Goal: Task Accomplishment & Management: Use online tool/utility

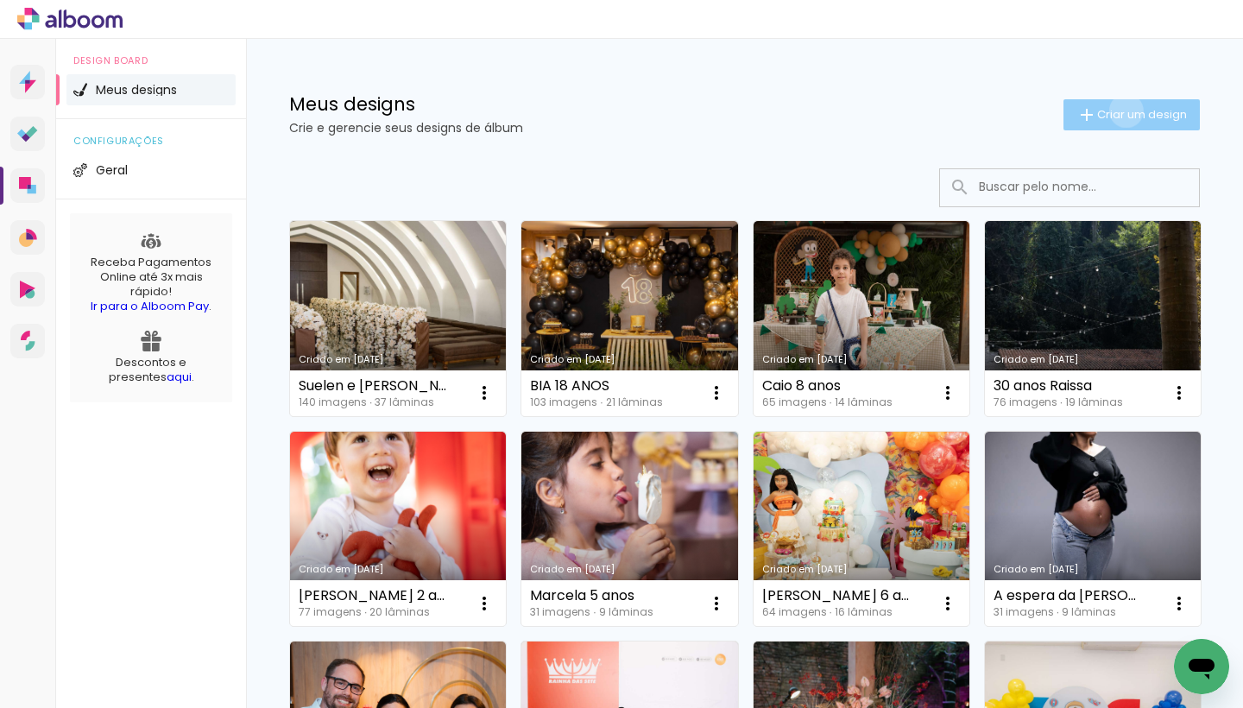
click at [1123, 110] on span "Criar um design" at bounding box center [1142, 114] width 90 height 11
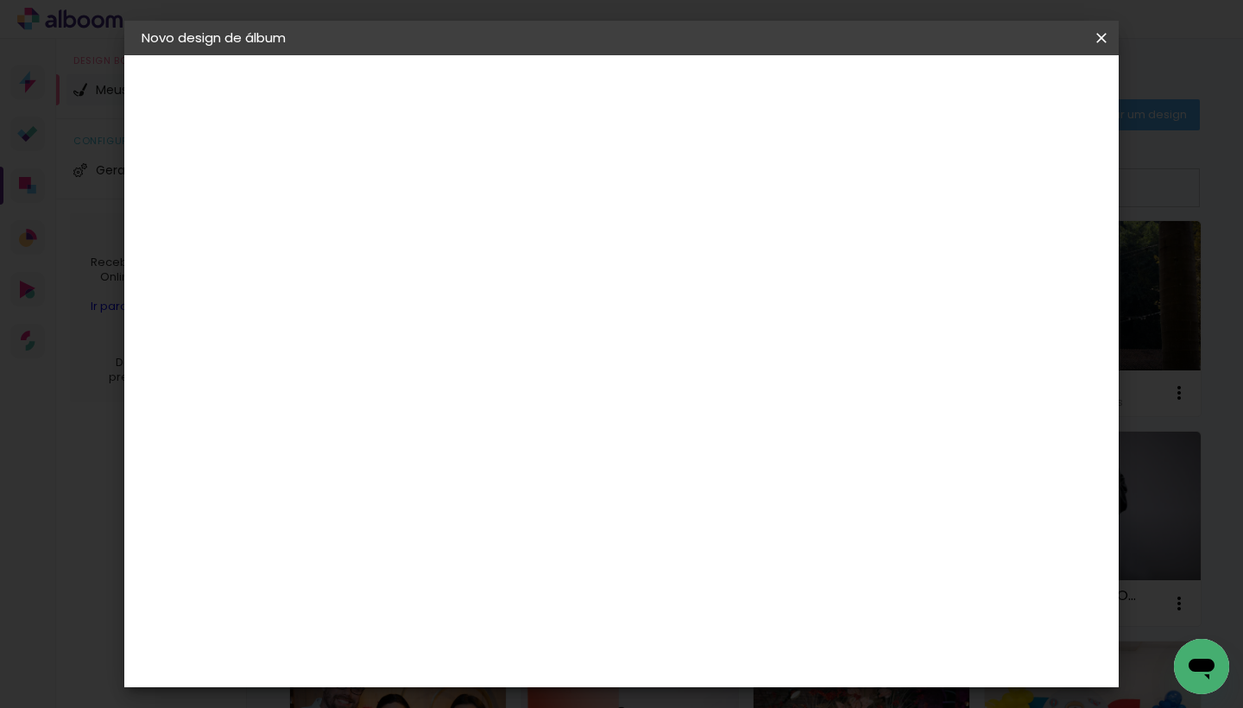
click at [424, 236] on input at bounding box center [424, 231] width 0 height 27
type input "[PERSON_NAME] 2 anos"
type paper-input "[PERSON_NAME] 2 anos"
click at [0, 0] on slot "Avançar" at bounding box center [0, 0] width 0 height 0
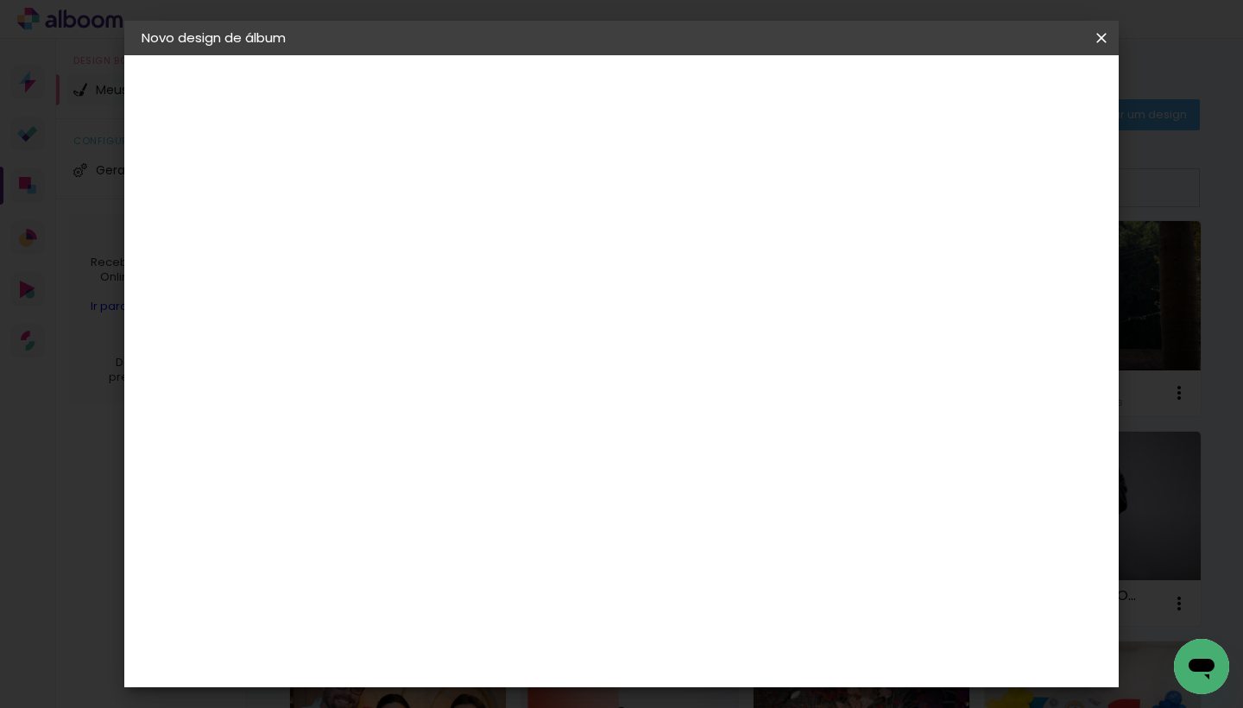
click at [0, 0] on slot "Avançar" at bounding box center [0, 0] width 0 height 0
click at [491, 289] on input "text" at bounding box center [457, 300] width 67 height 27
click at [788, 289] on paper-item "Padrão" at bounding box center [733, 286] width 345 height 35
type input "Padrão"
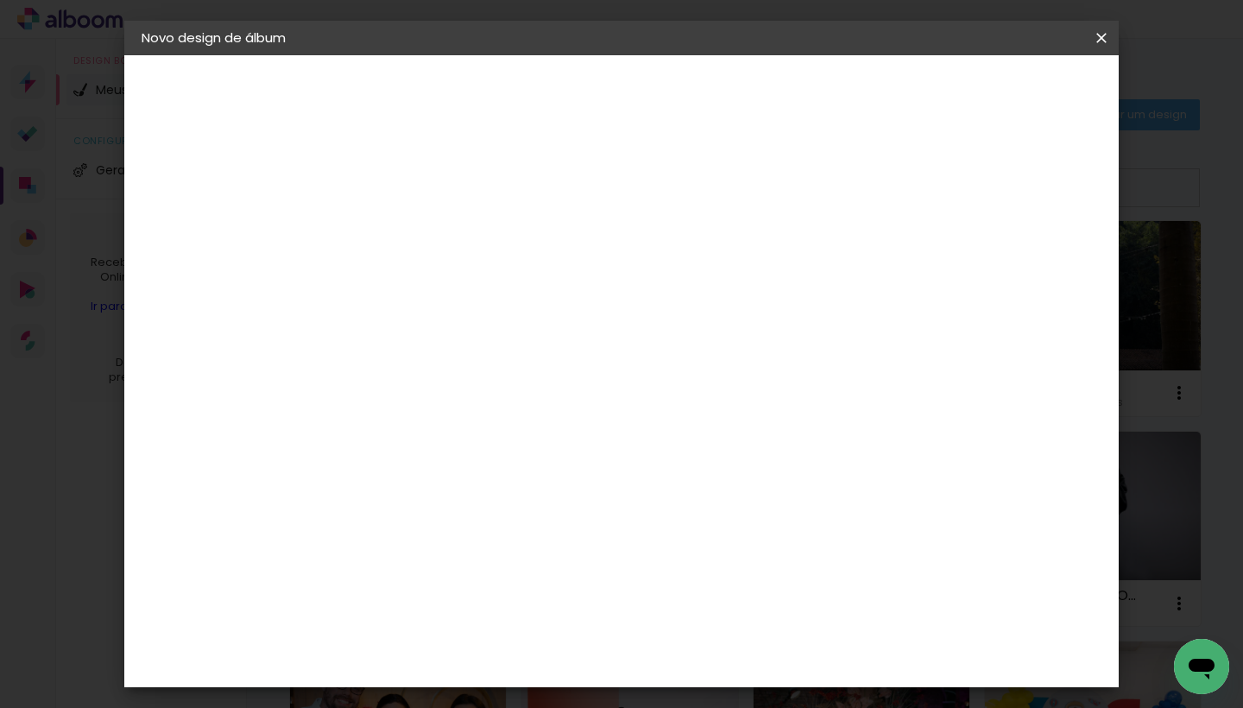
scroll to position [545, 0]
click at [0, 0] on slot "Avançar" at bounding box center [0, 0] width 0 height 0
click at [865, 92] on span "Iniciar design" at bounding box center [825, 91] width 79 height 12
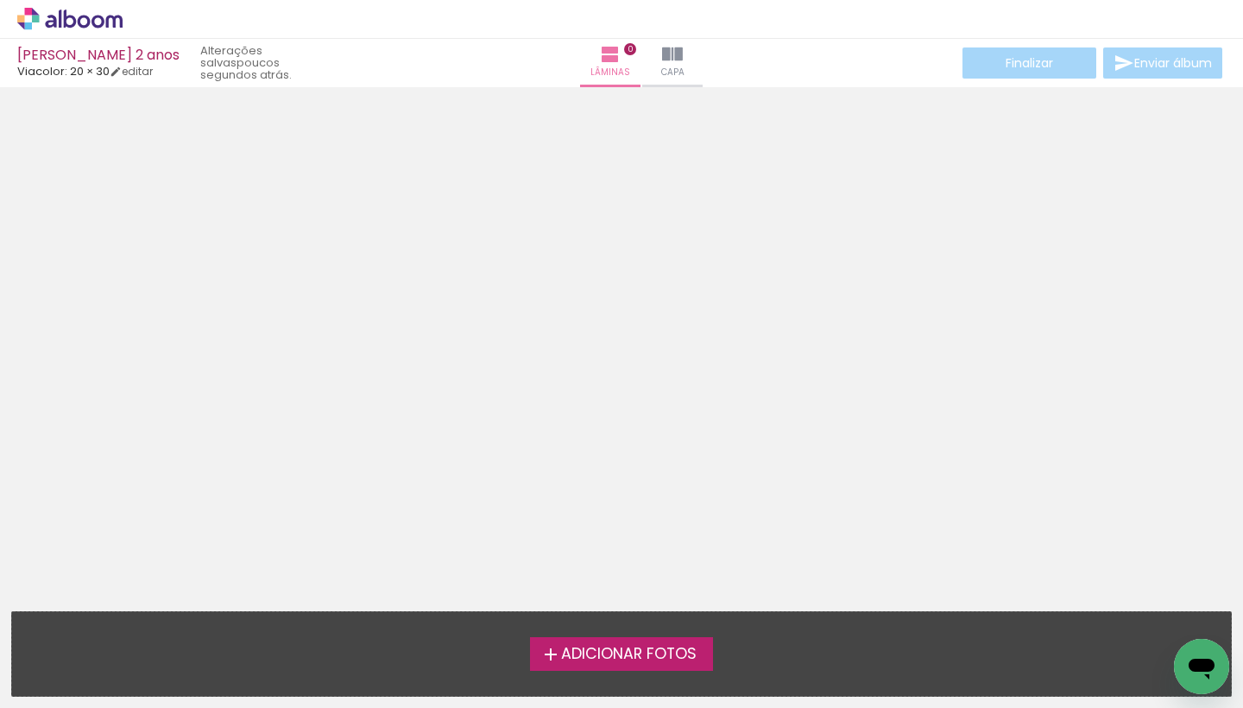
click at [613, 659] on span "Adicionar Fotos" at bounding box center [629, 654] width 136 height 16
click at [0, 0] on input "file" at bounding box center [0, 0] width 0 height 0
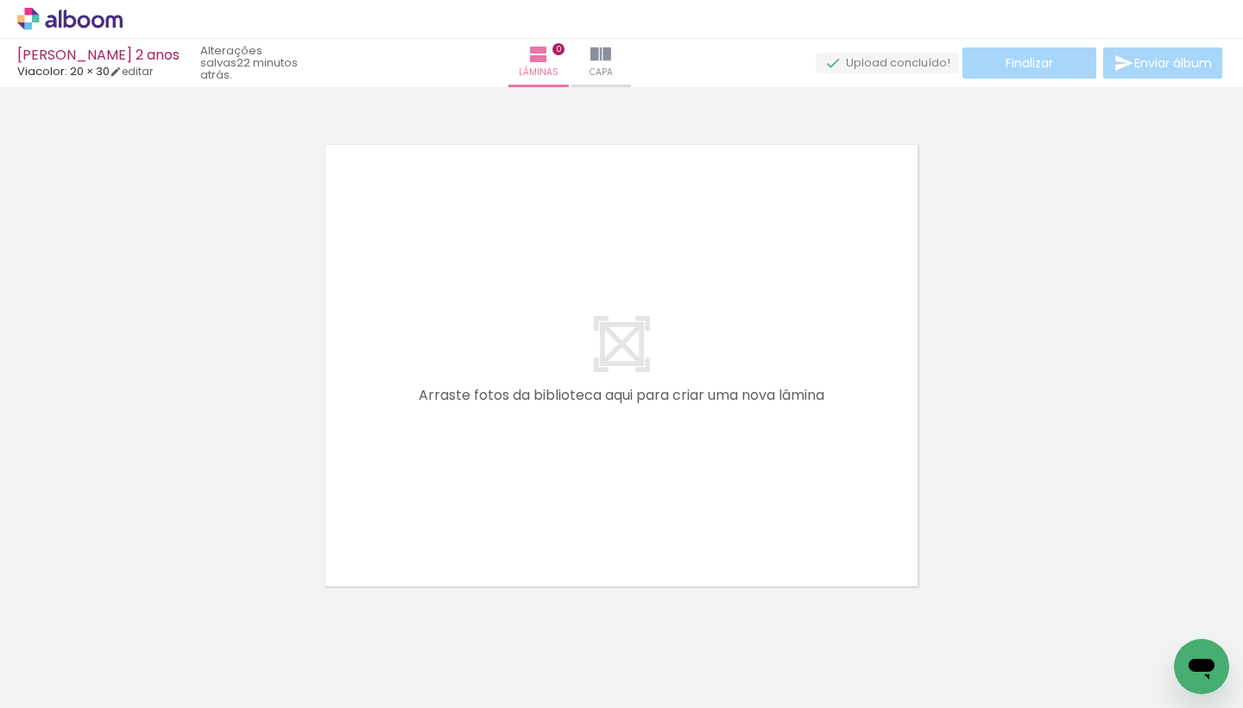
click at [71, 25] on icon at bounding box center [70, 18] width 13 height 18
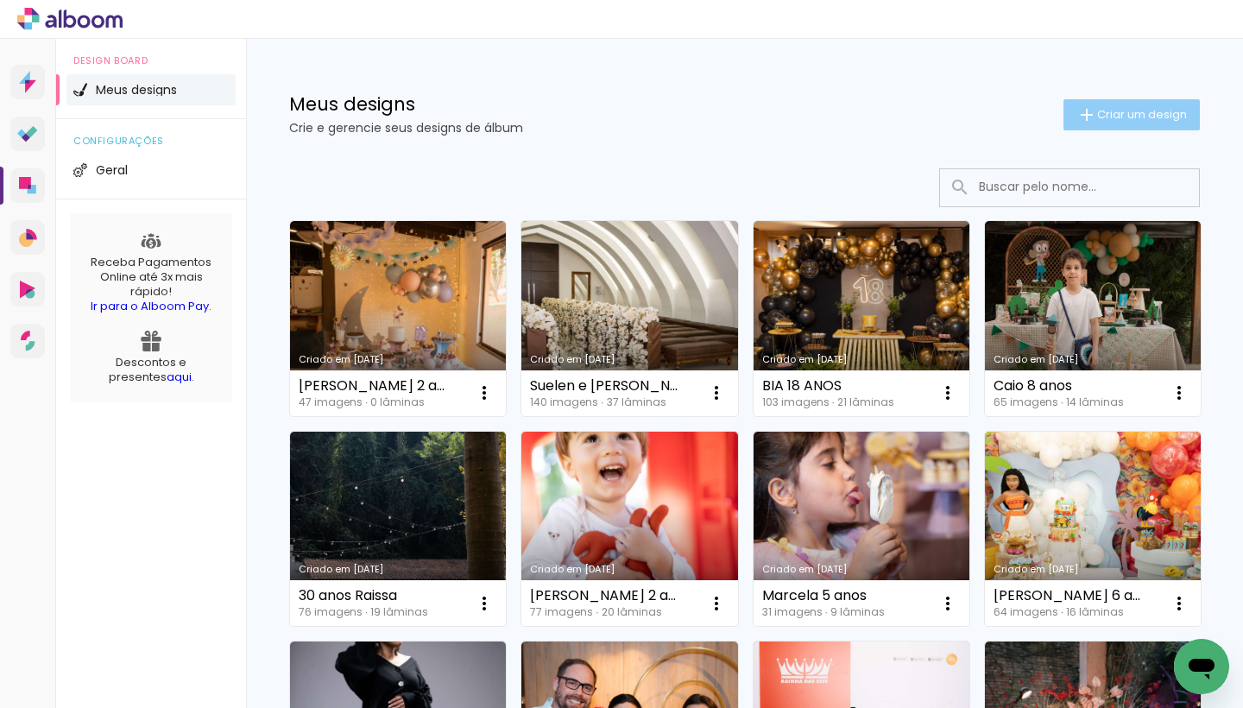
click at [1129, 113] on span "Criar um design" at bounding box center [1142, 114] width 90 height 11
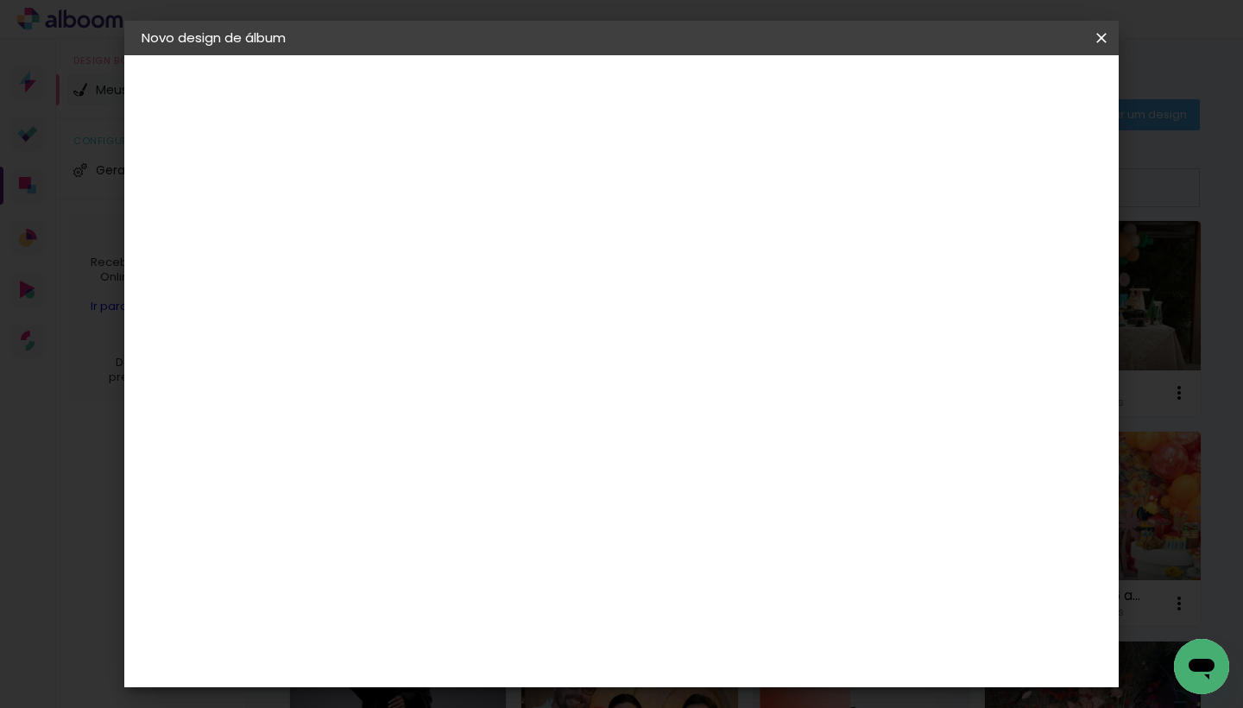
click at [424, 230] on input at bounding box center [424, 231] width 0 height 27
type input "MIA 7 ANOS"
type paper-input "MIA 7 ANOS"
click at [601, 79] on paper-button "Avançar" at bounding box center [558, 91] width 85 height 29
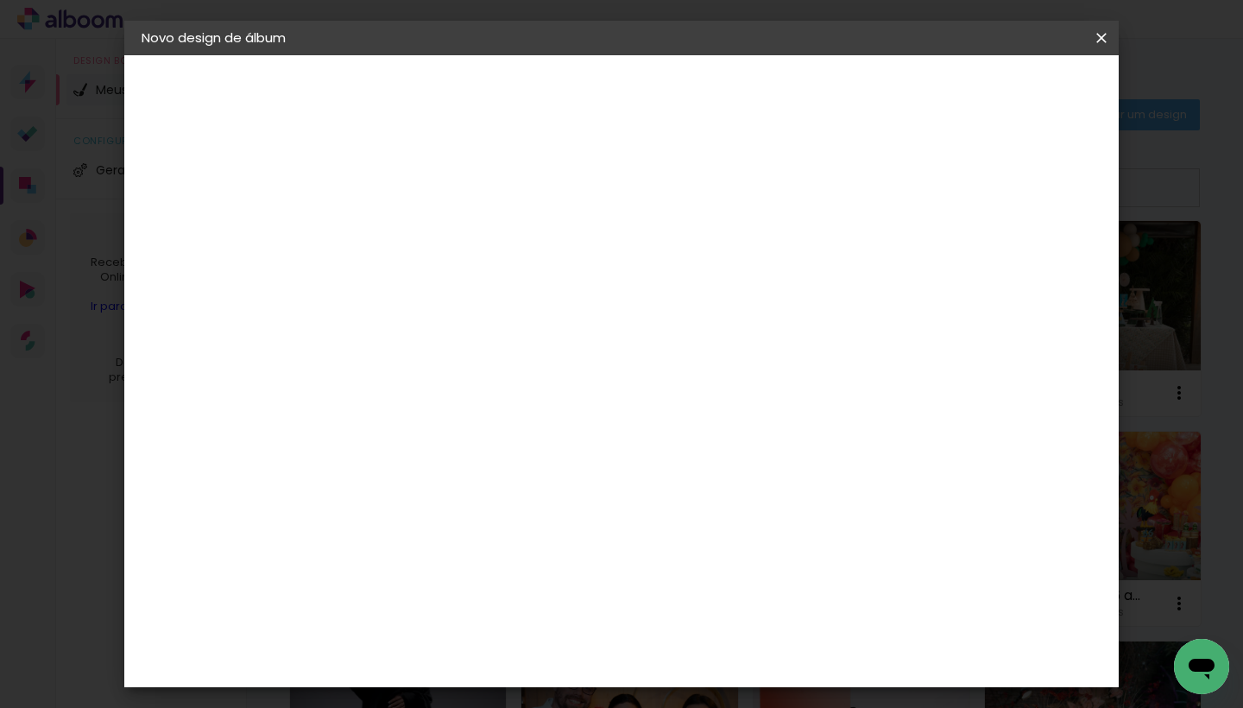
click at [0, 0] on slot "Avançar" at bounding box center [0, 0] width 0 height 0
click at [512, 293] on iron-icon at bounding box center [501, 300] width 21 height 21
click at [889, 293] on paper-item "Padrão" at bounding box center [733, 286] width 345 height 35
type input "Padrão"
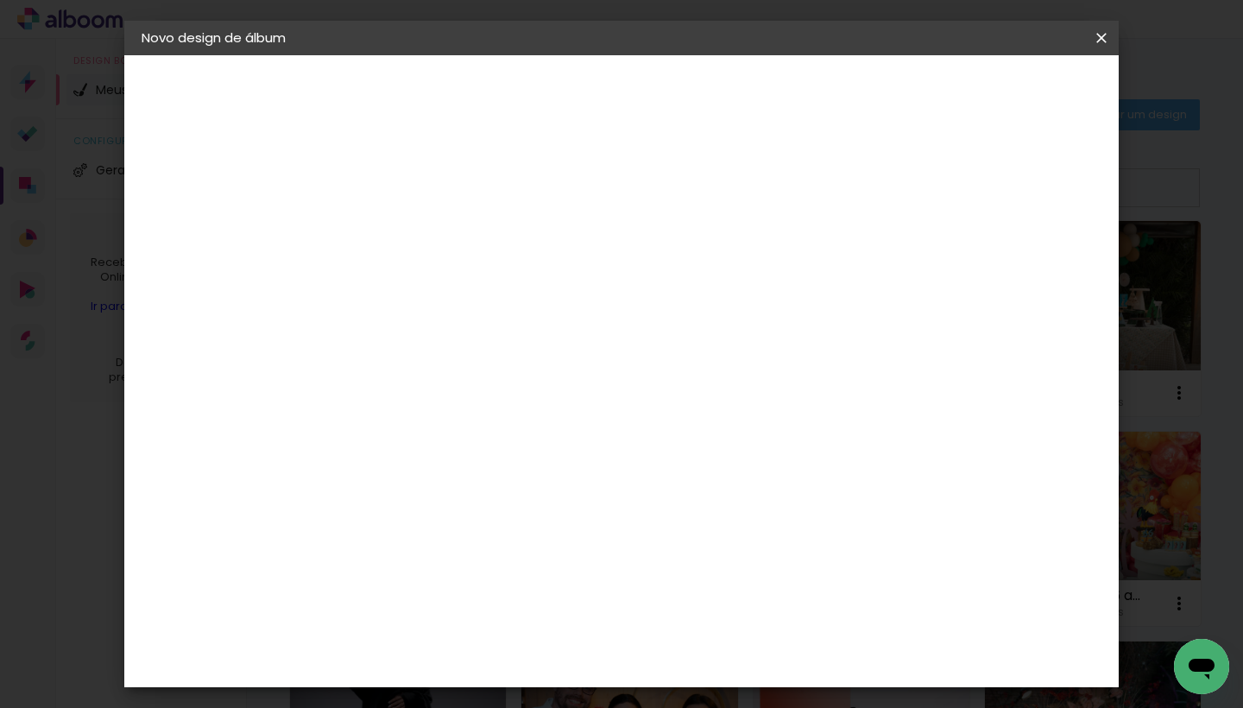
scroll to position [638, 0]
click at [0, 0] on slot "Avançar" at bounding box center [0, 0] width 0 height 0
click at [865, 91] on span "Iniciar design" at bounding box center [825, 91] width 79 height 12
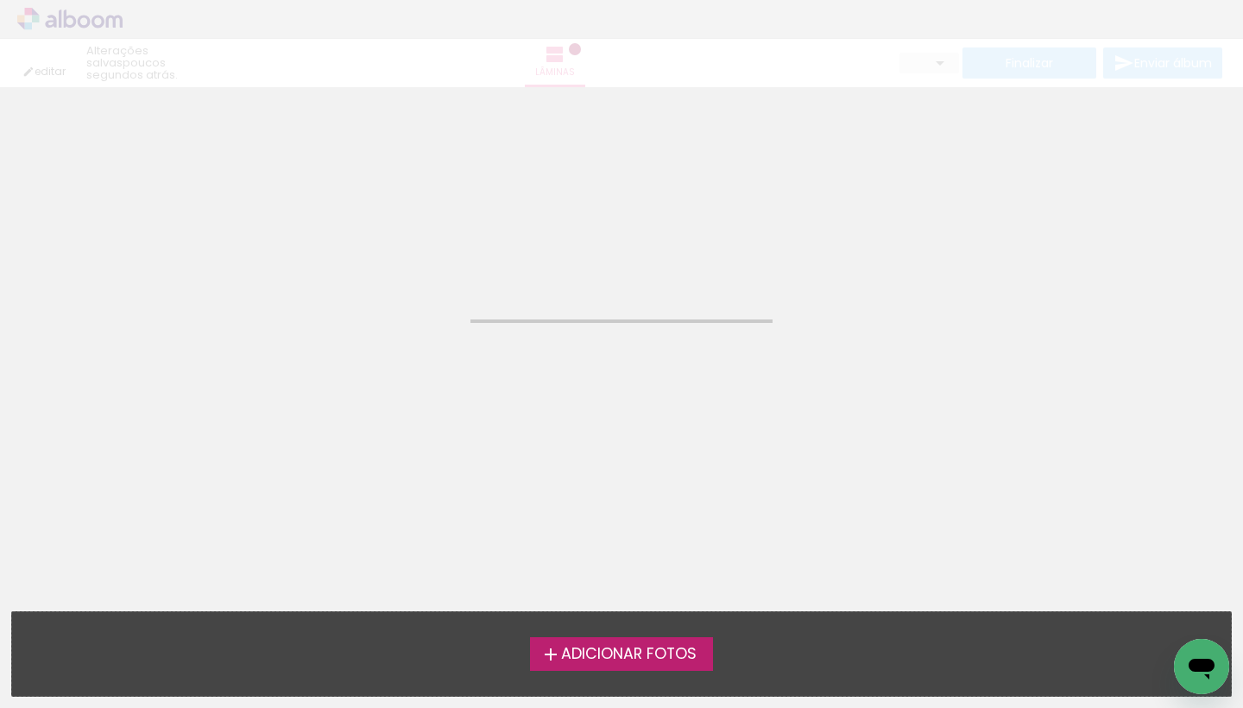
click at [663, 641] on label "Adicionar Fotos" at bounding box center [622, 653] width 184 height 33
click at [0, 0] on input "file" at bounding box center [0, 0] width 0 height 0
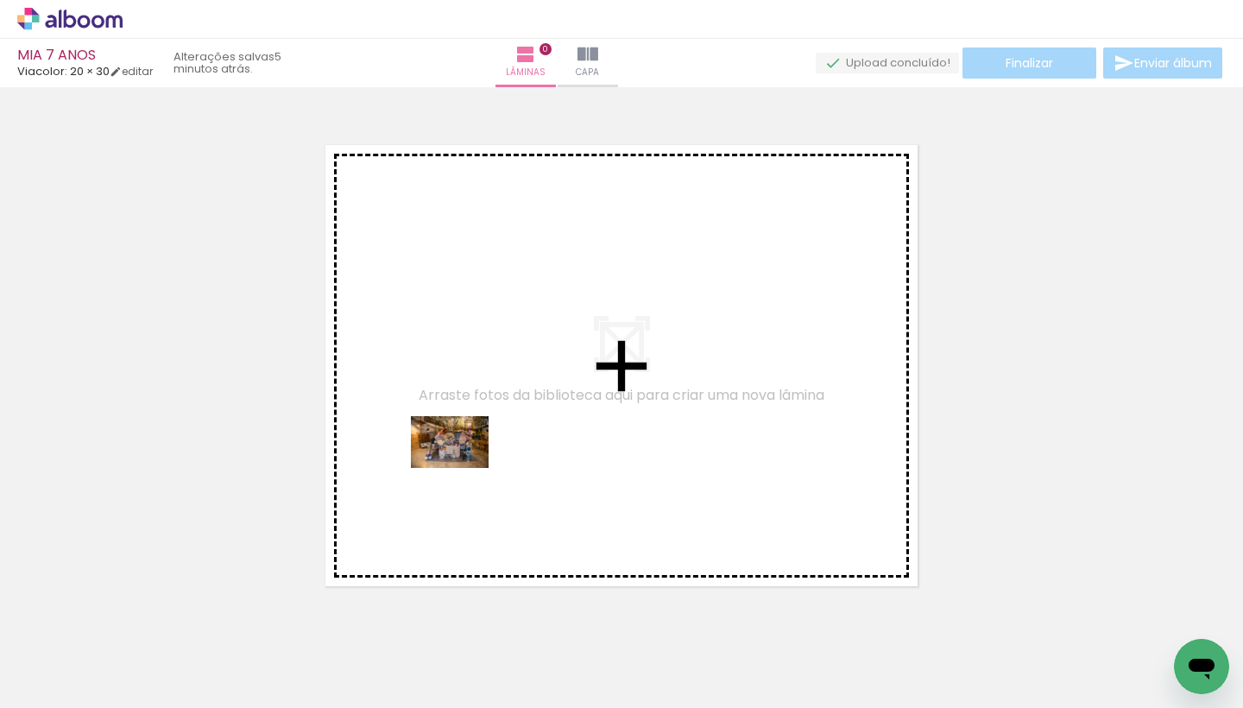
drag, startPoint x: 172, startPoint y: 665, endPoint x: 465, endPoint y: 466, distance: 354.8
click at [465, 466] on quentale-workspace at bounding box center [621, 354] width 1243 height 708
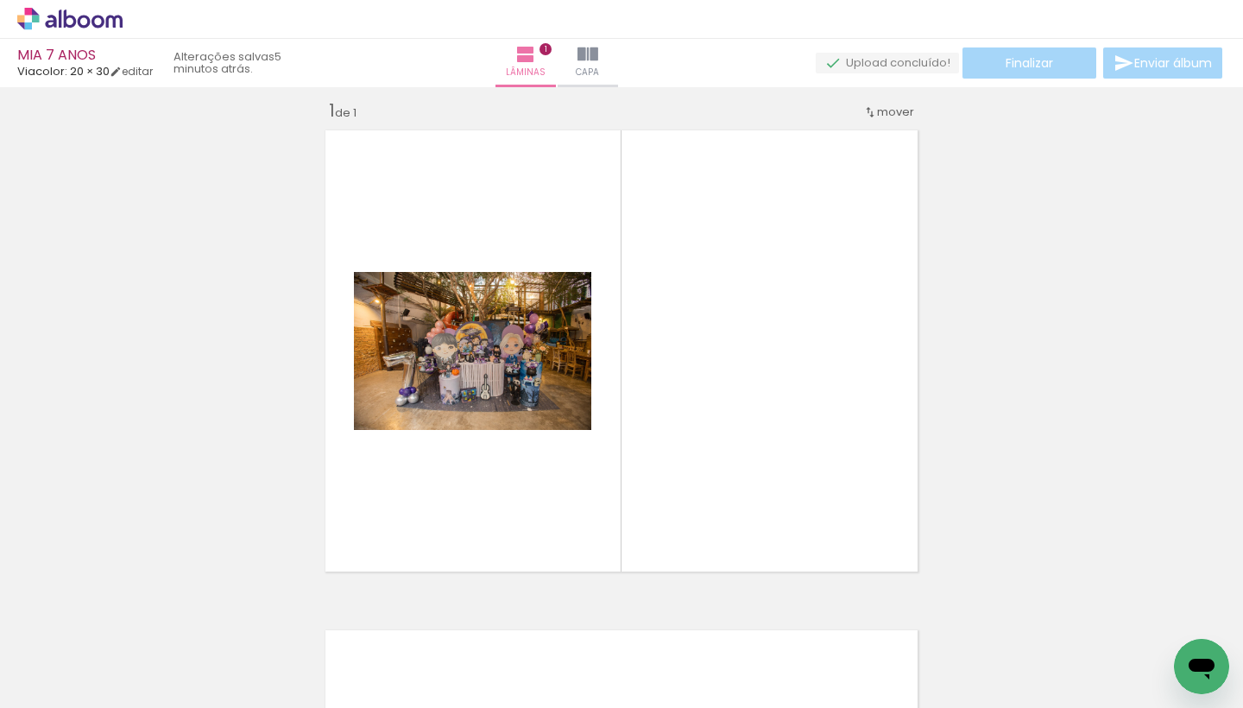
scroll to position [22, 0]
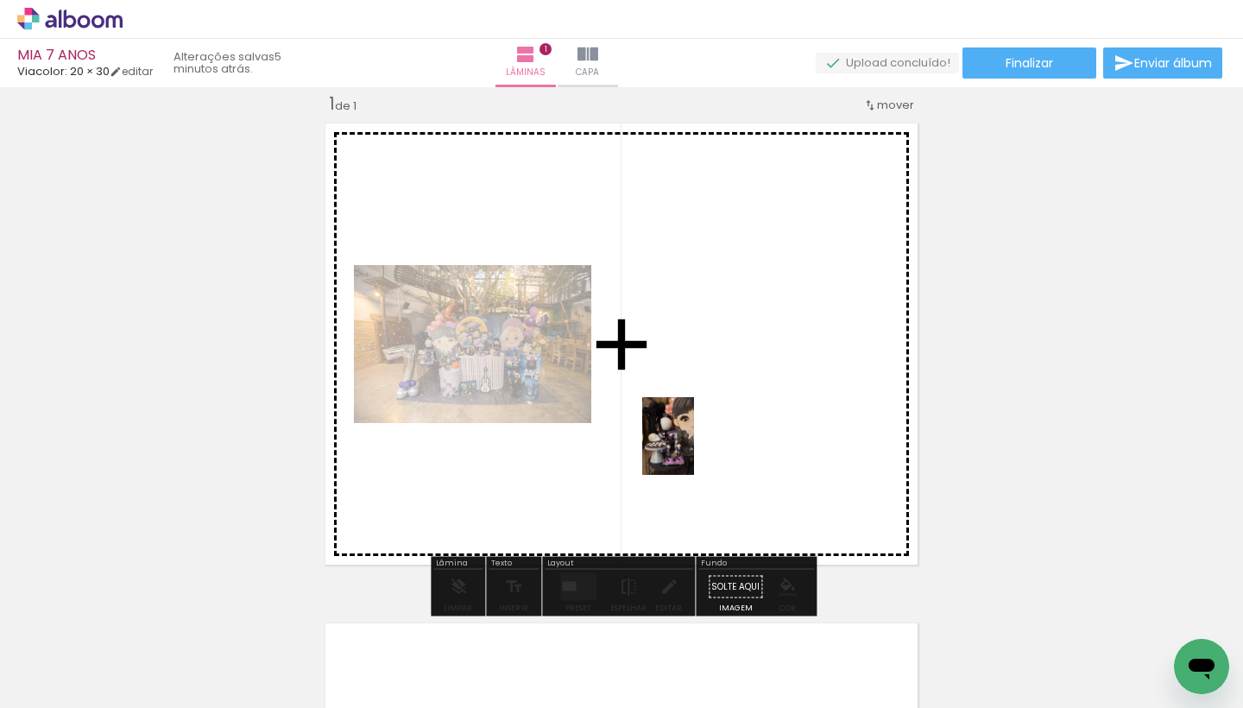
drag, startPoint x: 467, startPoint y: 669, endPoint x: 696, endPoint y: 448, distance: 318.6
click at [696, 448] on quentale-workspace at bounding box center [621, 354] width 1243 height 708
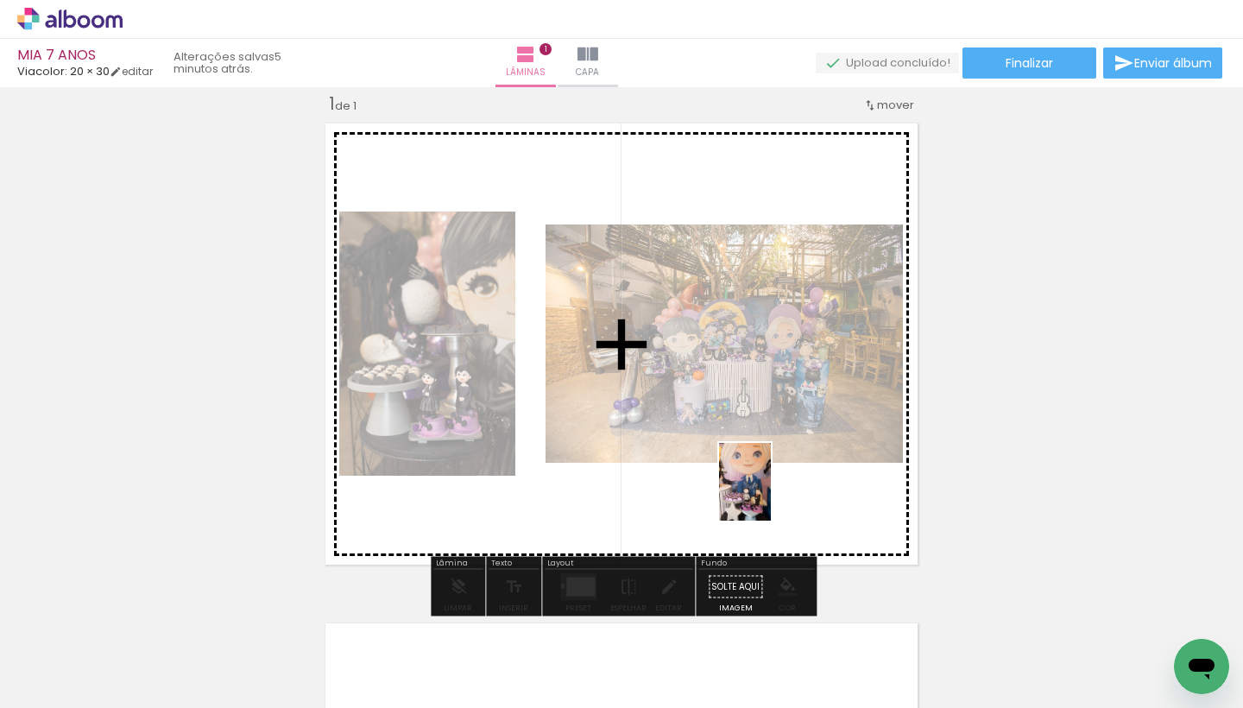
drag, startPoint x: 763, startPoint y: 657, endPoint x: 772, endPoint y: 486, distance: 171.1
click at [772, 486] on quentale-workspace at bounding box center [621, 354] width 1243 height 708
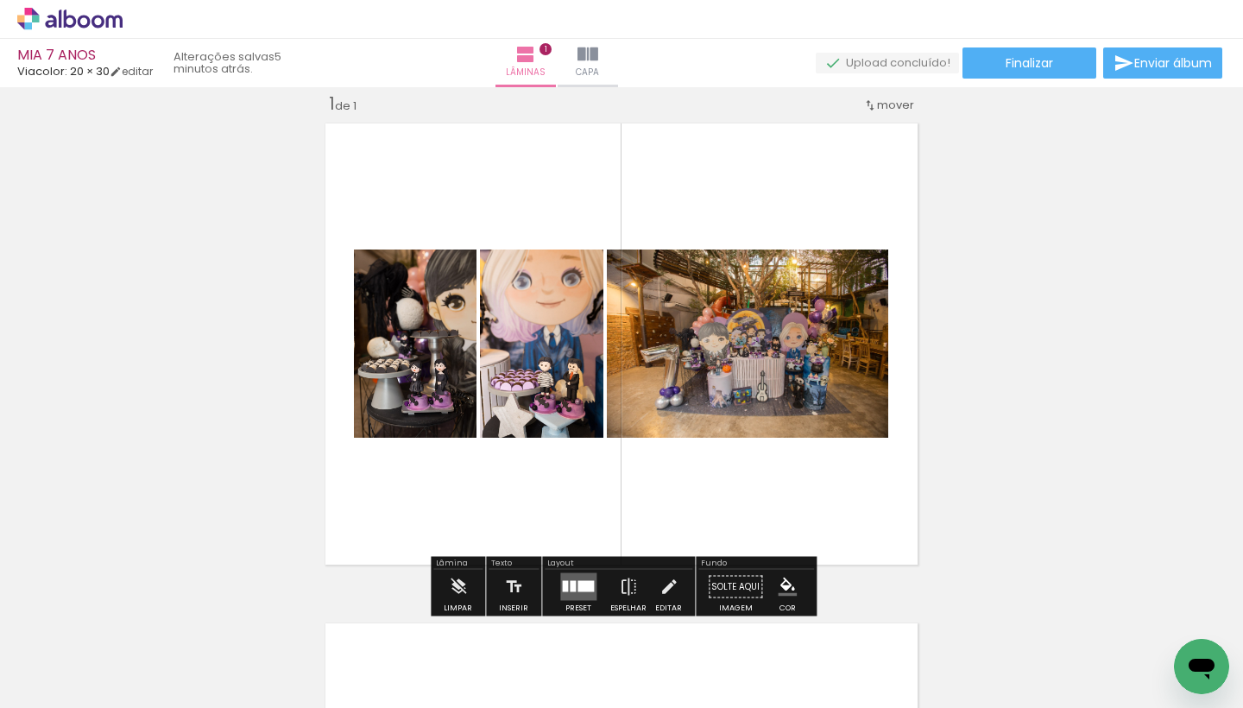
click at [577, 591] on div at bounding box center [585, 586] width 16 height 11
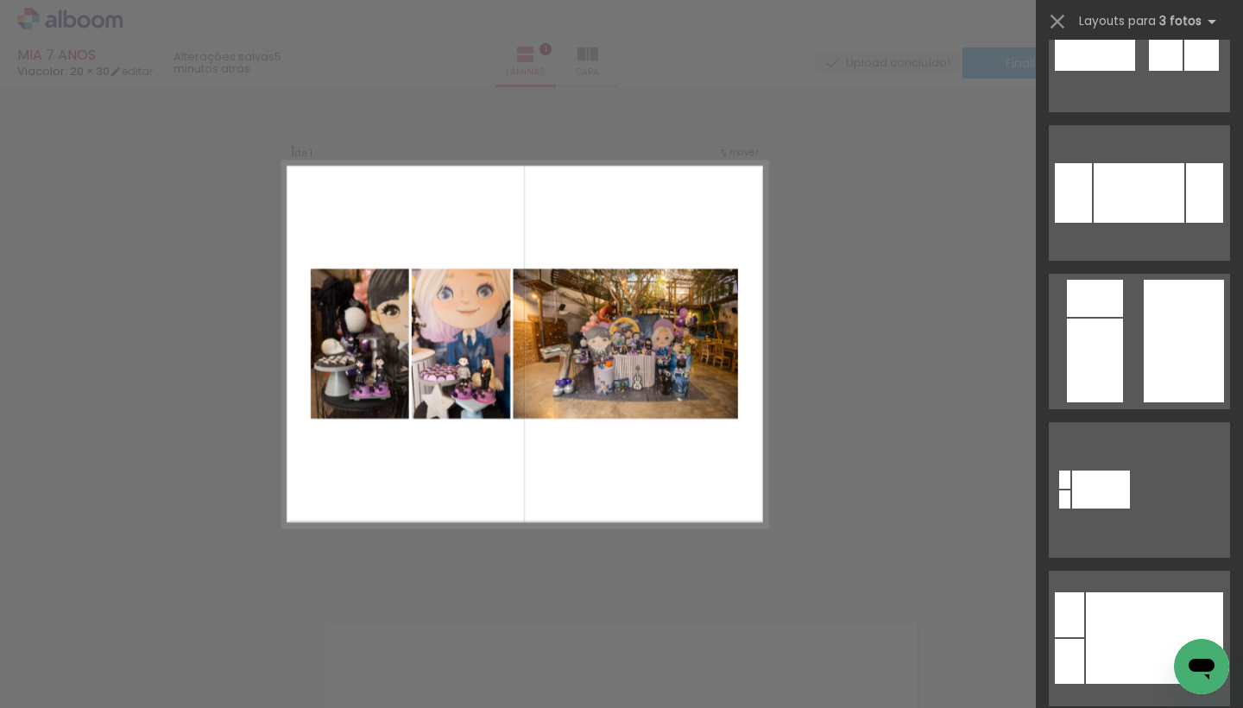
scroll to position [672, 0]
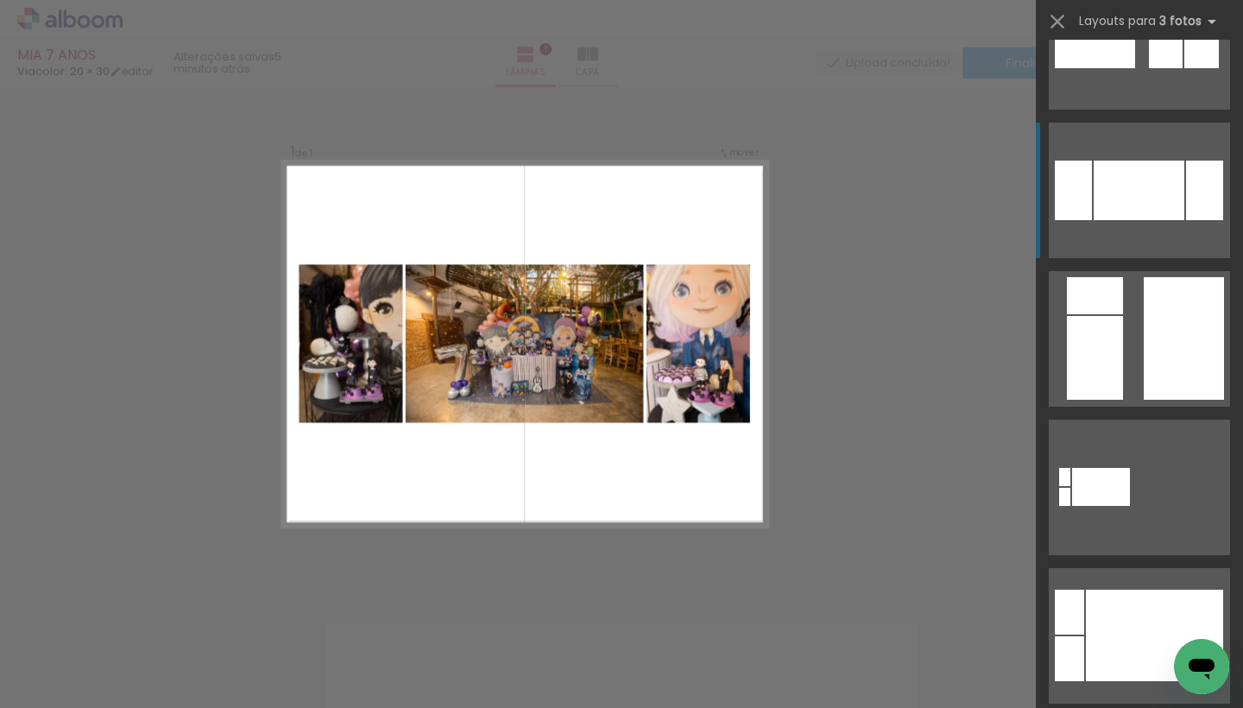
click at [1156, 183] on div at bounding box center [1139, 191] width 91 height 60
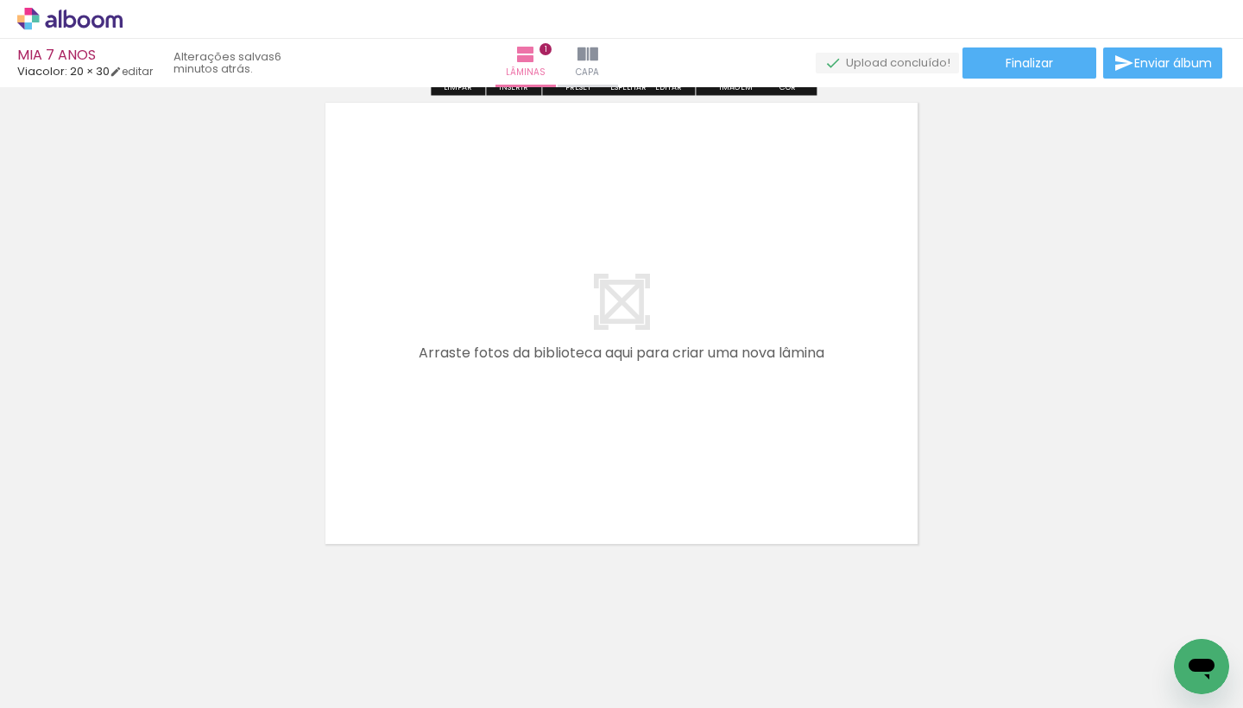
scroll to position [544, 0]
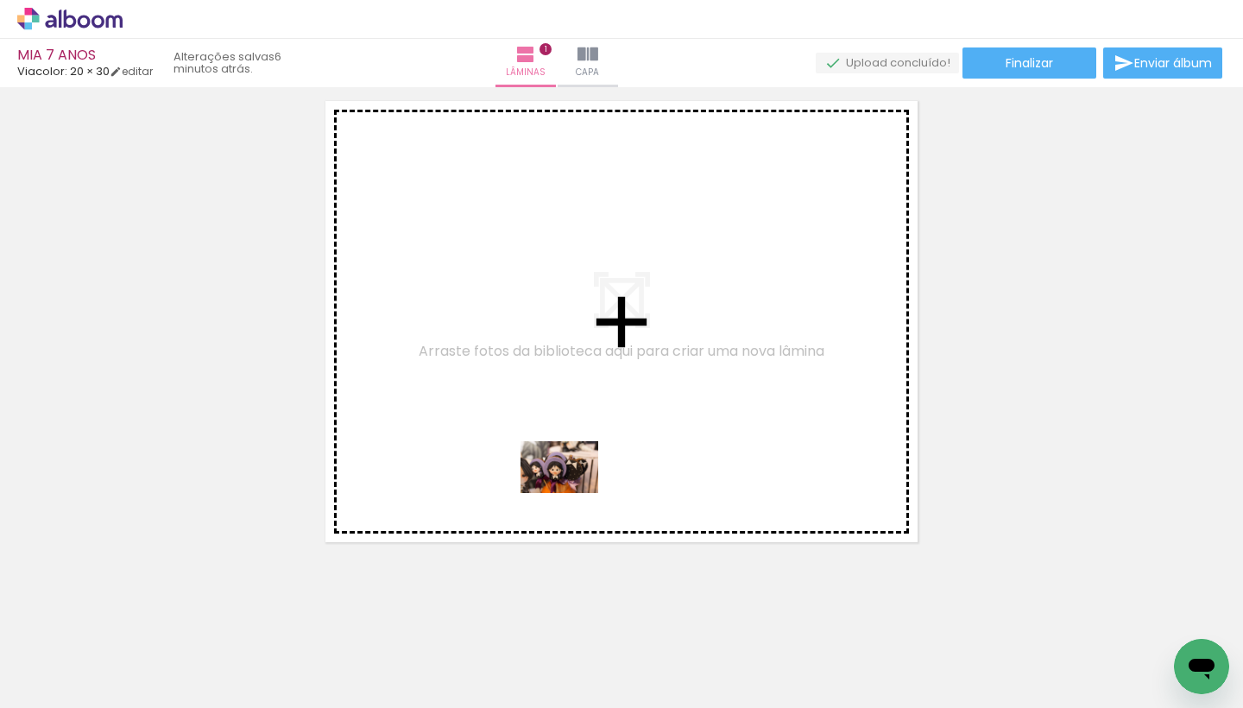
drag, startPoint x: 576, startPoint y: 665, endPoint x: 572, endPoint y: 493, distance: 172.6
click at [572, 493] on quentale-workspace at bounding box center [621, 354] width 1243 height 708
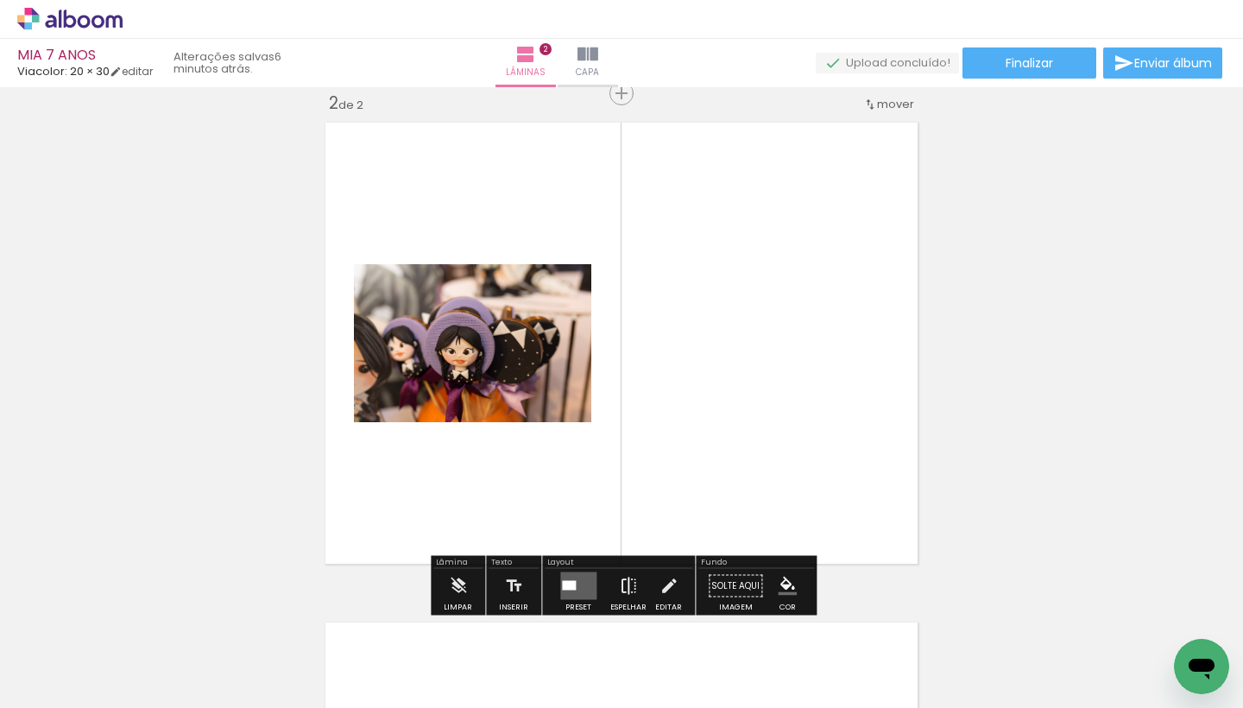
scroll to position [521, 0]
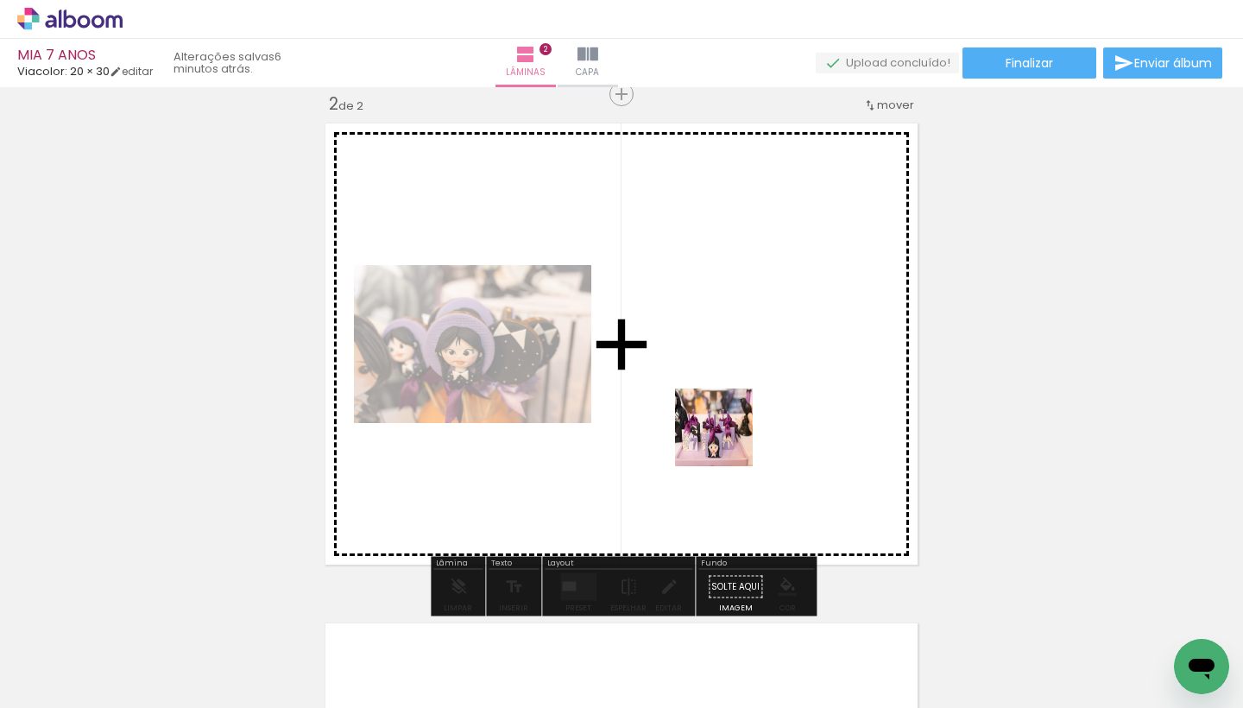
drag, startPoint x: 646, startPoint y: 655, endPoint x: 734, endPoint y: 419, distance: 252.3
click at [734, 419] on quentale-workspace at bounding box center [621, 354] width 1243 height 708
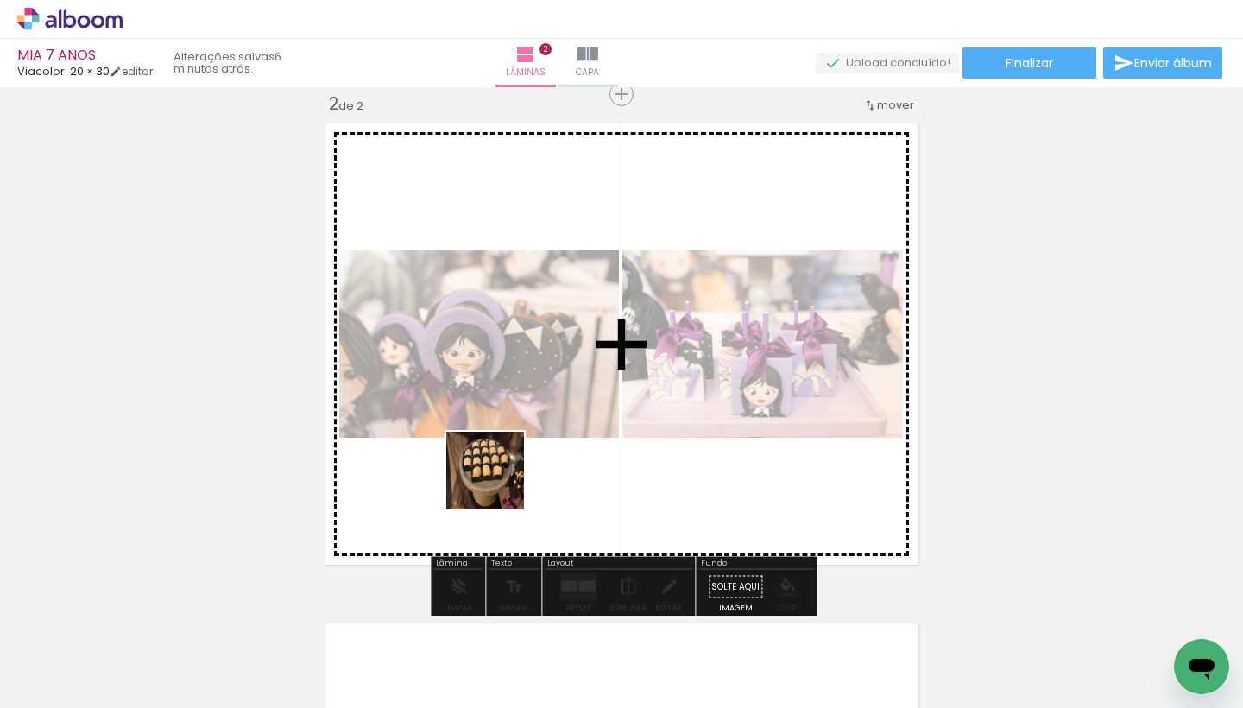
drag, startPoint x: 385, startPoint y: 643, endPoint x: 546, endPoint y: 449, distance: 252.5
click at [546, 449] on quentale-workspace at bounding box center [621, 354] width 1243 height 708
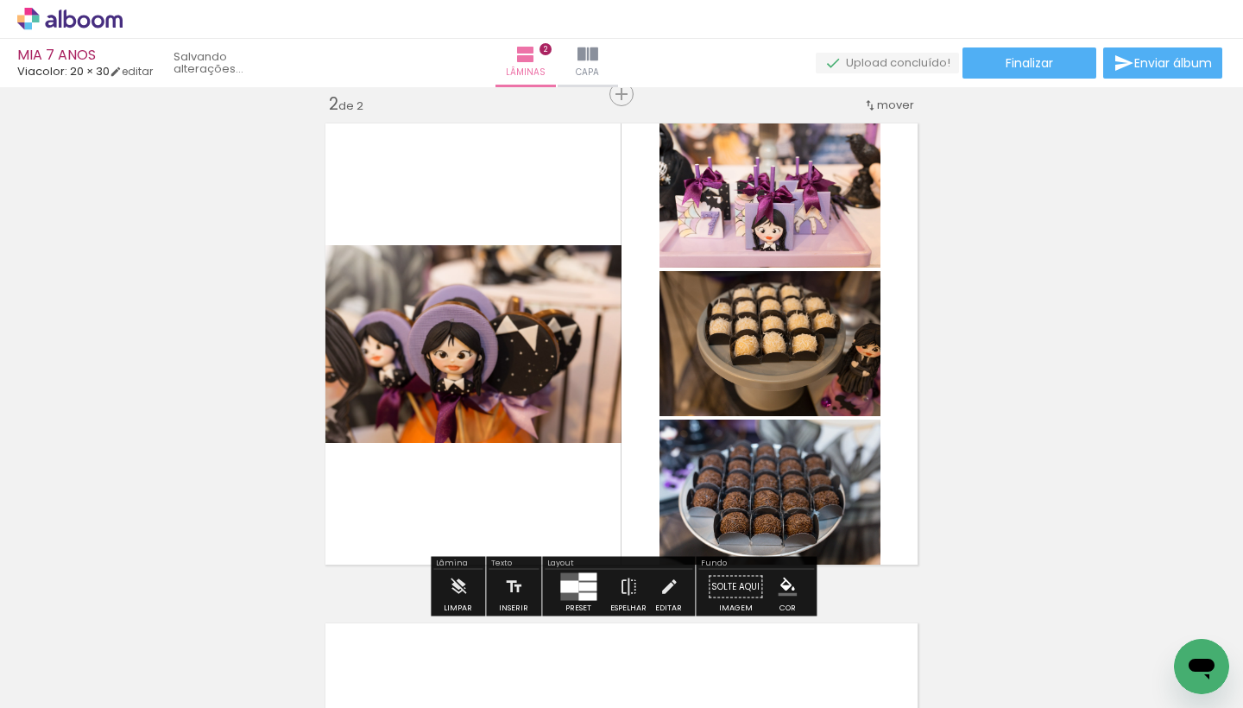
drag, startPoint x: 298, startPoint y: 651, endPoint x: 626, endPoint y: 384, distance: 422.7
click at [626, 384] on quentale-workspace at bounding box center [621, 354] width 1243 height 708
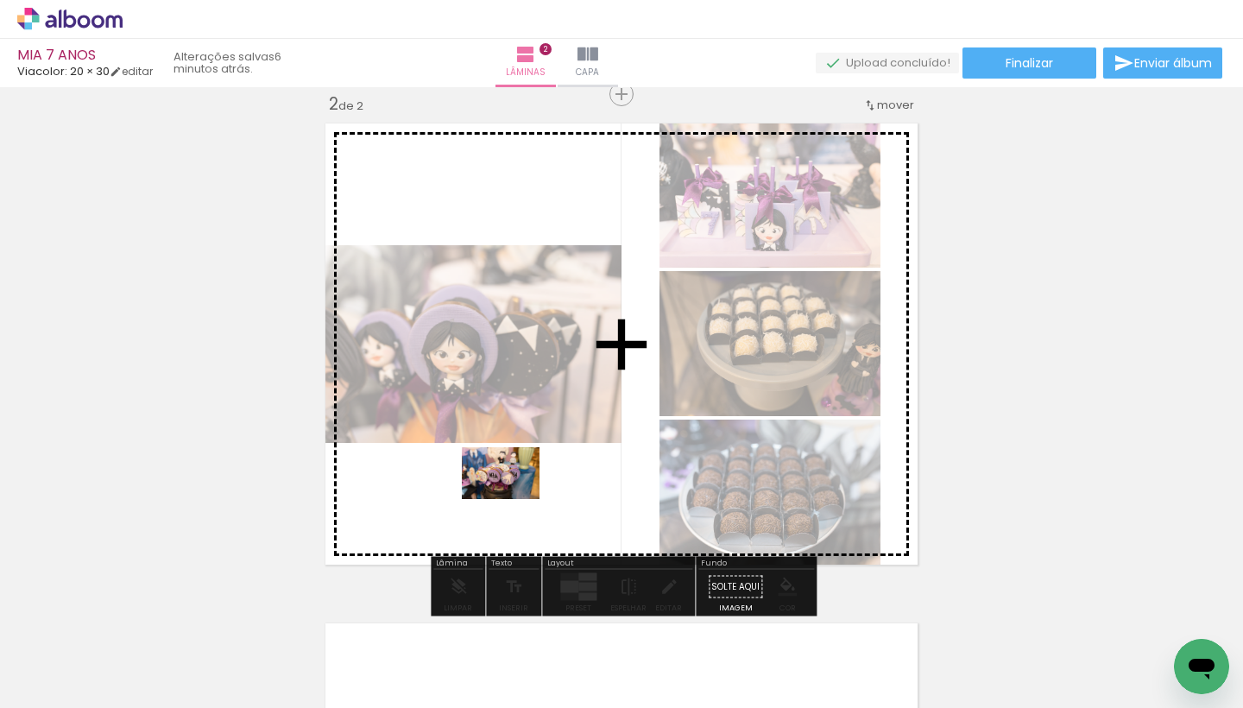
drag, startPoint x: 548, startPoint y: 649, endPoint x: 514, endPoint y: 499, distance: 154.1
click at [514, 499] on quentale-workspace at bounding box center [621, 354] width 1243 height 708
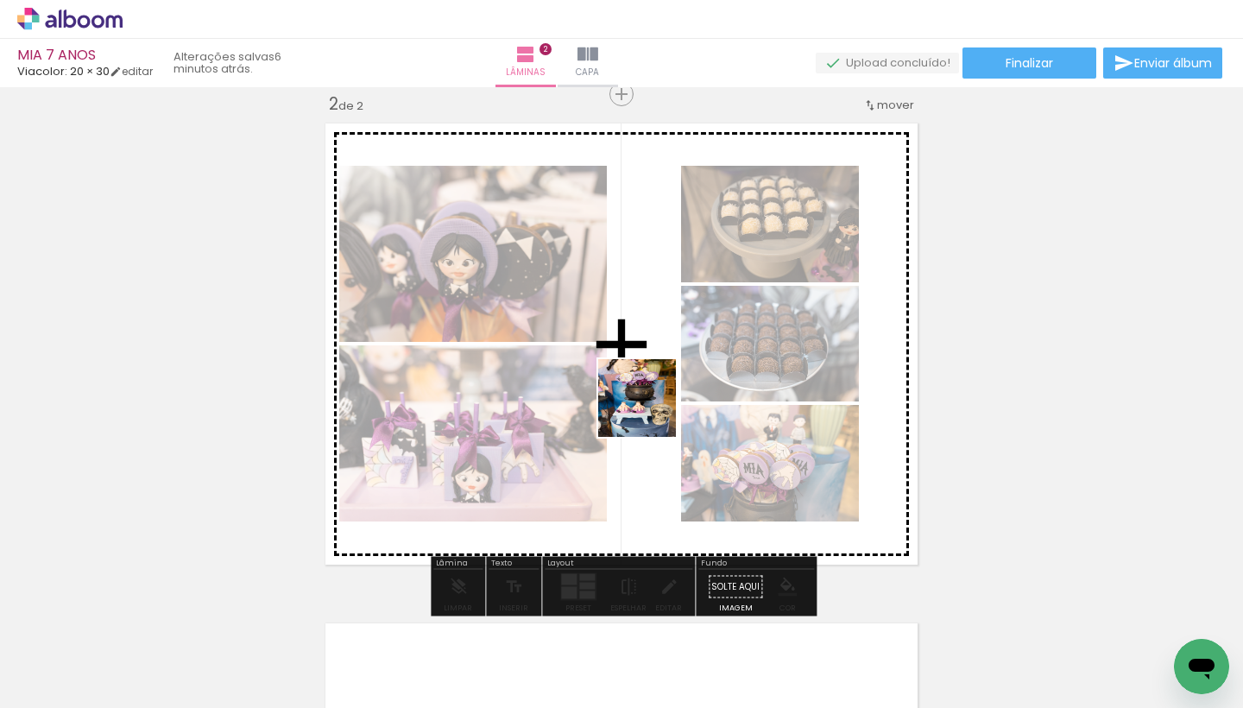
drag, startPoint x: 652, startPoint y: 675, endPoint x: 650, endPoint y: 370, distance: 304.7
click at [650, 370] on quentale-workspace at bounding box center [621, 354] width 1243 height 708
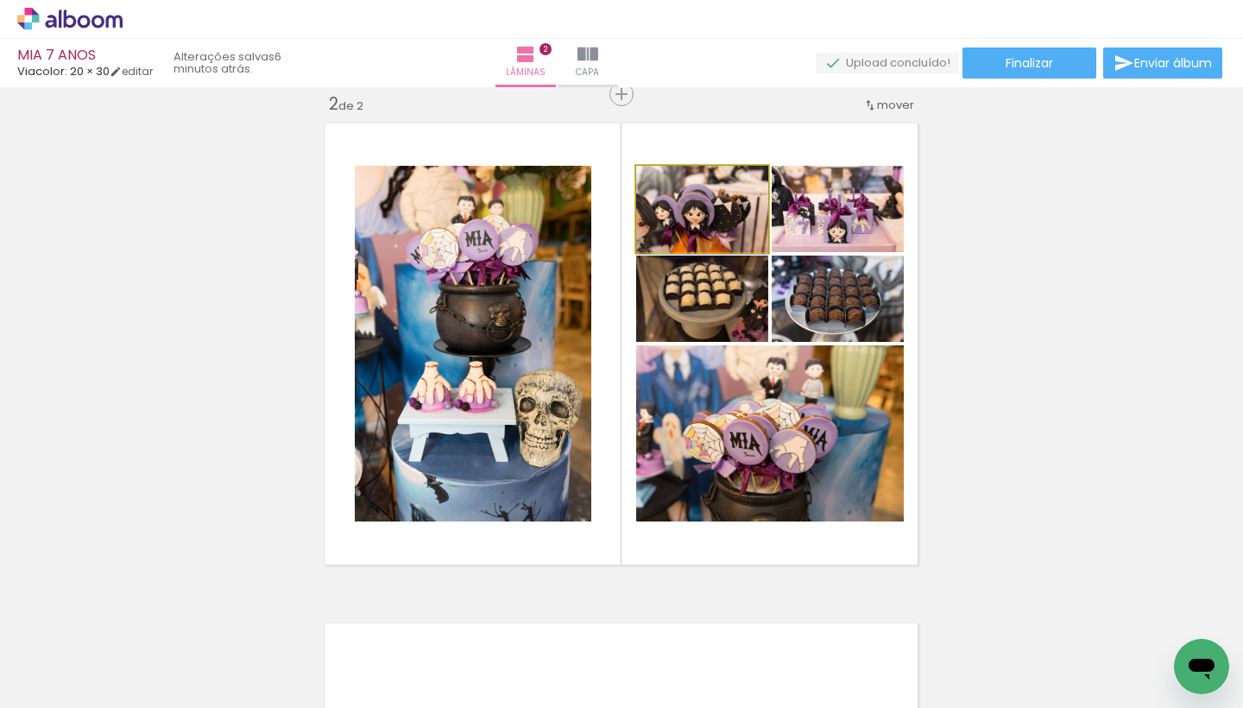
drag, startPoint x: 720, startPoint y: 225, endPoint x: 742, endPoint y: 228, distance: 22.6
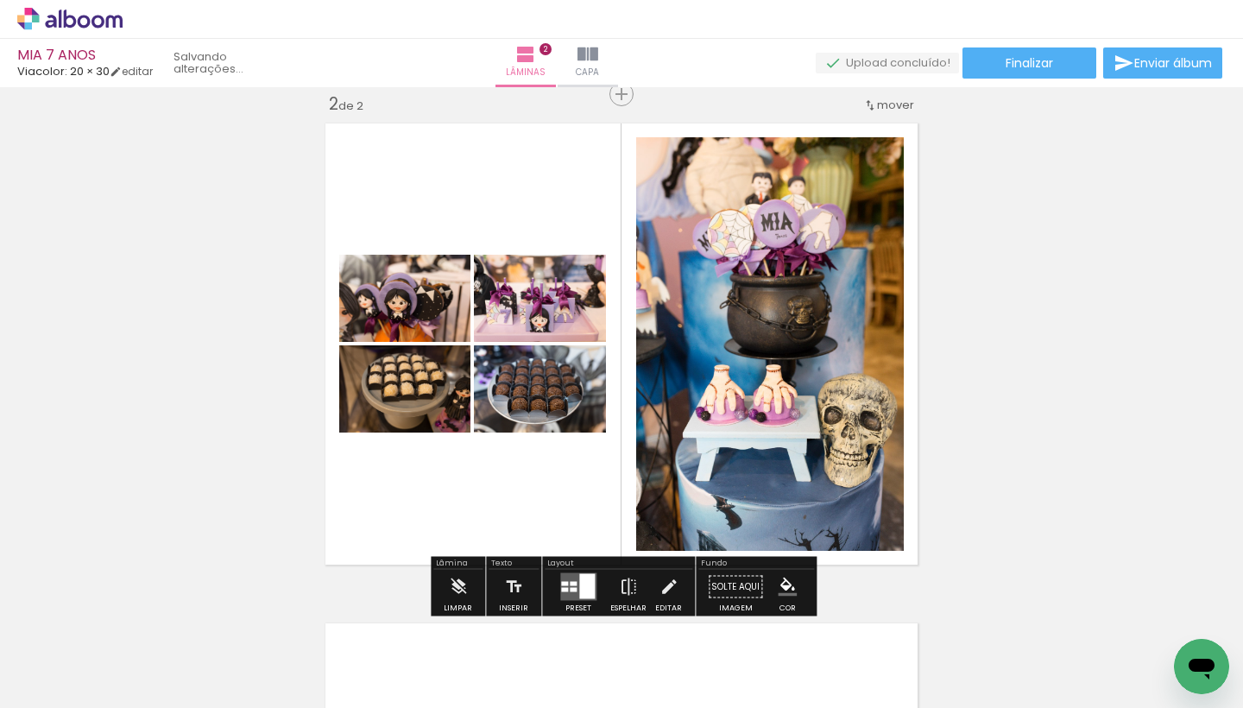
drag, startPoint x: 791, startPoint y: 469, endPoint x: 983, endPoint y: 419, distance: 198.9
click at [983, 419] on div "Inserir lâmina 1 de 2 Inserir lâmina 2 de 2" at bounding box center [621, 322] width 1243 height 1500
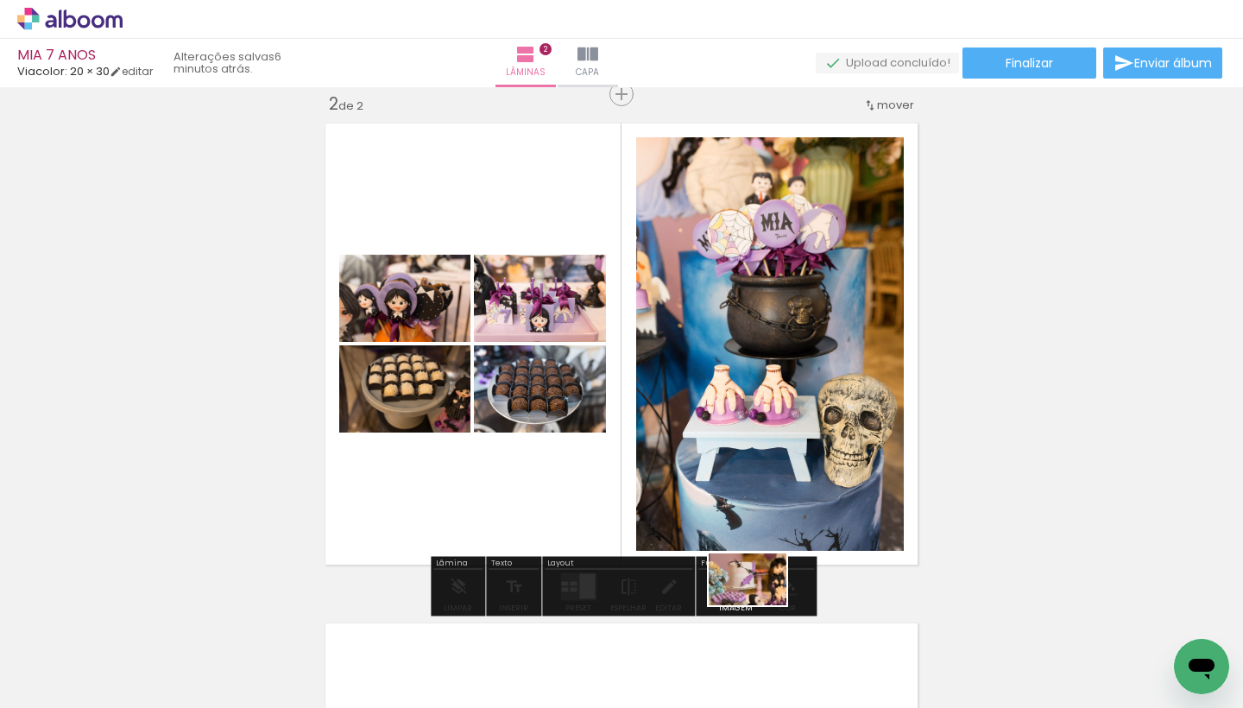
drag, startPoint x: 938, startPoint y: 655, endPoint x: 760, endPoint y: 604, distance: 184.9
click at [0, 0] on slot at bounding box center [0, 0] width 0 height 0
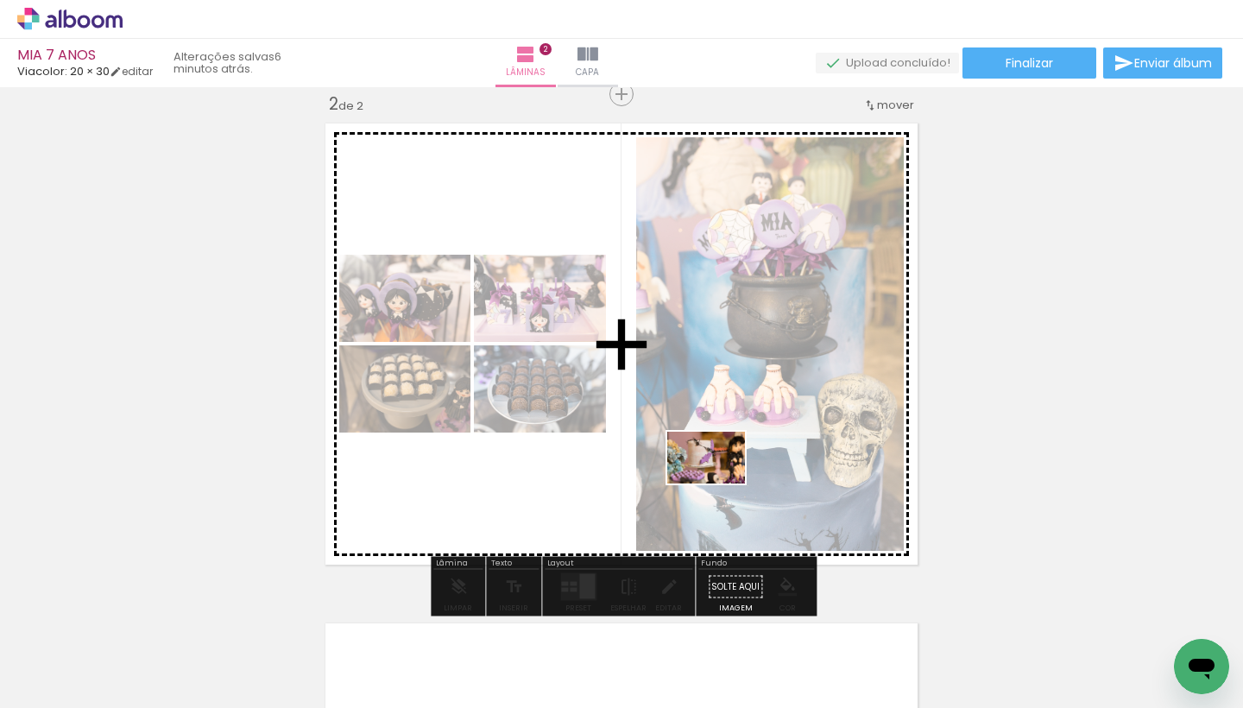
drag, startPoint x: 945, startPoint y: 650, endPoint x: 719, endPoint y: 483, distance: 280.9
click at [719, 483] on quentale-workspace at bounding box center [621, 354] width 1243 height 708
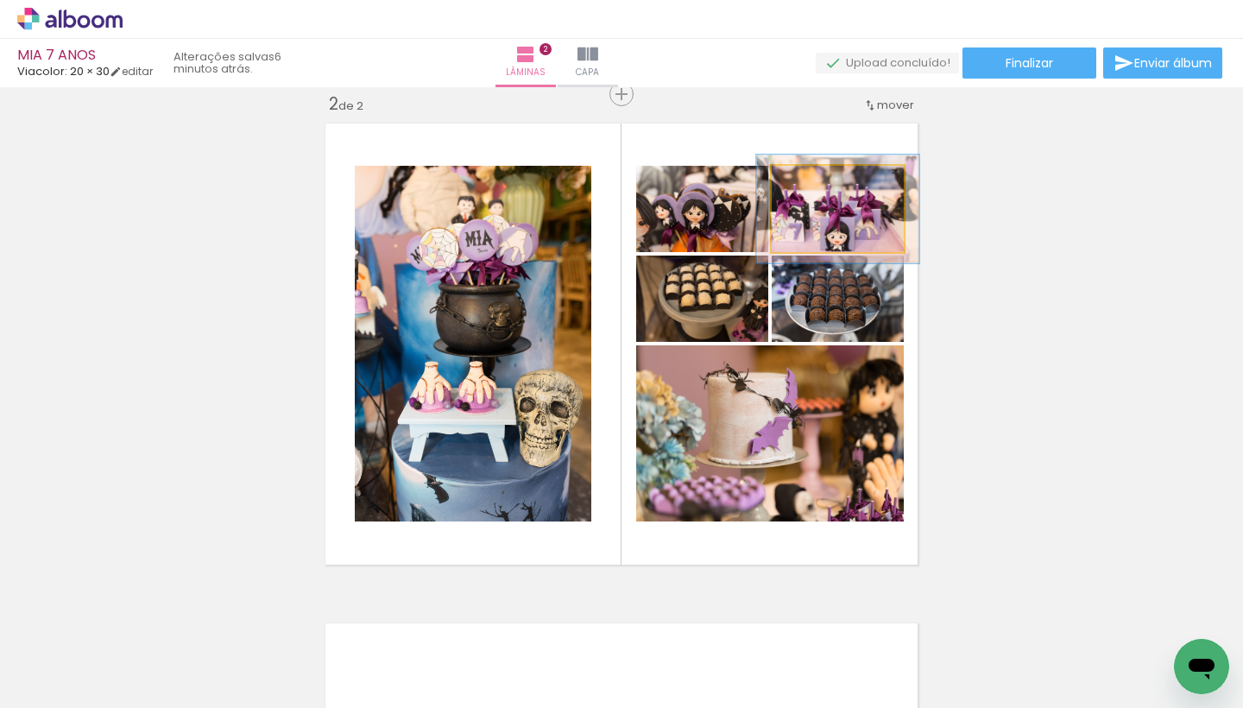
drag, startPoint x: 816, startPoint y: 184, endPoint x: 829, endPoint y: 182, distance: 13.9
type paper-slider "123"
click at [829, 182] on div at bounding box center [826, 184] width 16 height 16
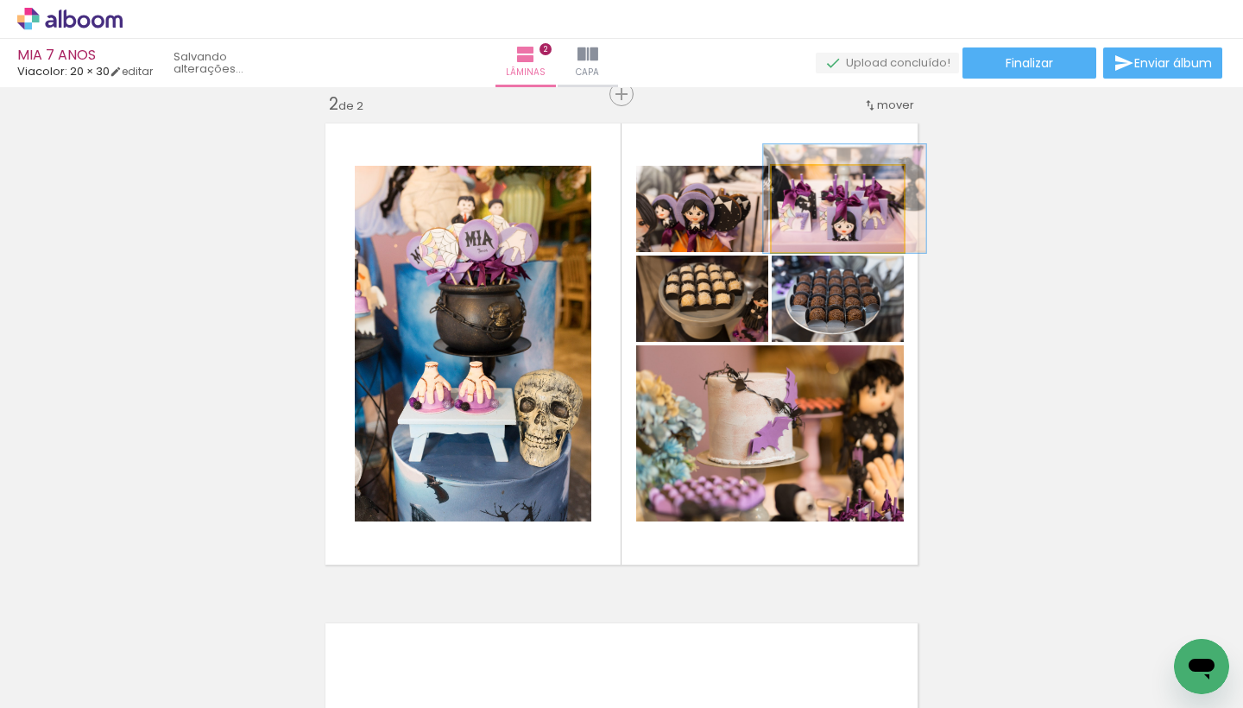
drag, startPoint x: 885, startPoint y: 239, endPoint x: 892, endPoint y: 229, distance: 12.4
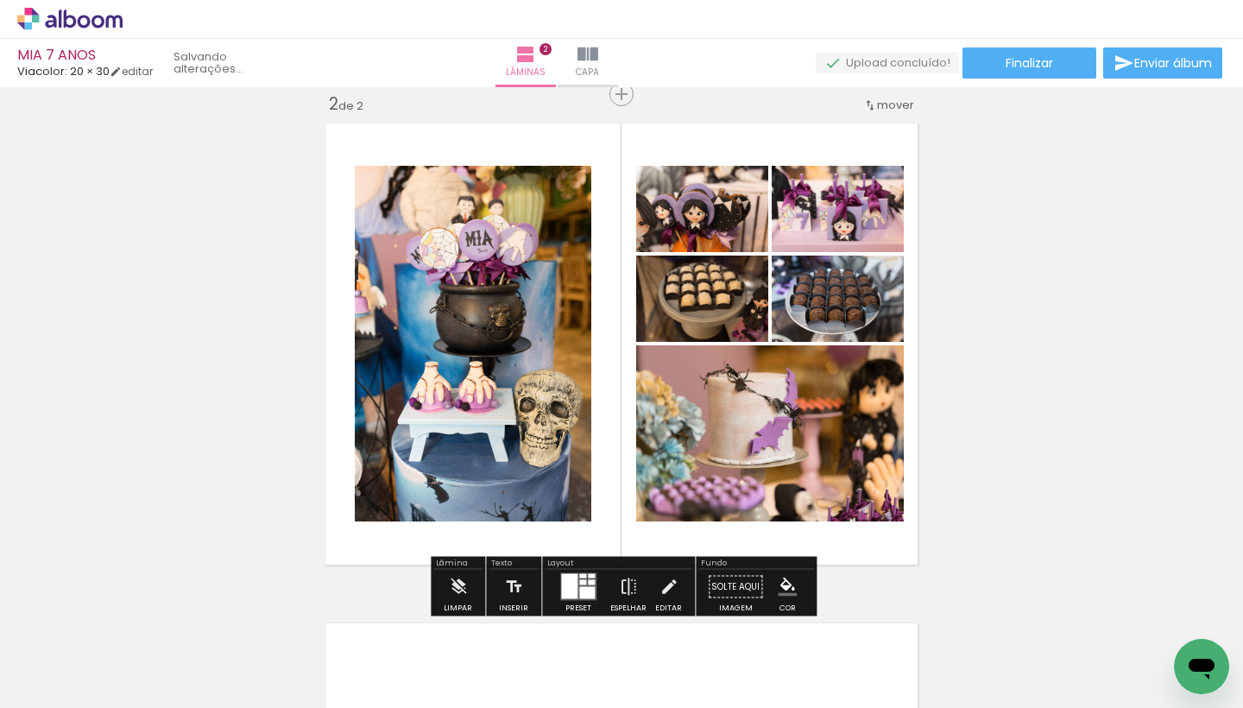
click at [1020, 262] on div "Inserir lâmina 1 de 2 Inserir lâmina 2 de 2" at bounding box center [621, 322] width 1243 height 1500
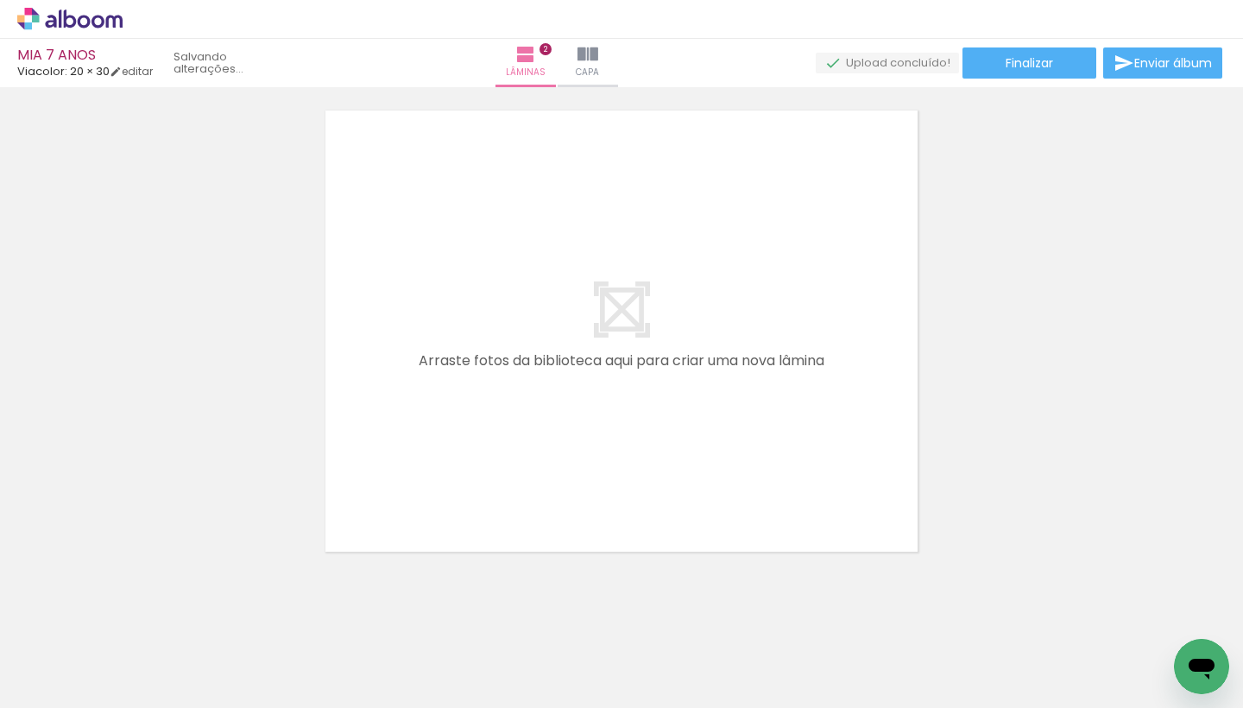
scroll to position [0, 857]
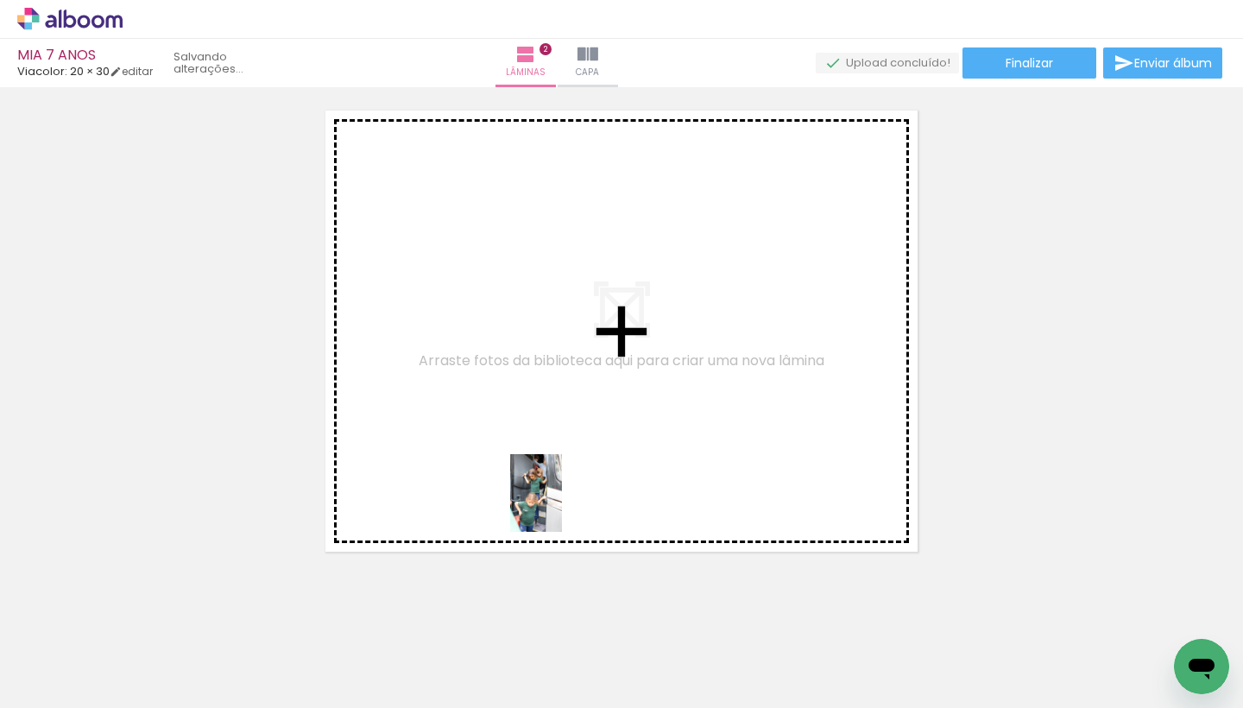
drag, startPoint x: 493, startPoint y: 654, endPoint x: 578, endPoint y: 482, distance: 192.6
click at [578, 482] on quentale-workspace at bounding box center [621, 354] width 1243 height 708
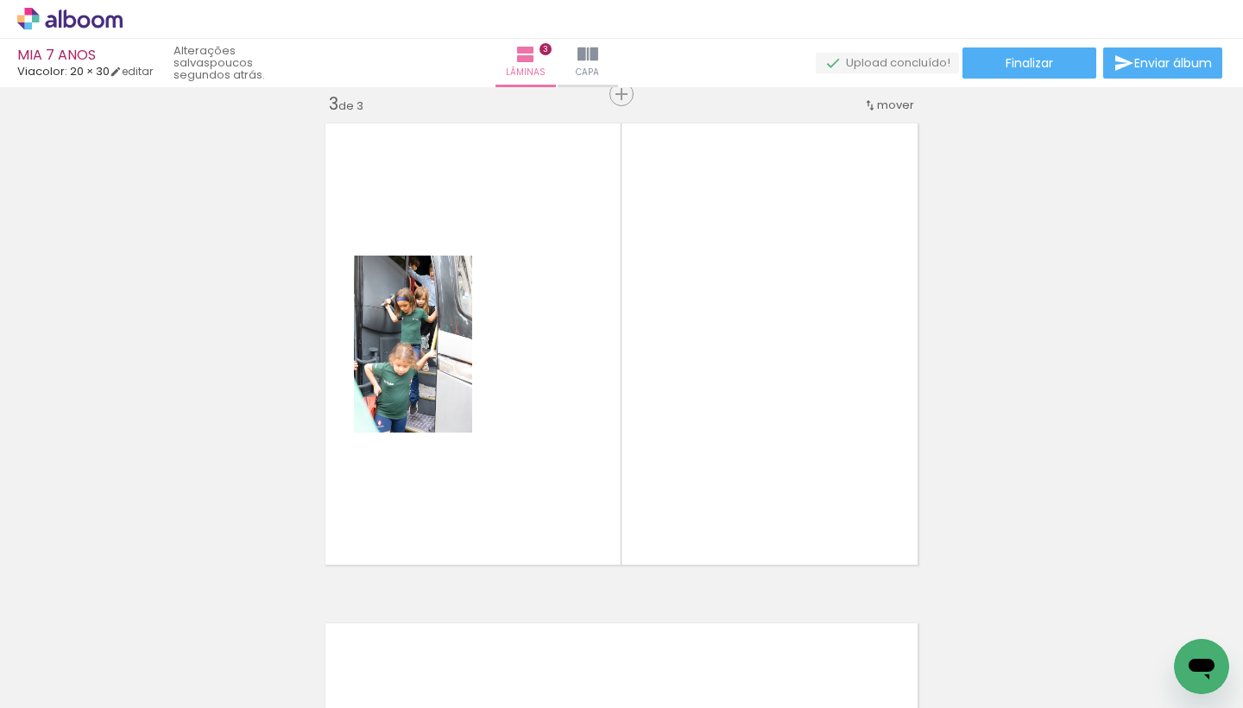
scroll to position [0, 771]
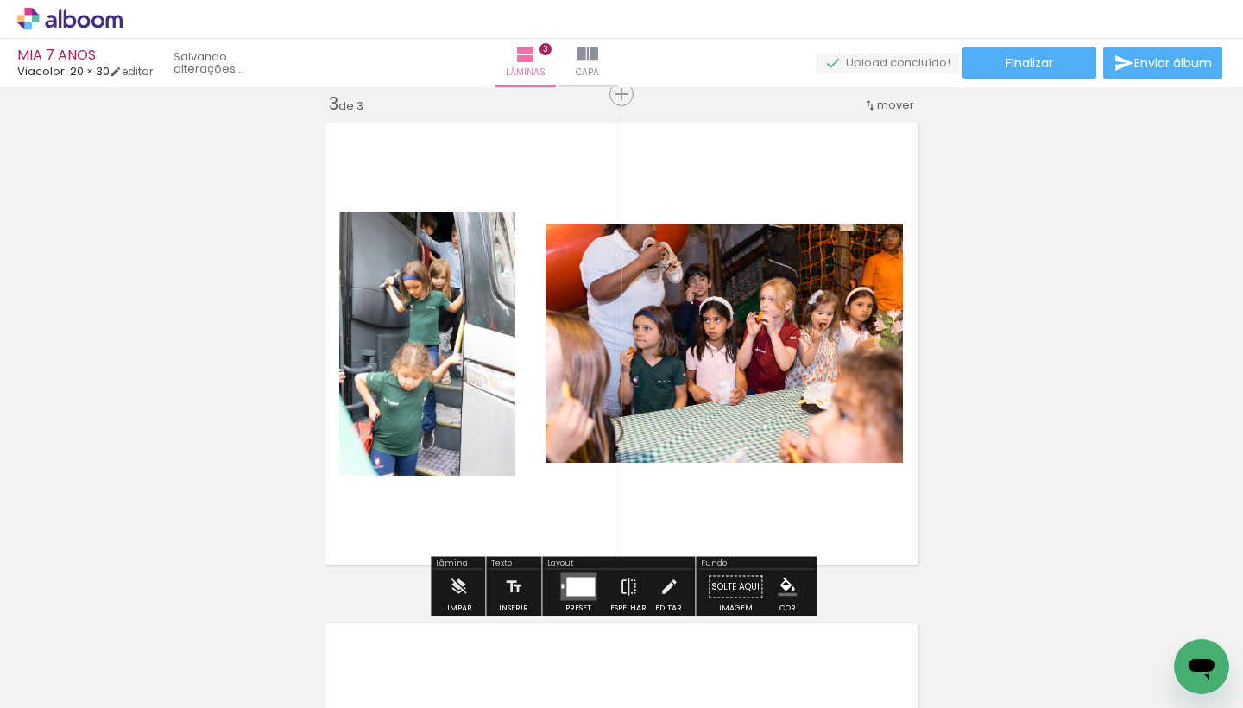
drag, startPoint x: 683, startPoint y: 641, endPoint x: 755, endPoint y: 451, distance: 204.1
click at [755, 451] on quentale-workspace at bounding box center [621, 354] width 1243 height 708
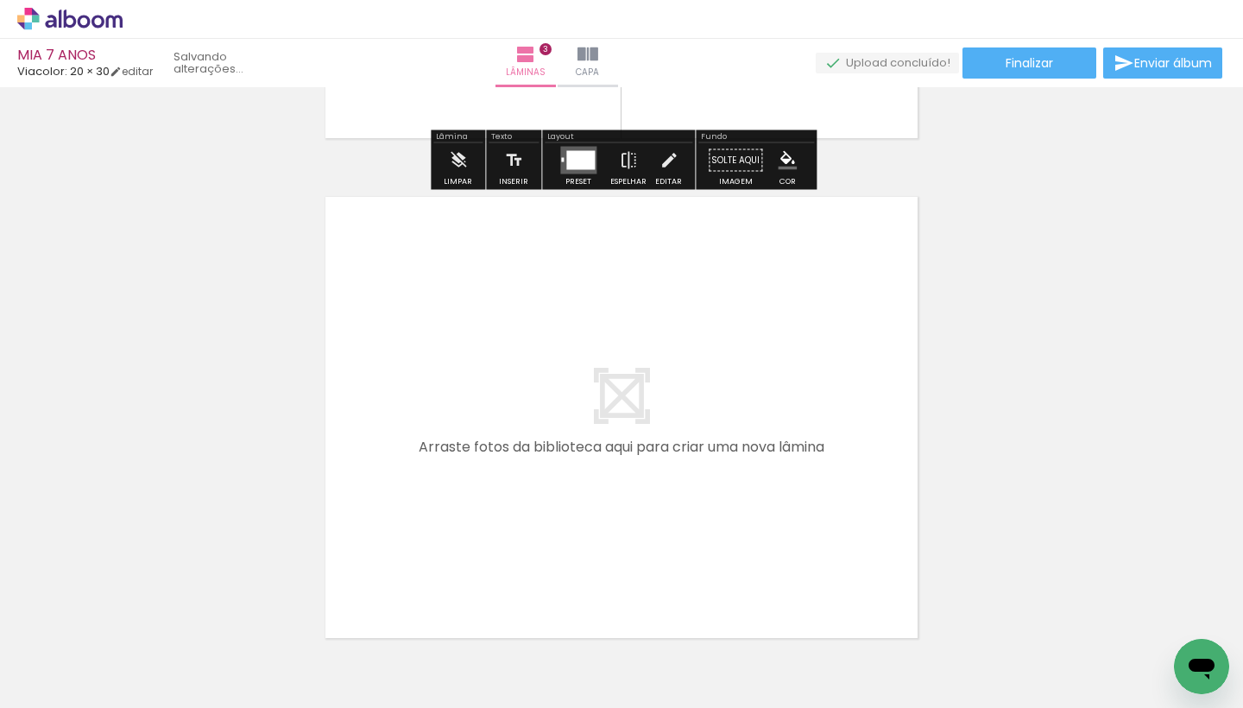
scroll to position [1452, 0]
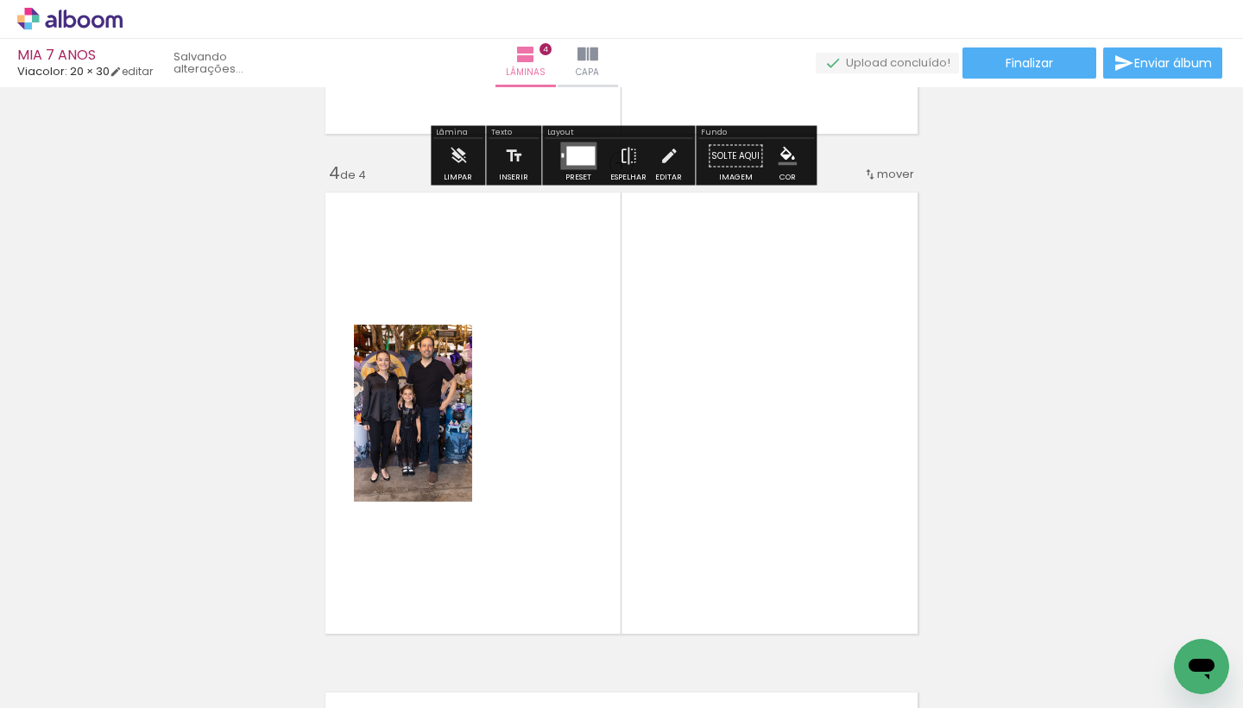
drag, startPoint x: 748, startPoint y: 646, endPoint x: 578, endPoint y: 486, distance: 233.8
click at [578, 486] on quentale-workspace at bounding box center [621, 354] width 1243 height 708
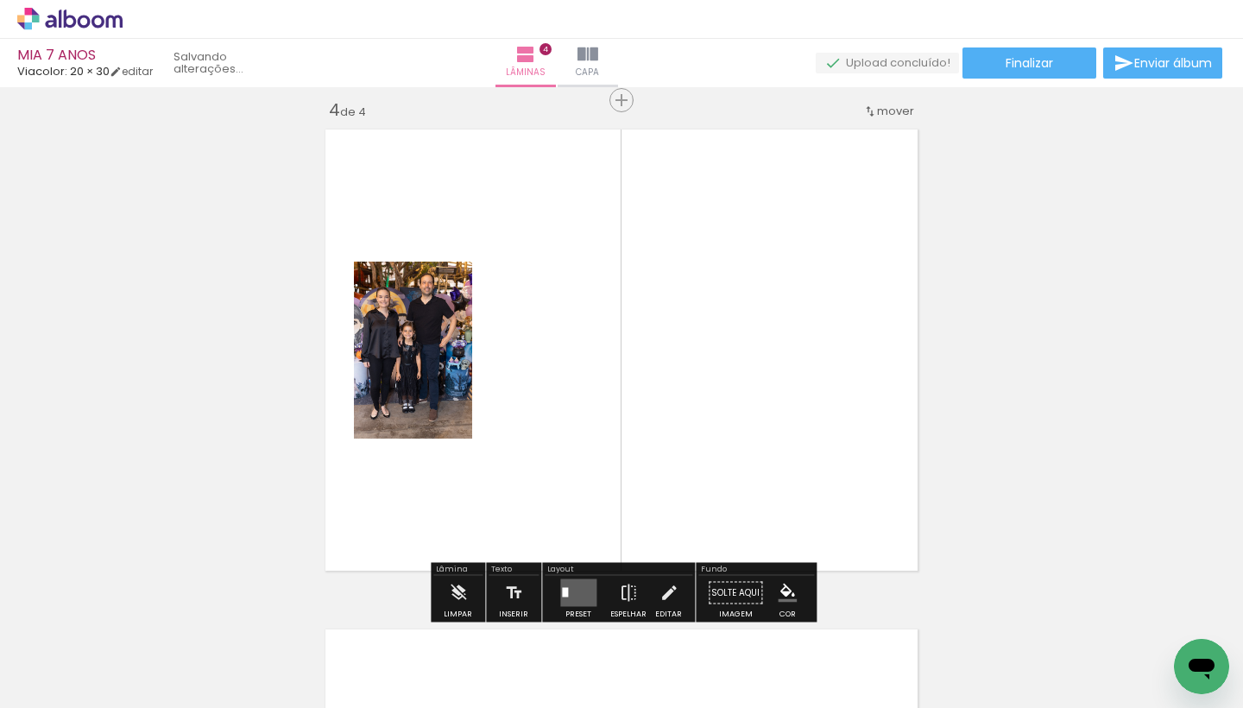
scroll to position [1521, 0]
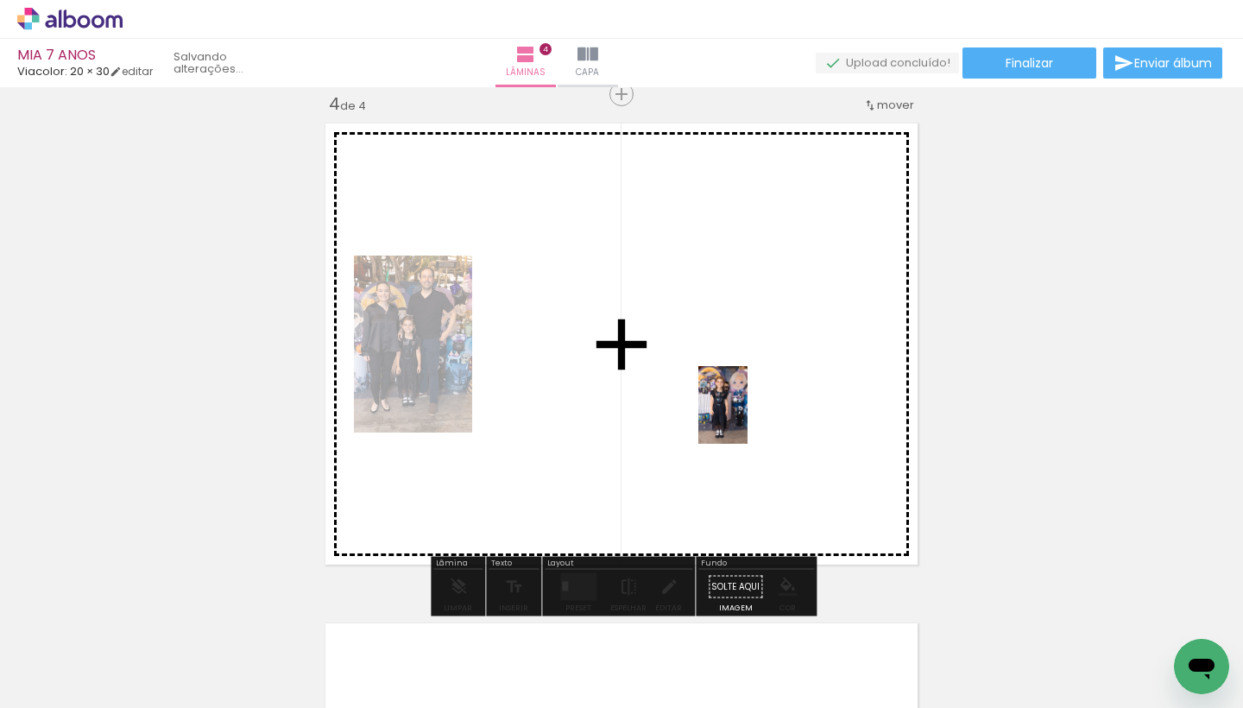
drag, startPoint x: 873, startPoint y: 671, endPoint x: 751, endPoint y: 417, distance: 281.8
click at [751, 417] on quentale-workspace at bounding box center [621, 354] width 1243 height 708
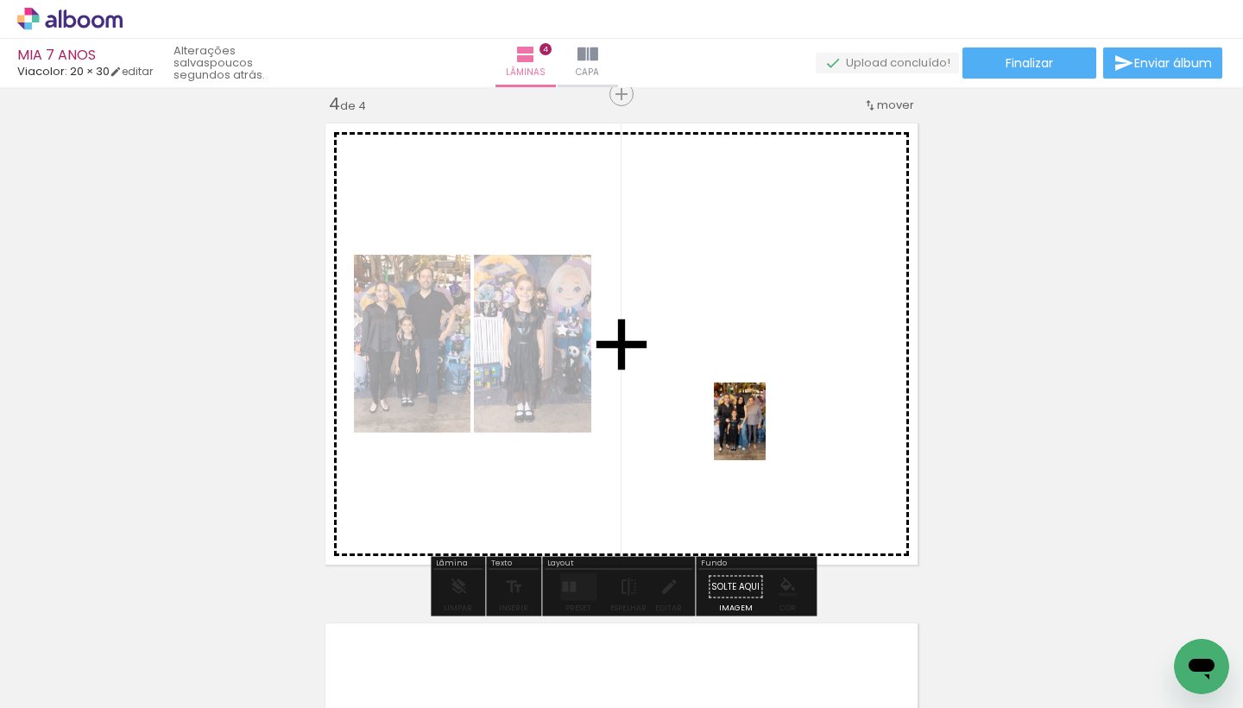
drag, startPoint x: 958, startPoint y: 646, endPoint x: 766, endPoint y: 434, distance: 286.6
click at [766, 434] on quentale-workspace at bounding box center [621, 354] width 1243 height 708
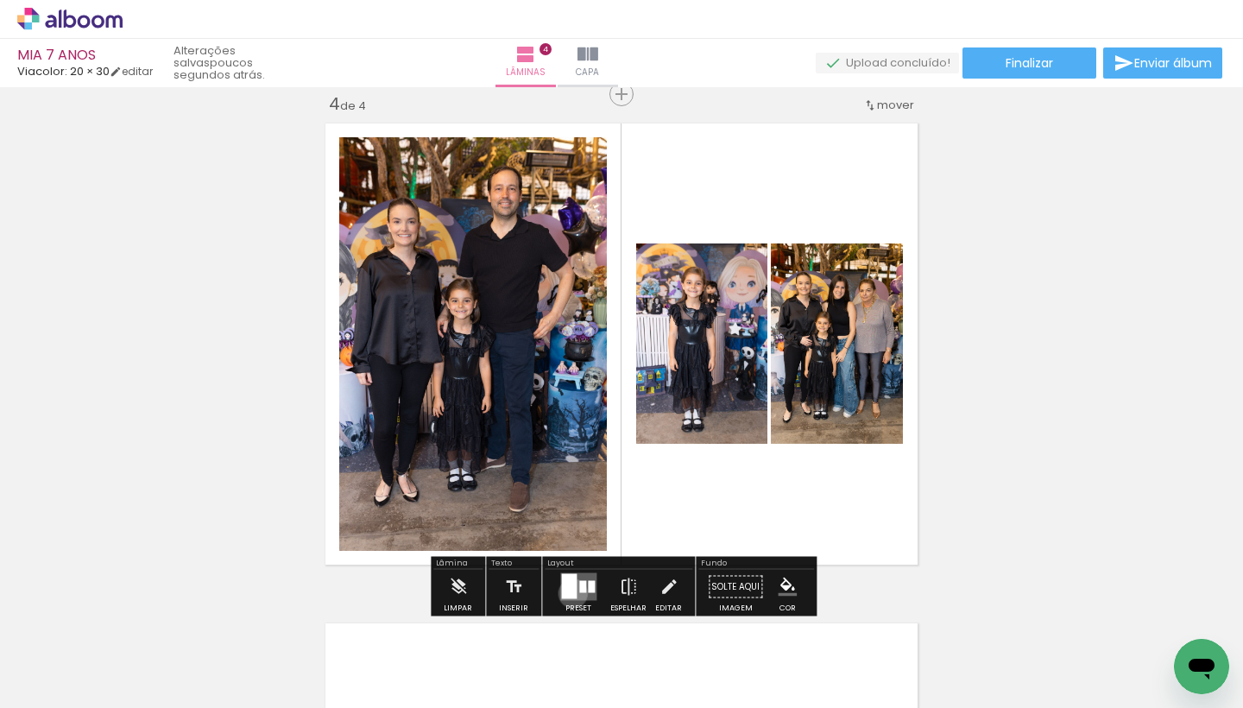
click at [569, 593] on div at bounding box center [569, 586] width 16 height 25
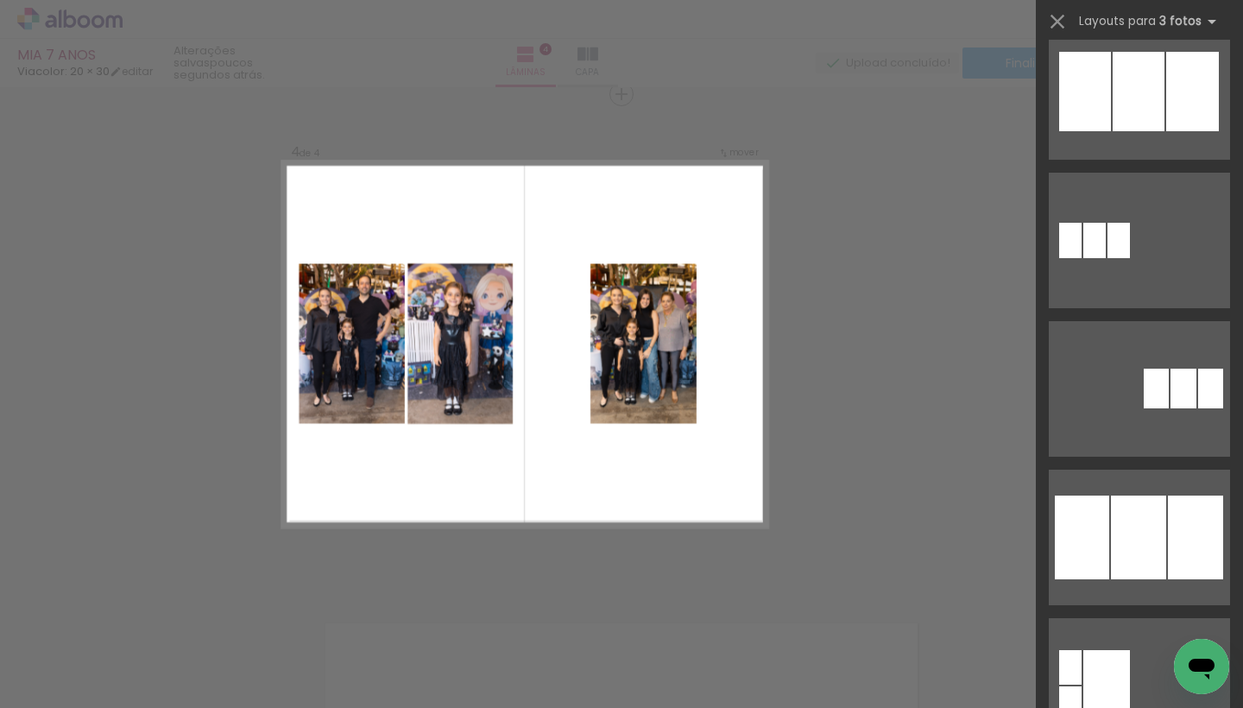
scroll to position [1218, 0]
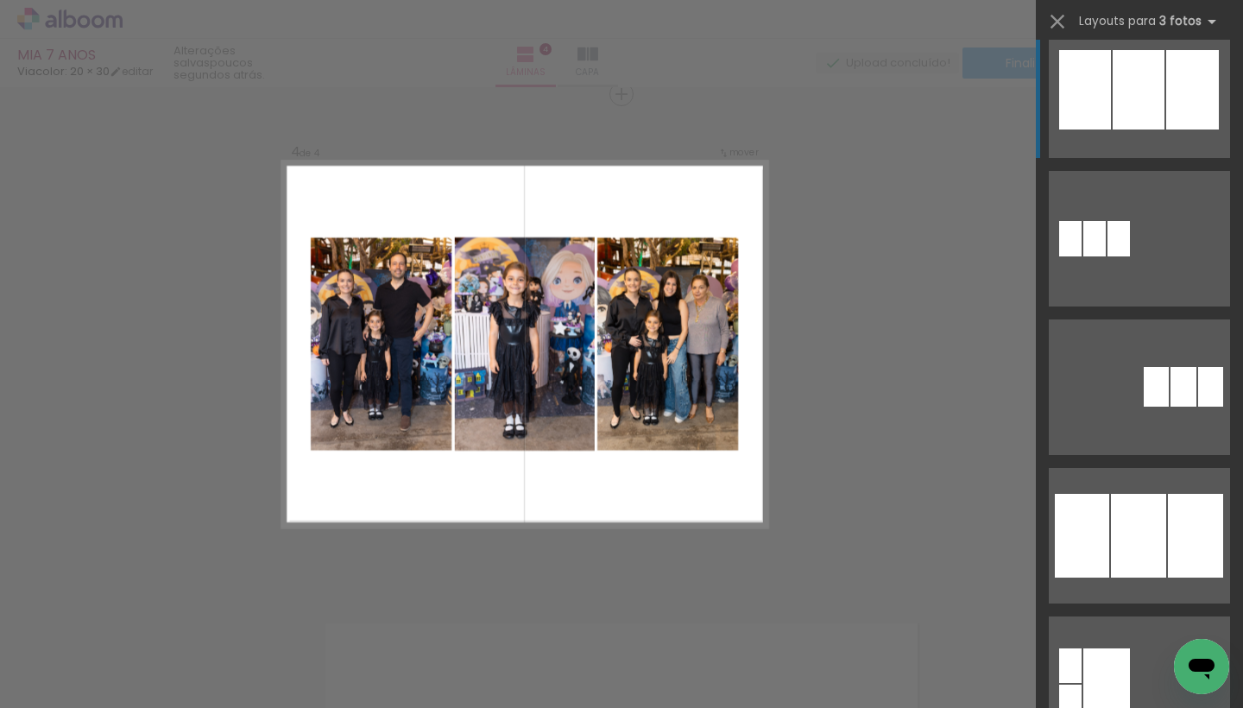
click at [1104, 108] on div at bounding box center [1085, 89] width 52 height 79
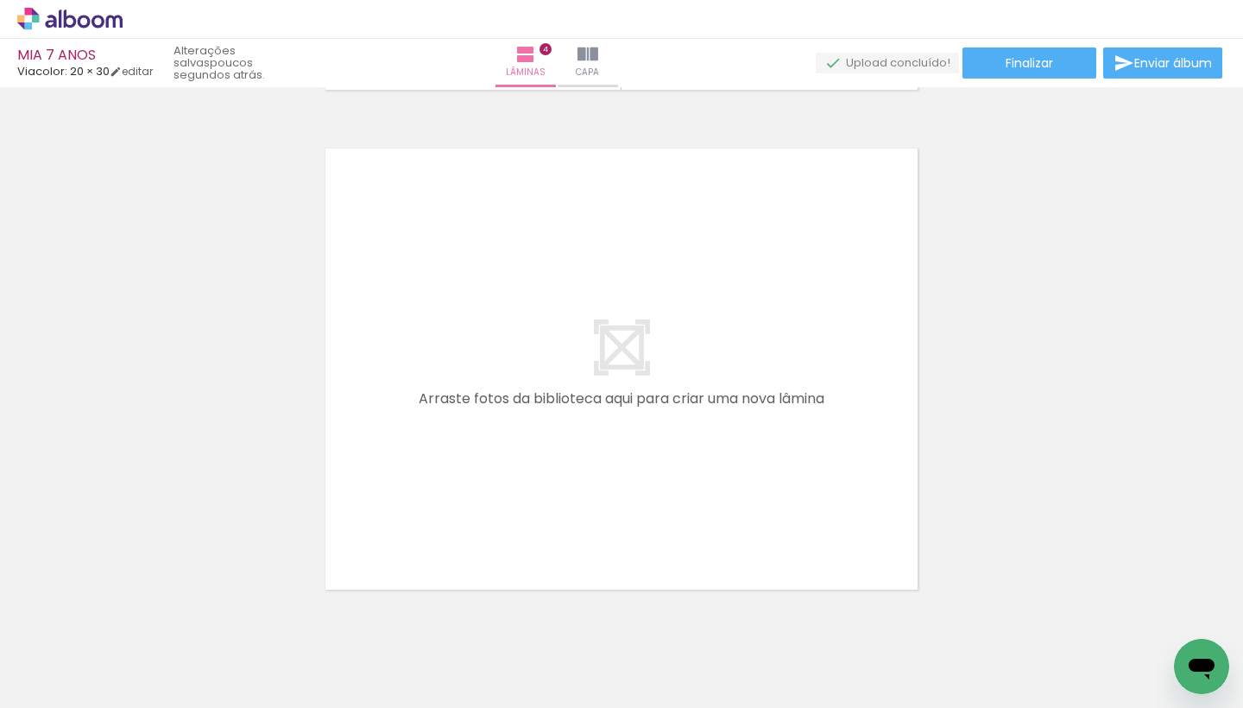
scroll to position [0, 1339]
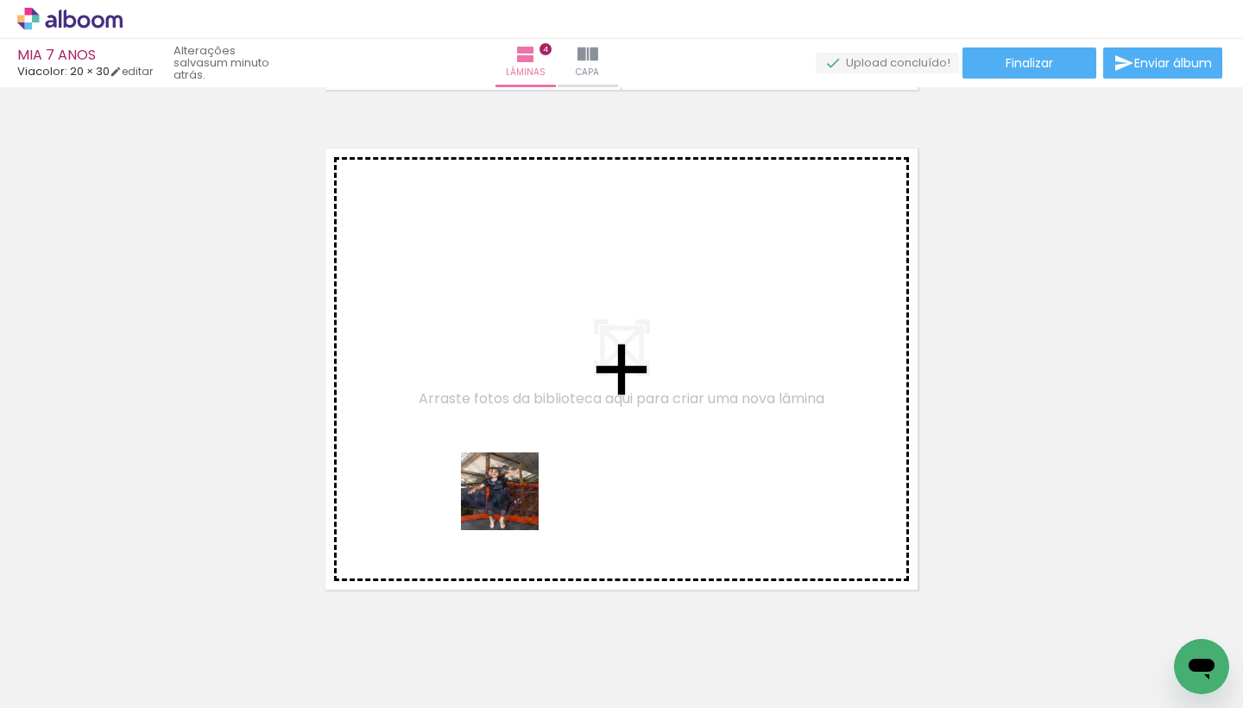
drag, startPoint x: 481, startPoint y: 677, endPoint x: 522, endPoint y: 461, distance: 219.7
click at [522, 461] on quentale-workspace at bounding box center [621, 354] width 1243 height 708
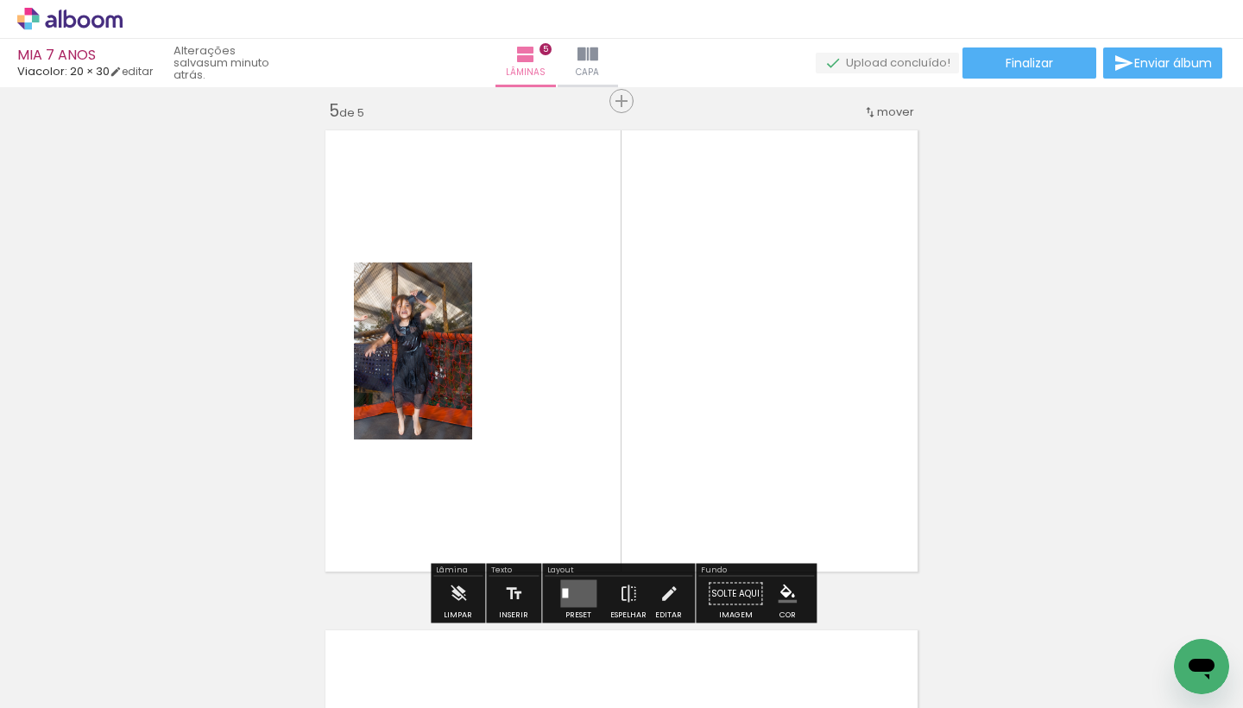
scroll to position [2020, 0]
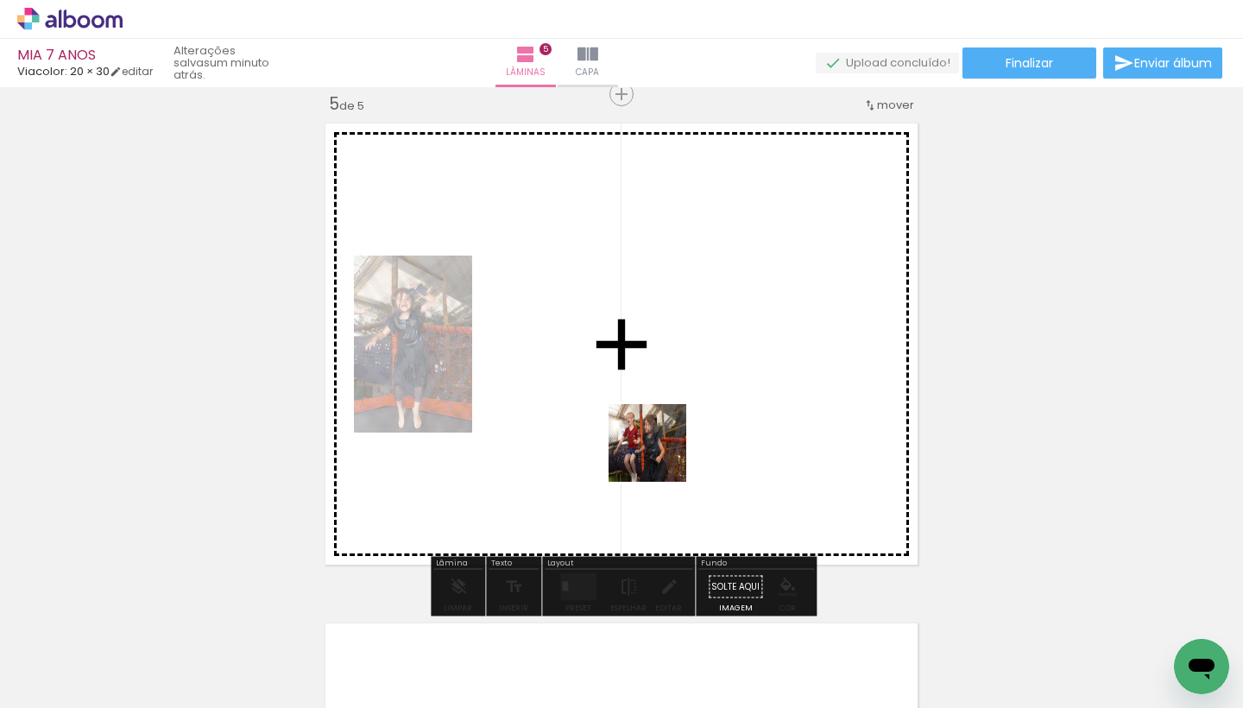
drag, startPoint x: 574, startPoint y: 667, endPoint x: 697, endPoint y: 388, distance: 304.9
click at [697, 388] on quentale-workspace at bounding box center [621, 354] width 1243 height 708
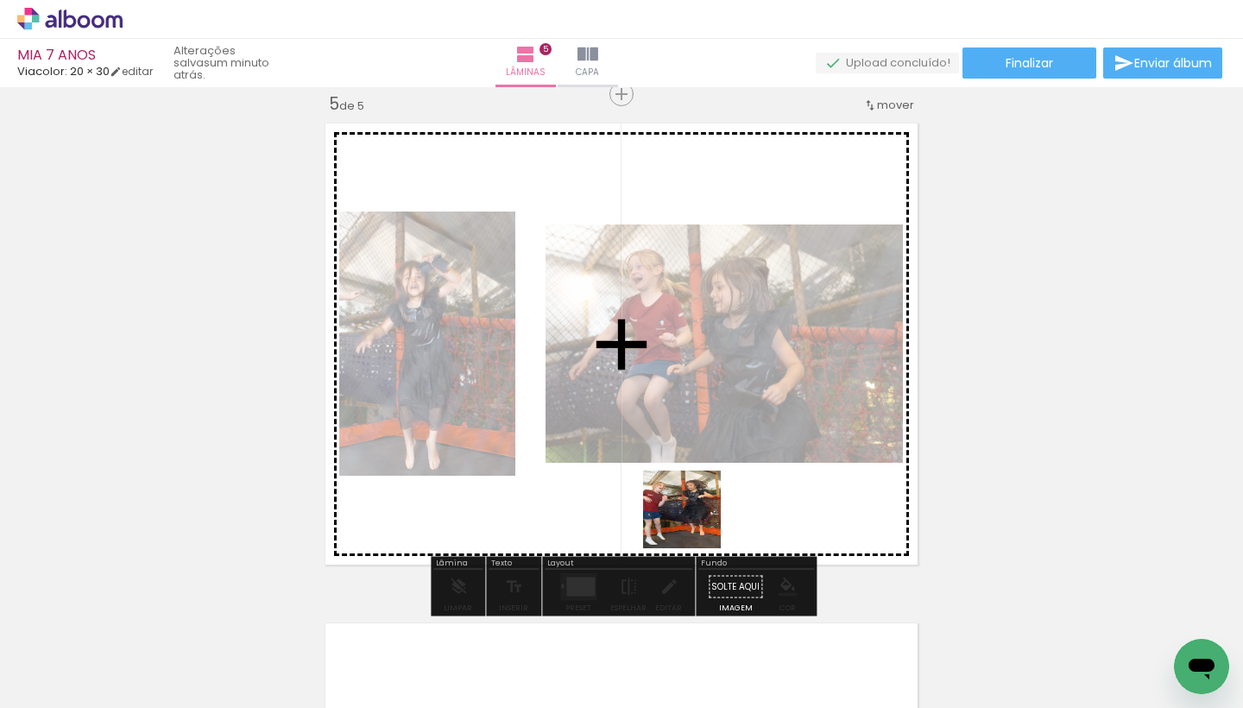
drag, startPoint x: 687, startPoint y: 668, endPoint x: 708, endPoint y: 464, distance: 204.7
click at [708, 464] on quentale-workspace at bounding box center [621, 354] width 1243 height 708
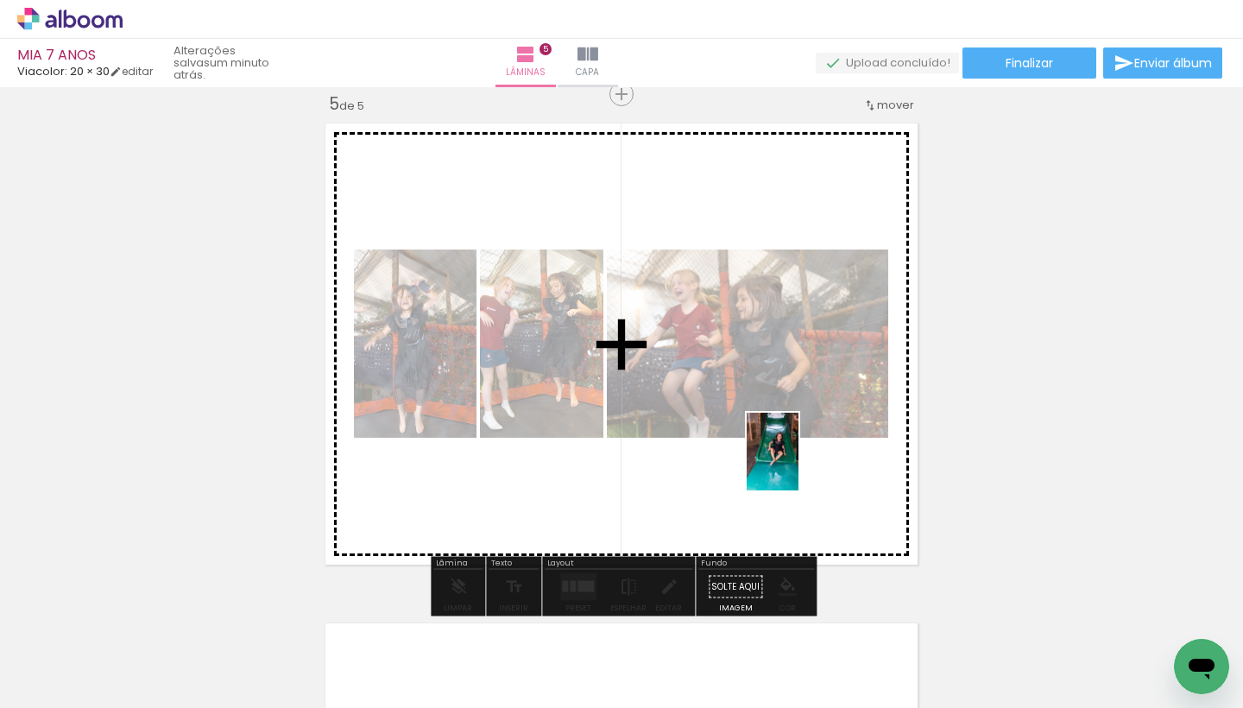
drag, startPoint x: 787, startPoint y: 661, endPoint x: 798, endPoint y: 463, distance: 198.0
click at [798, 463] on quentale-workspace at bounding box center [621, 354] width 1243 height 708
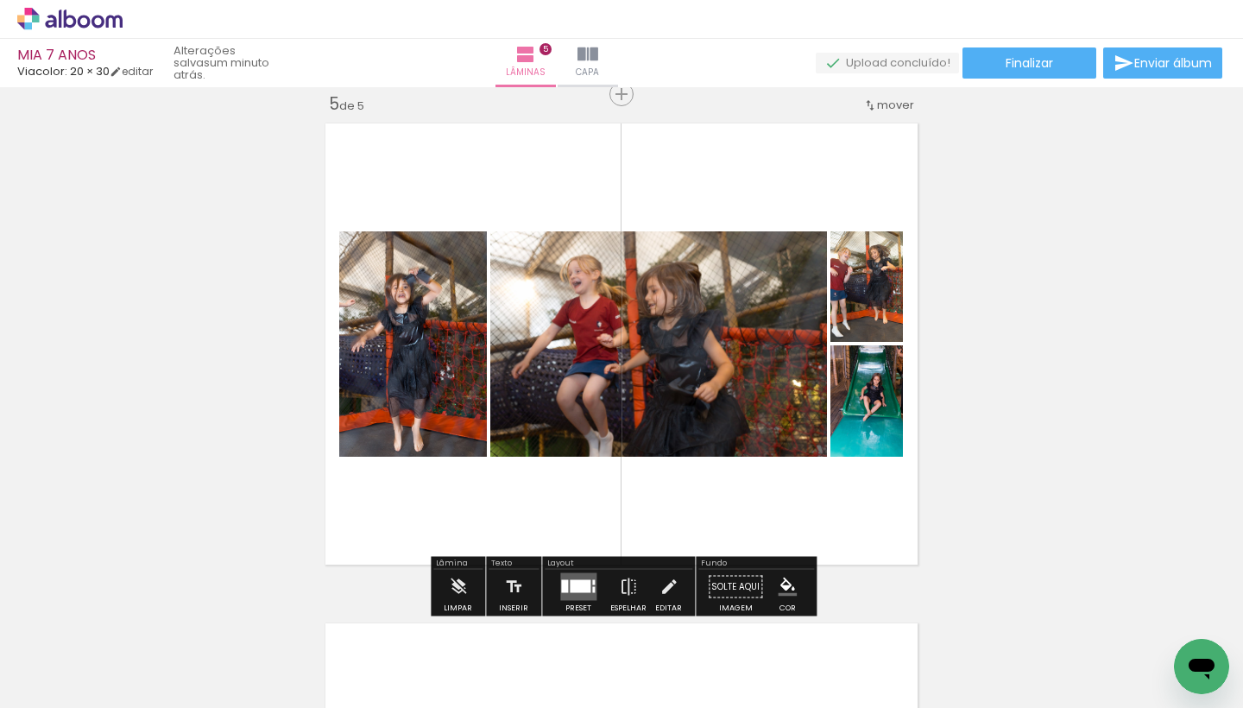
click at [570, 590] on div at bounding box center [580, 586] width 21 height 13
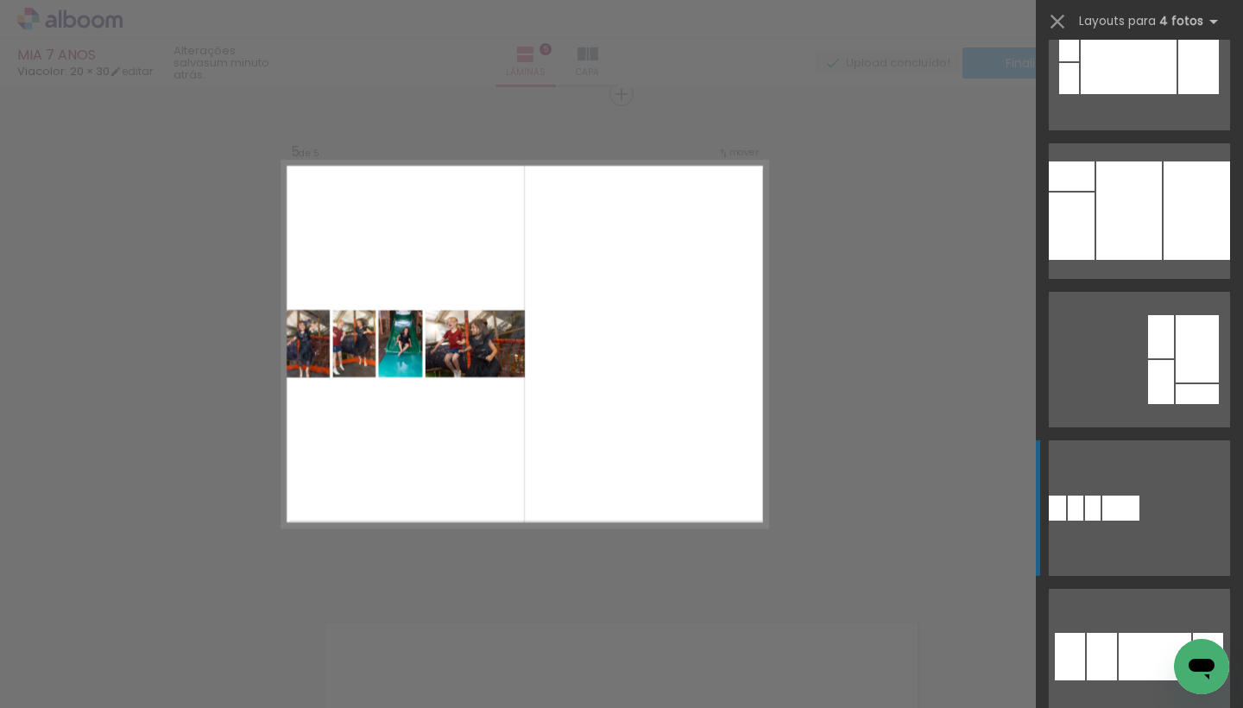
scroll to position [1819, 0]
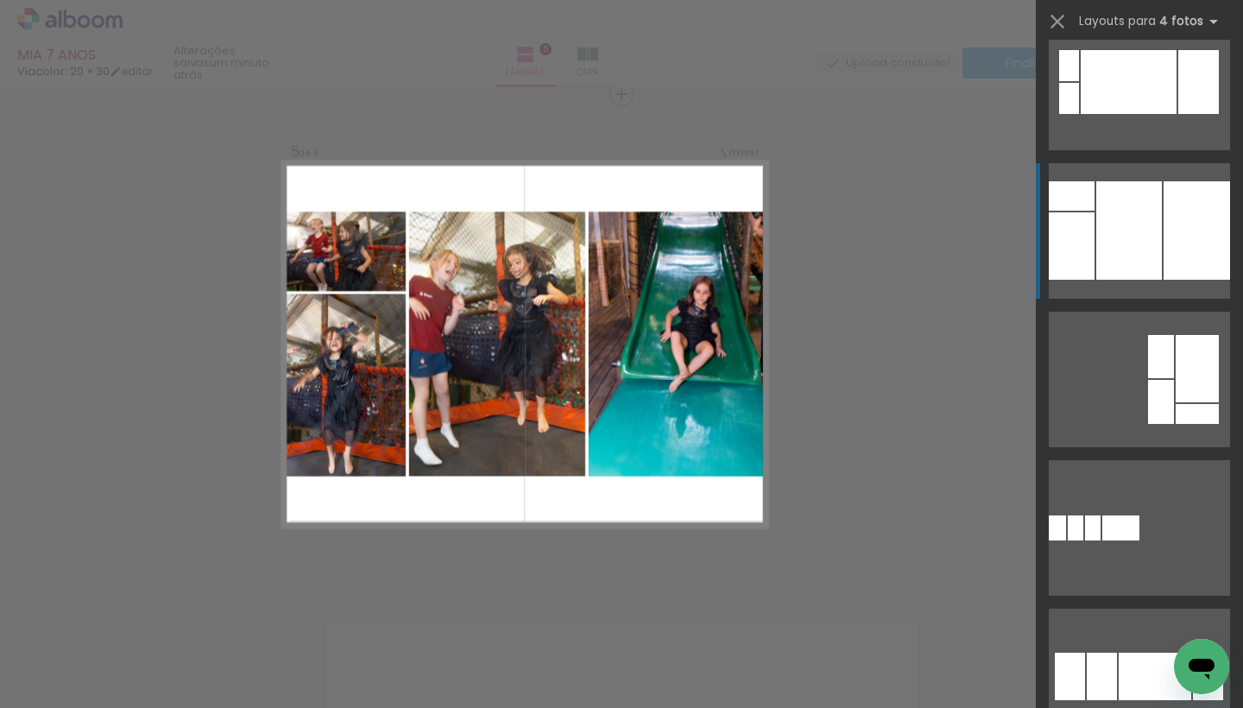
click at [1149, 224] on div at bounding box center [1129, 230] width 66 height 98
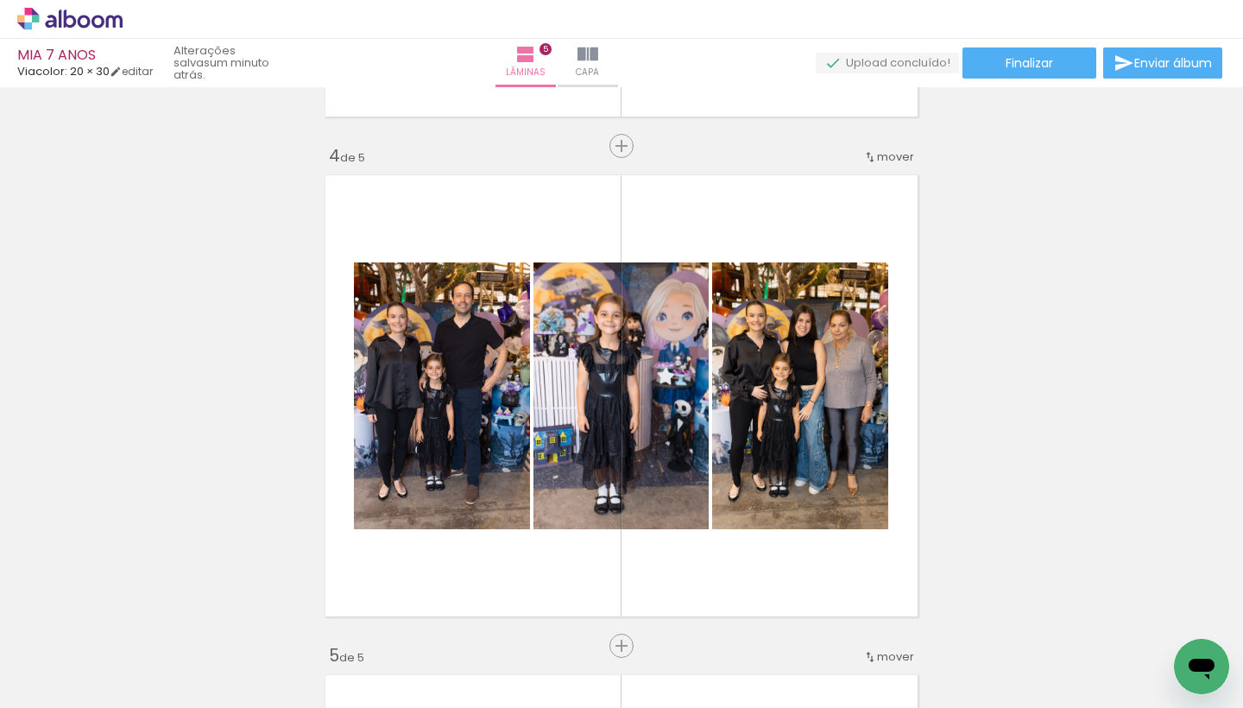
scroll to position [1484, 0]
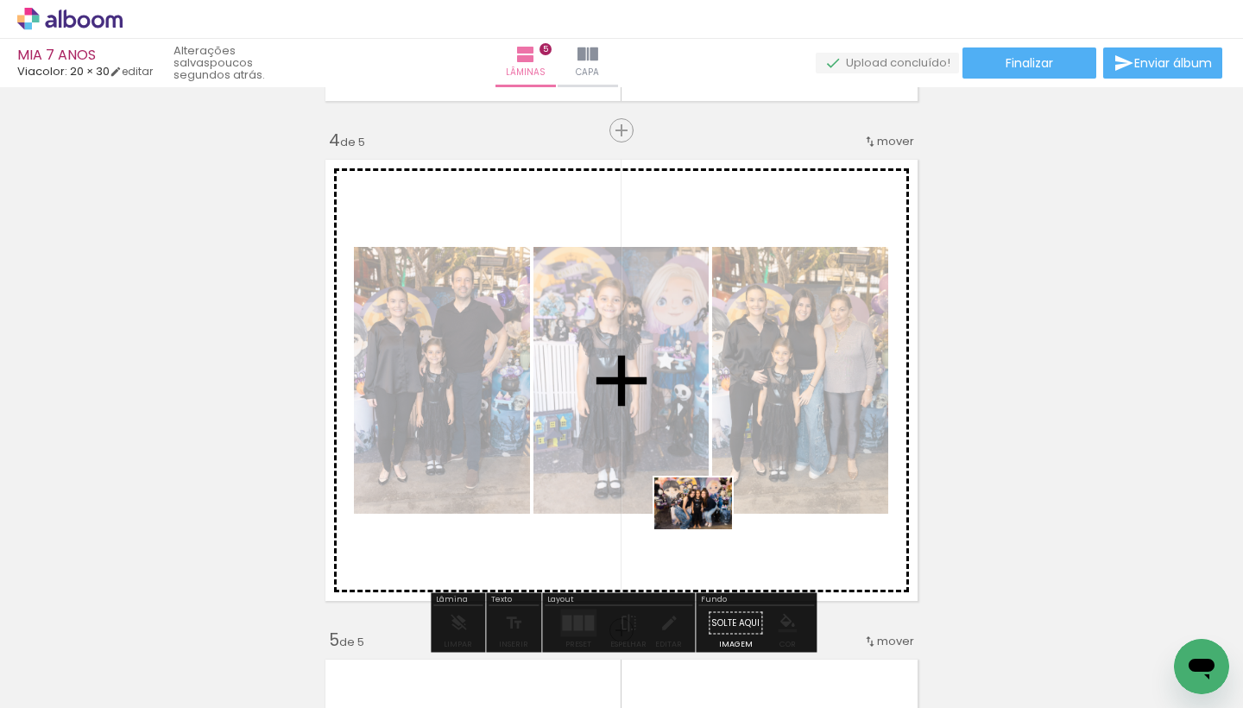
drag, startPoint x: 881, startPoint y: 651, endPoint x: 707, endPoint y: 530, distance: 212.1
click at [707, 530] on quentale-workspace at bounding box center [621, 354] width 1243 height 708
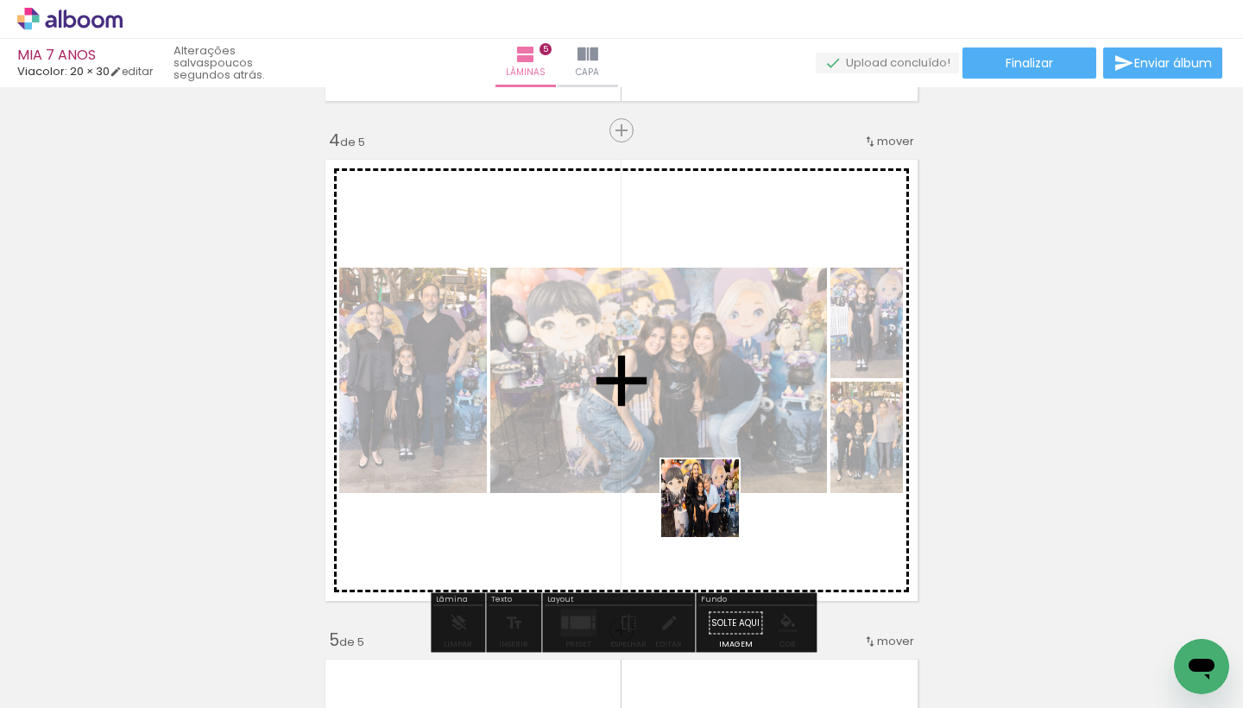
drag, startPoint x: 953, startPoint y: 649, endPoint x: 623, endPoint y: 457, distance: 381.3
click at [623, 457] on quentale-workspace at bounding box center [621, 354] width 1243 height 708
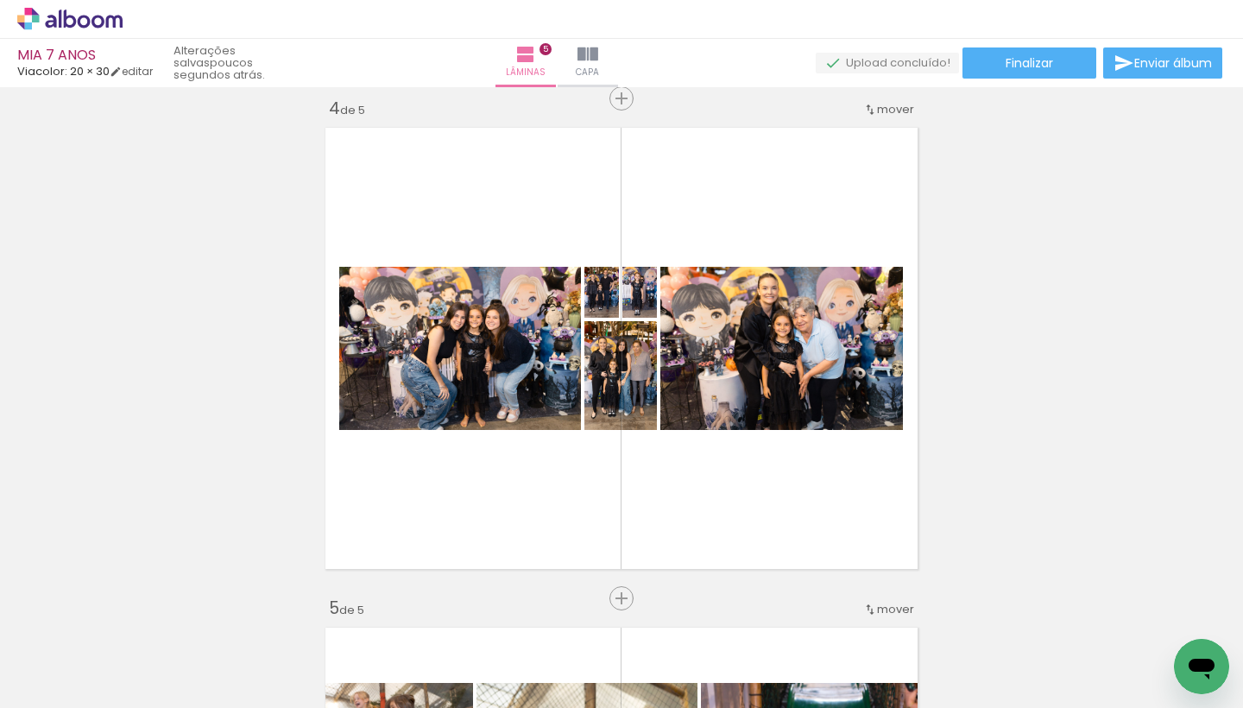
scroll to position [1517, 0]
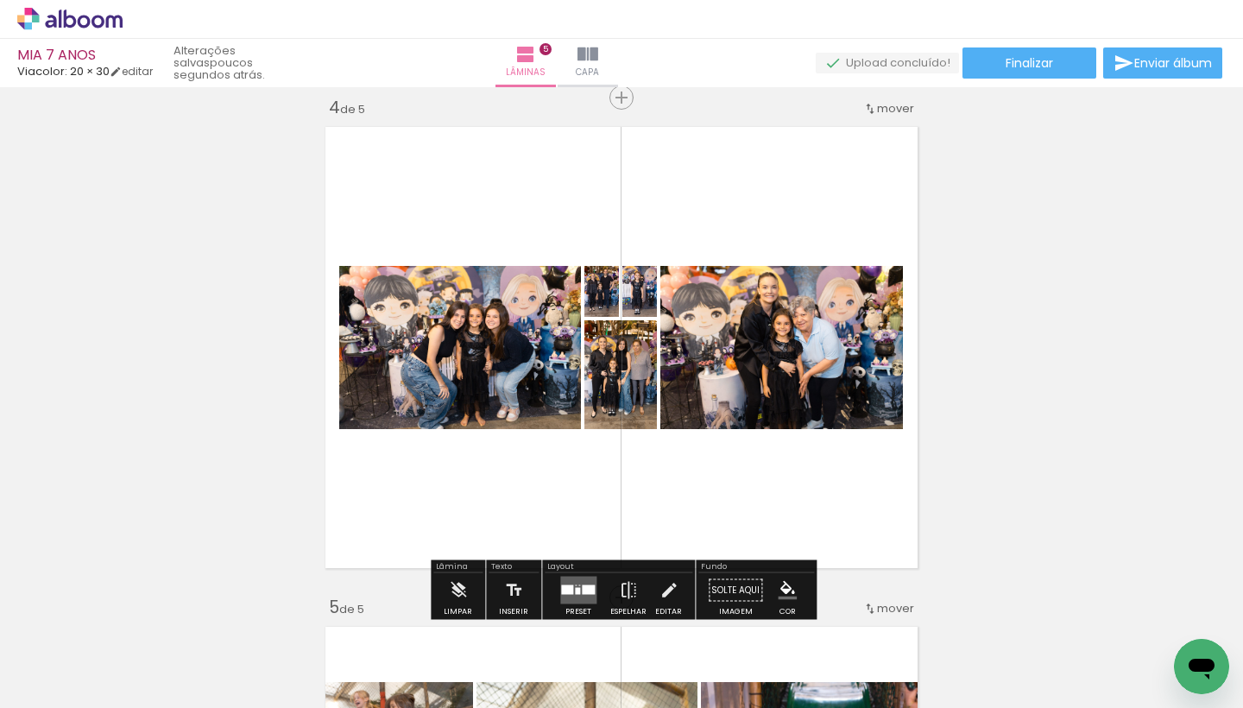
click at [587, 578] on quentale-layouter at bounding box center [578, 591] width 36 height 28
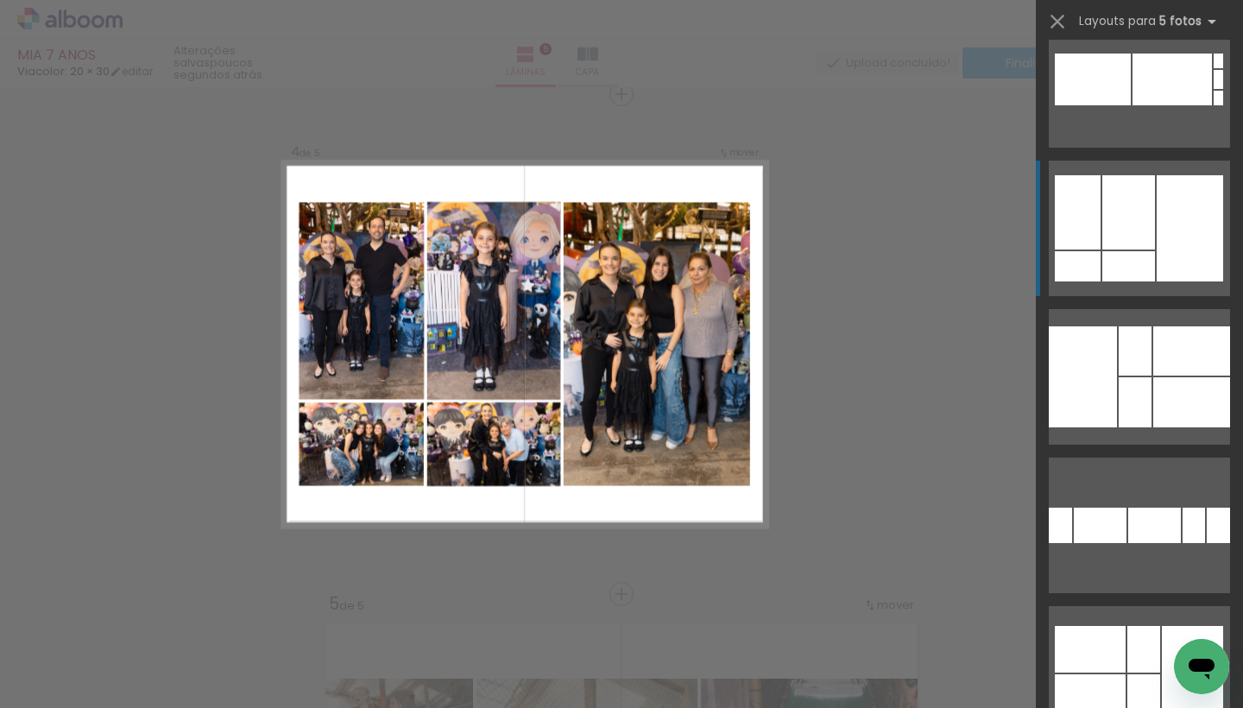
scroll to position [488, 0]
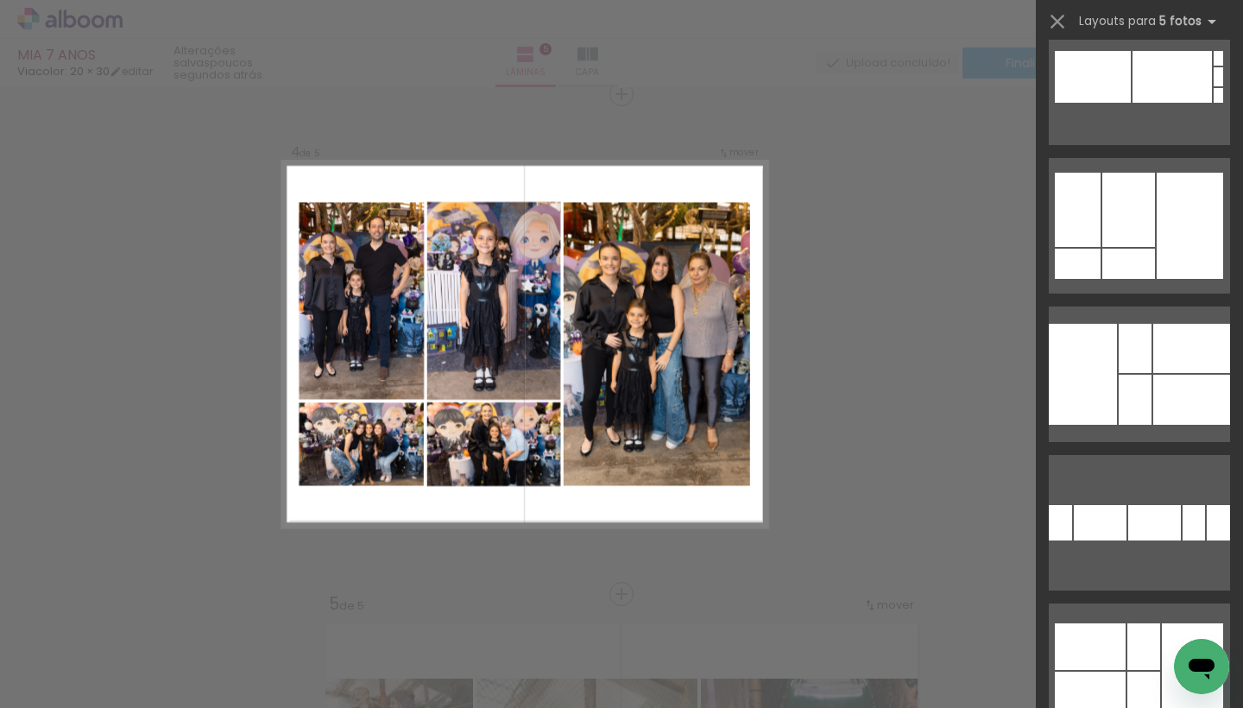
click at [1144, 239] on div at bounding box center [1128, 210] width 53 height 74
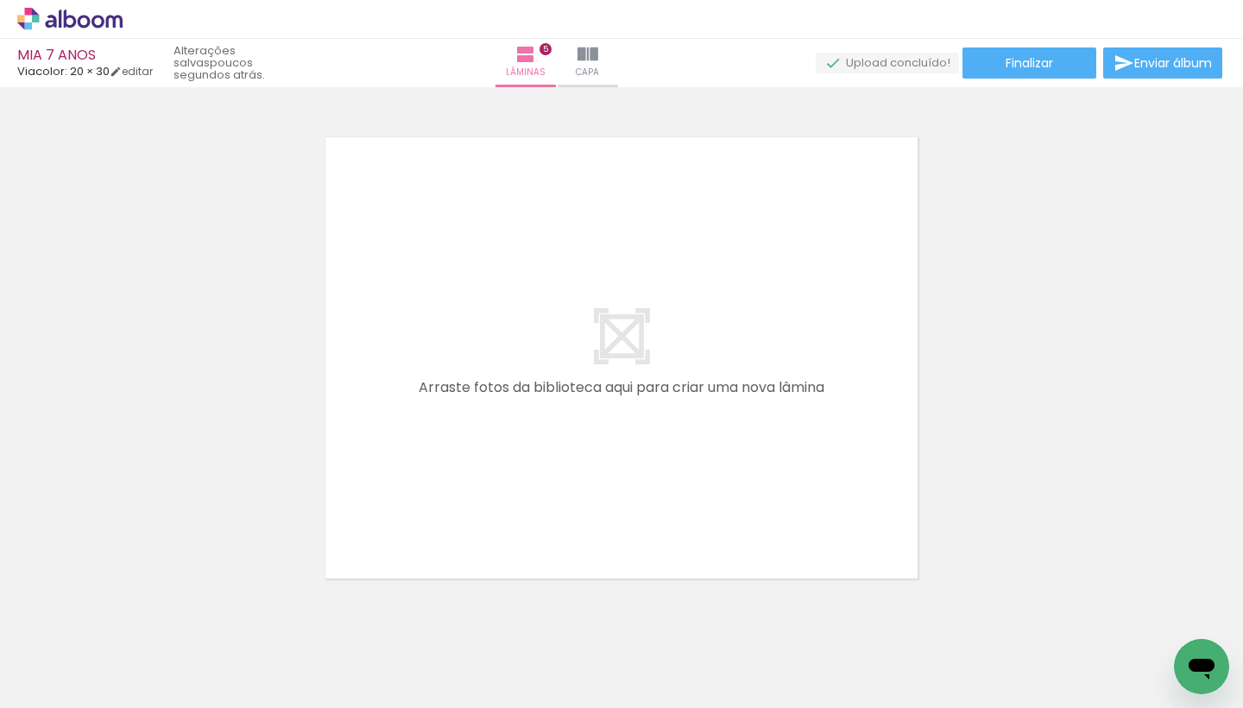
scroll to position [0, 0]
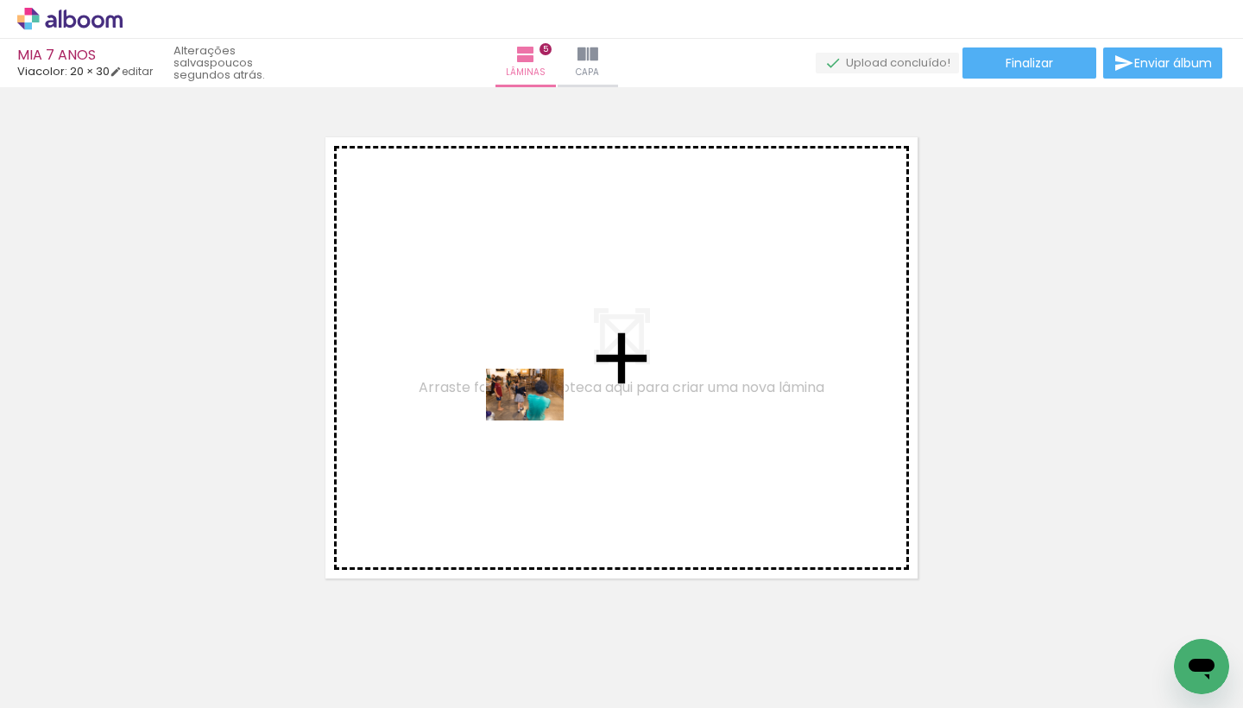
click at [539, 415] on quentale-workspace at bounding box center [621, 354] width 1243 height 708
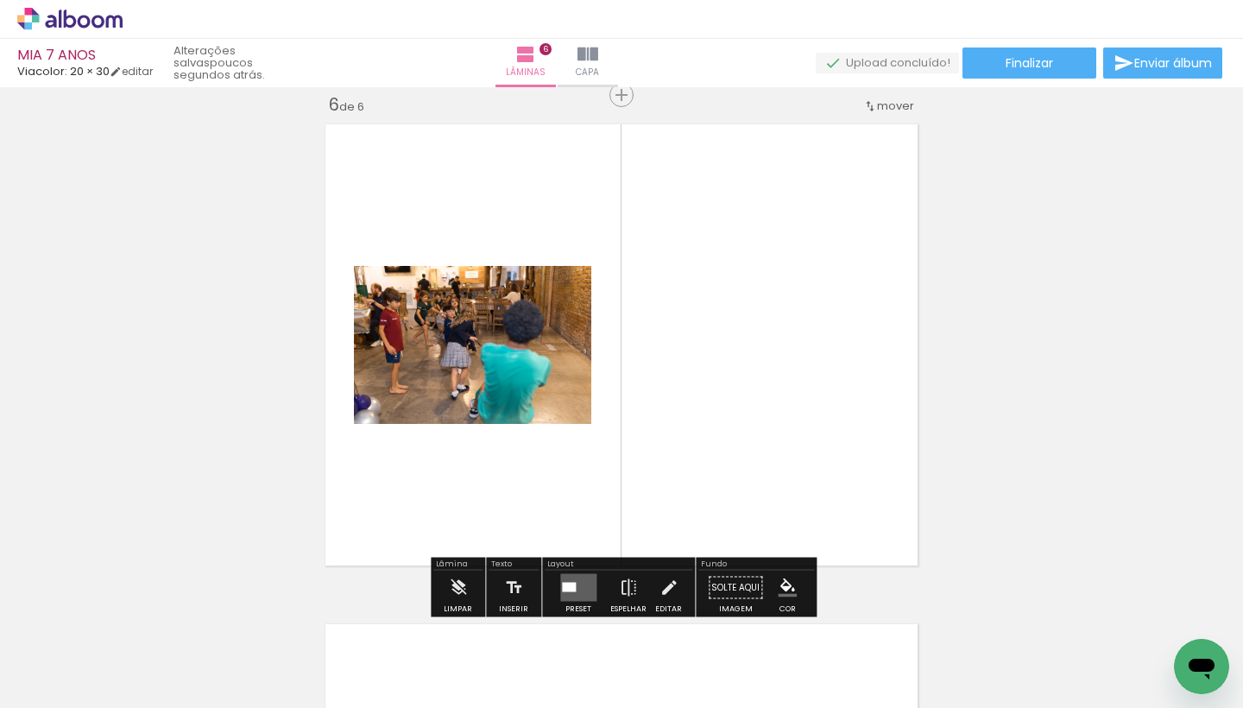
scroll to position [2520, 0]
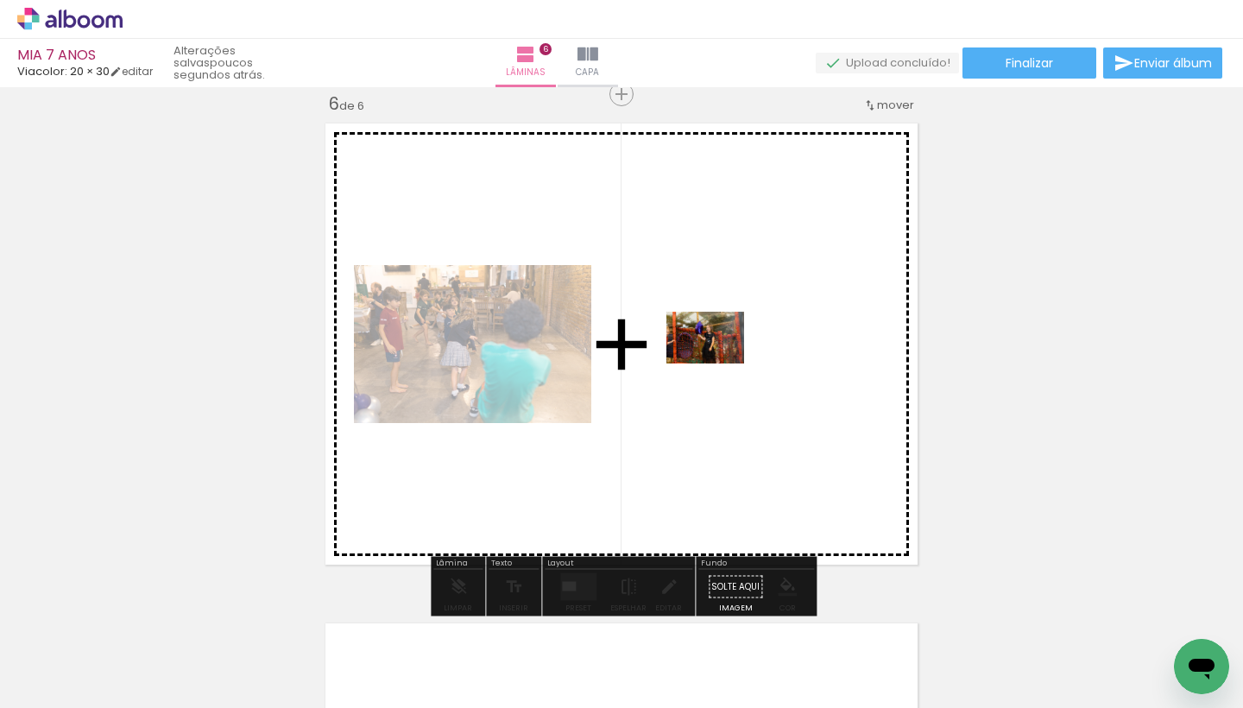
drag, startPoint x: 451, startPoint y: 646, endPoint x: 722, endPoint y: 362, distance: 392.5
click at [722, 362] on quentale-workspace at bounding box center [621, 354] width 1243 height 708
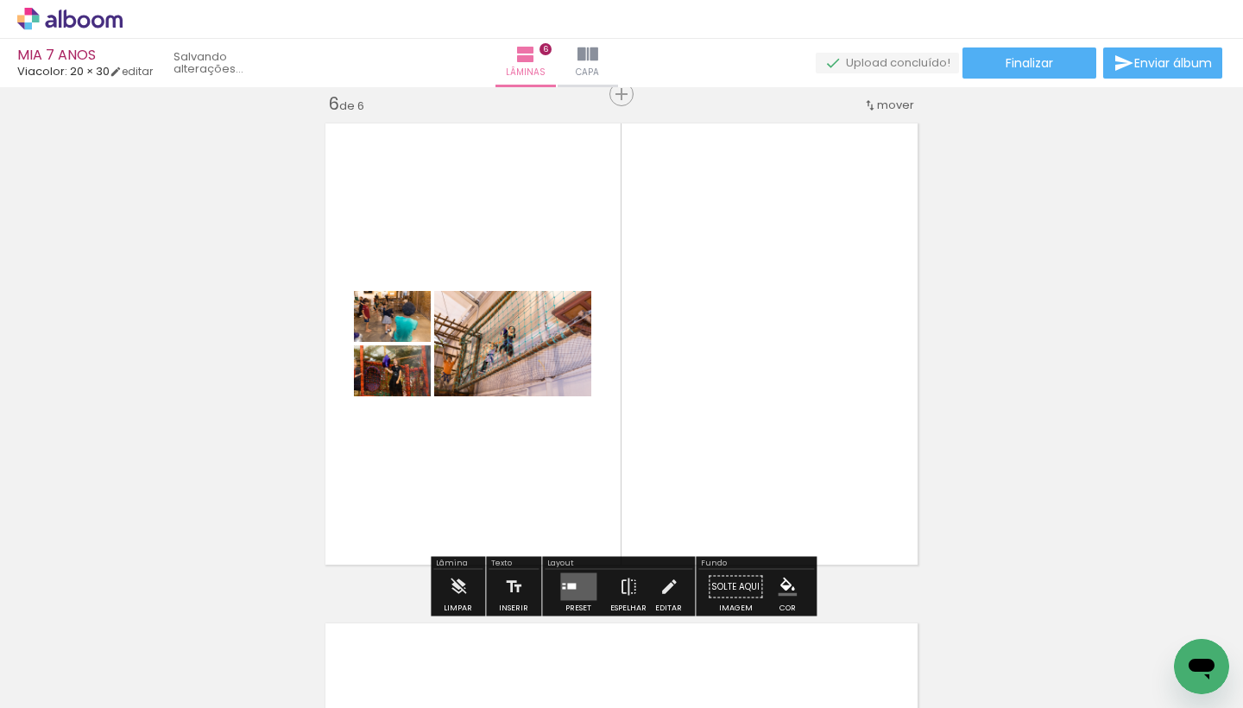
drag, startPoint x: 642, startPoint y: 653, endPoint x: 755, endPoint y: 494, distance: 195.6
click at [755, 494] on quentale-workspace at bounding box center [621, 354] width 1243 height 708
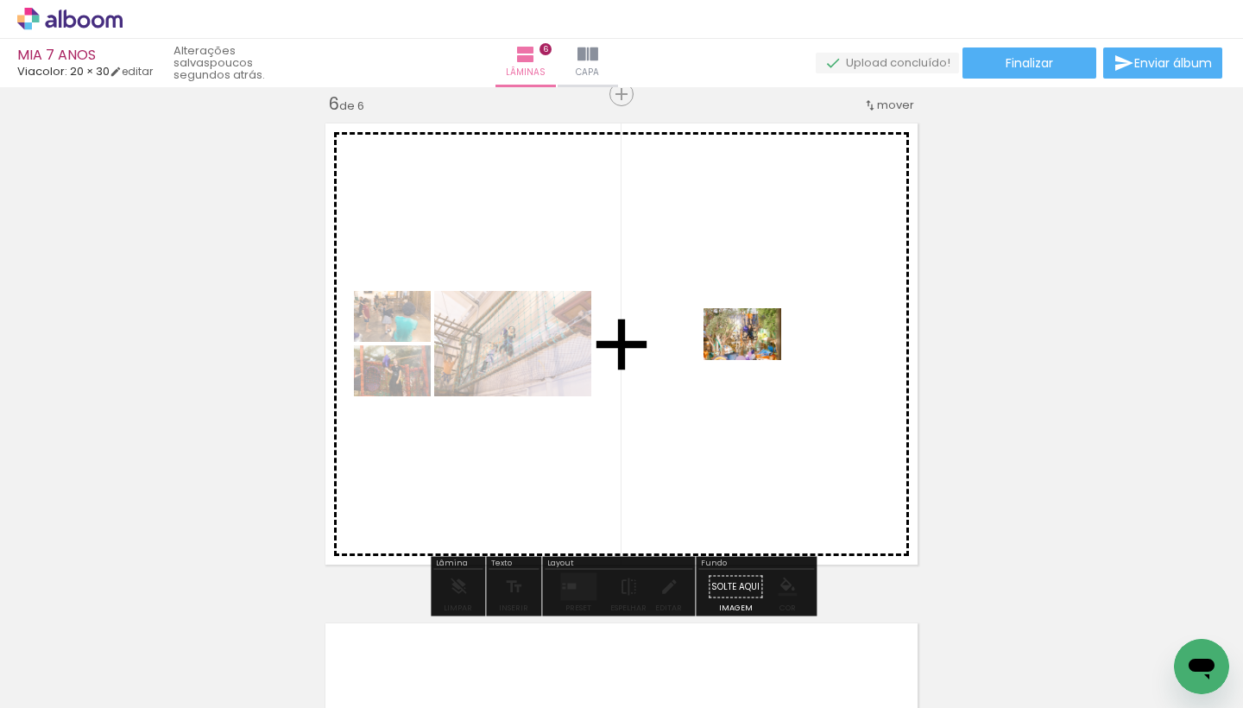
drag, startPoint x: 737, startPoint y: 670, endPoint x: 755, endPoint y: 359, distance: 311.2
click at [755, 359] on quentale-workspace at bounding box center [621, 354] width 1243 height 708
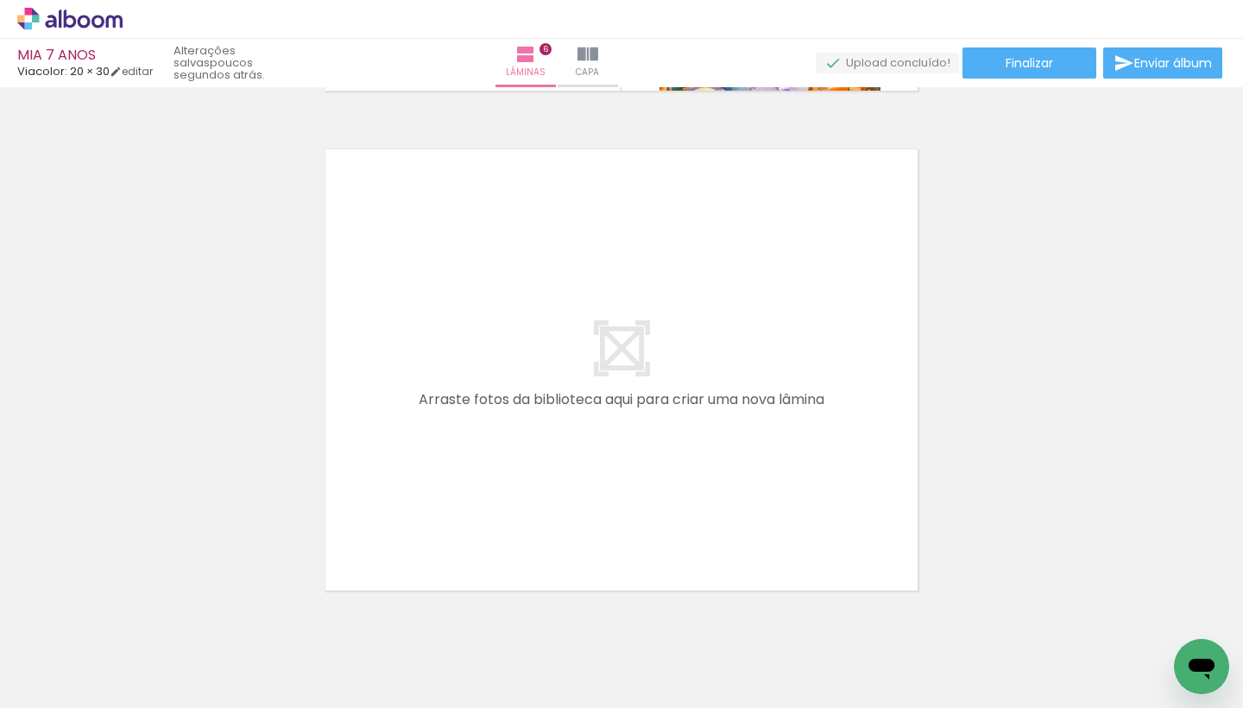
scroll to position [0, 2314]
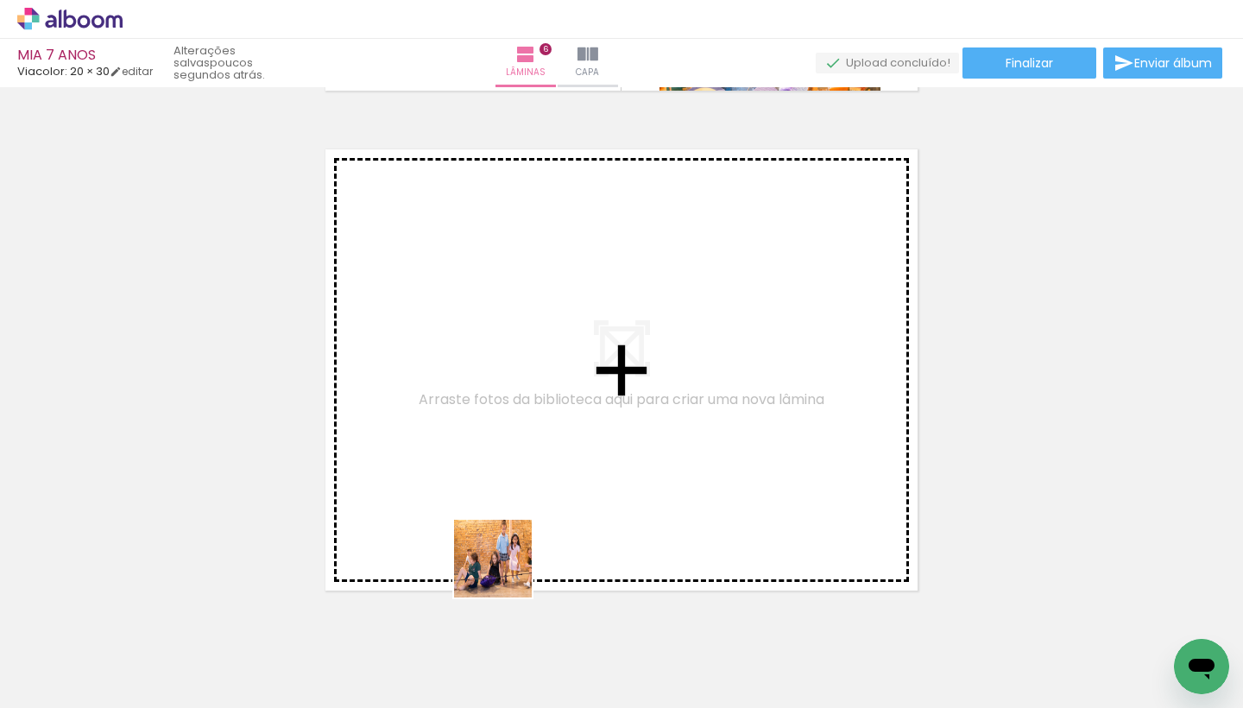
drag, startPoint x: 482, startPoint y: 668, endPoint x: 523, endPoint y: 503, distance: 170.0
click at [523, 503] on quentale-workspace at bounding box center [621, 354] width 1243 height 708
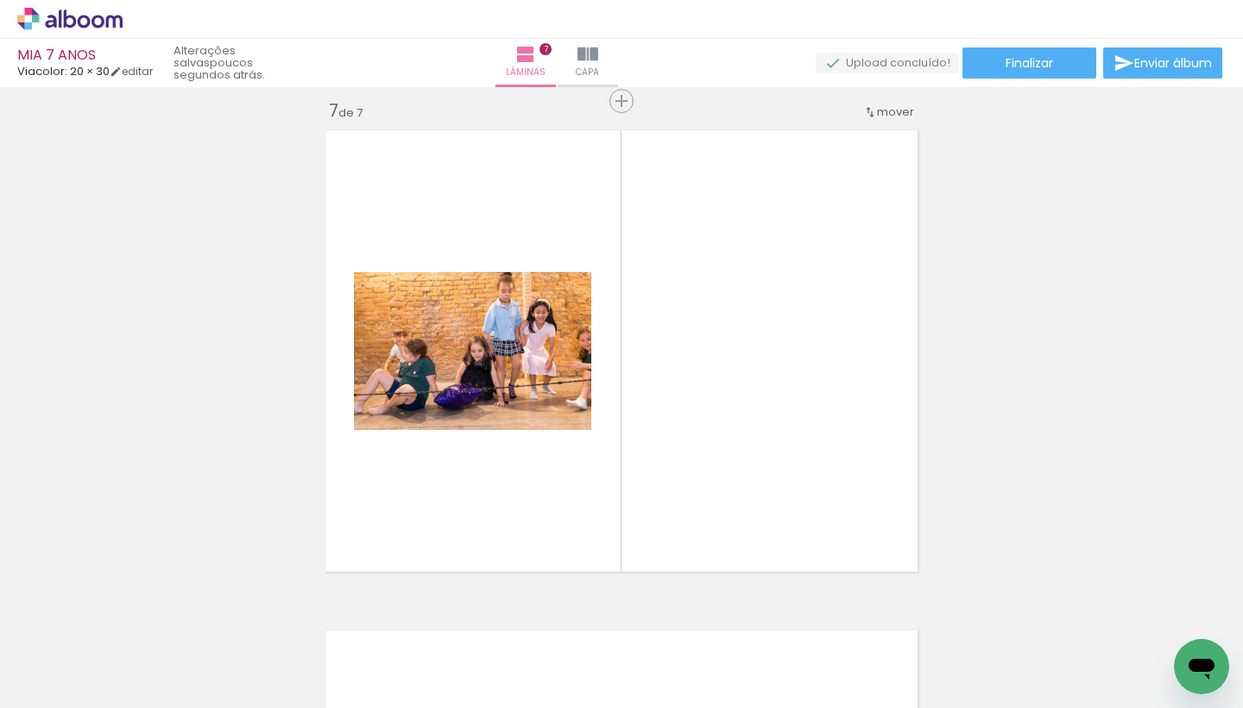
scroll to position [3020, 0]
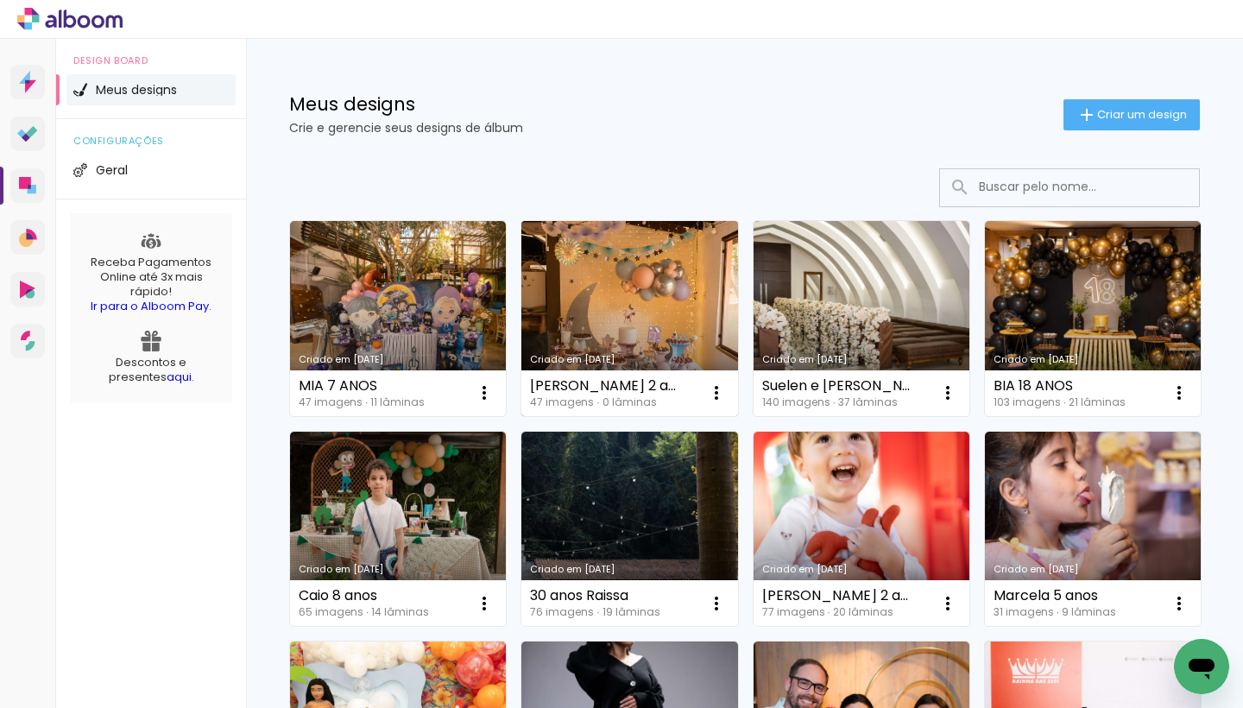
click at [622, 322] on link "Criado em [DATE]" at bounding box center [629, 318] width 216 height 195
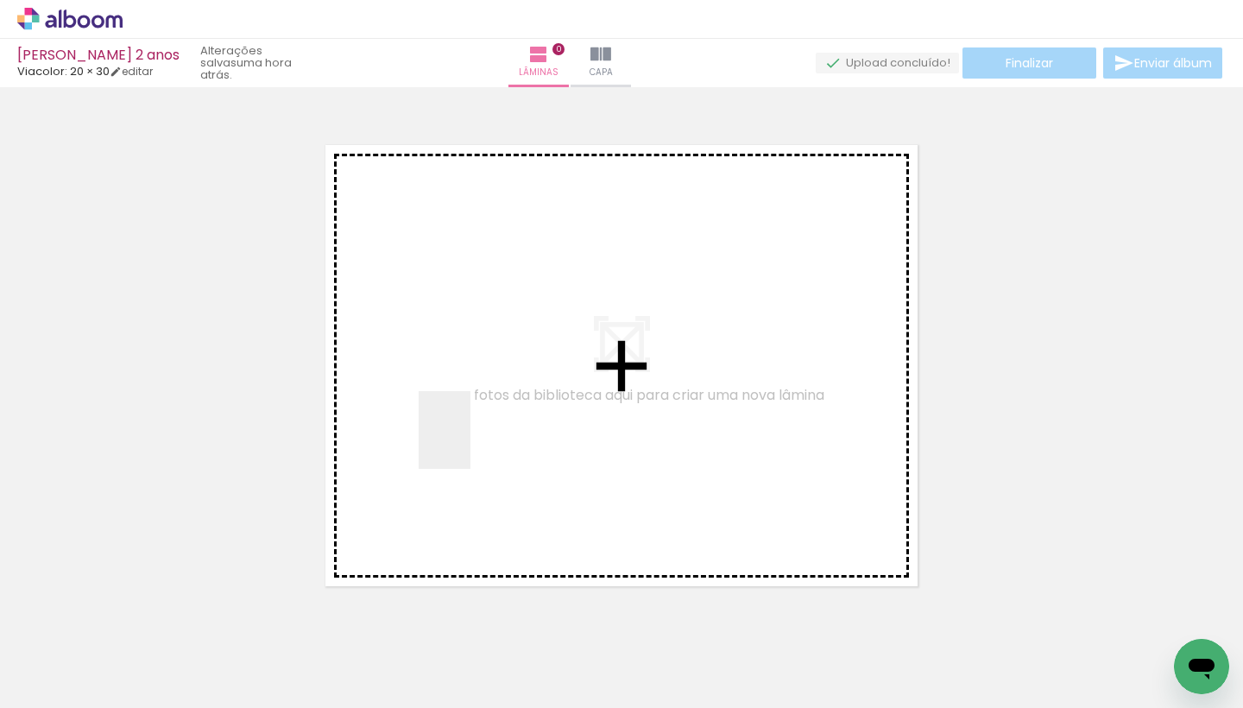
drag, startPoint x: 194, startPoint y: 643, endPoint x: 475, endPoint y: 440, distance: 346.1
click at [475, 440] on quentale-workspace at bounding box center [621, 354] width 1243 height 708
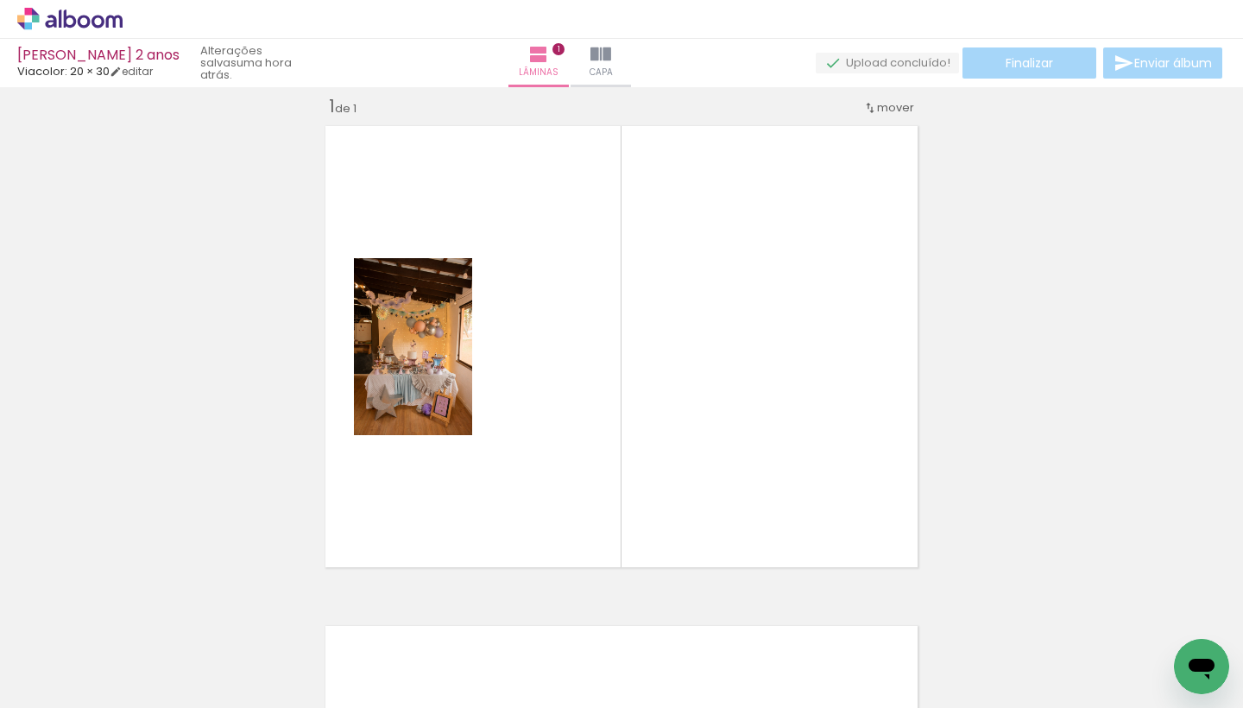
scroll to position [22, 0]
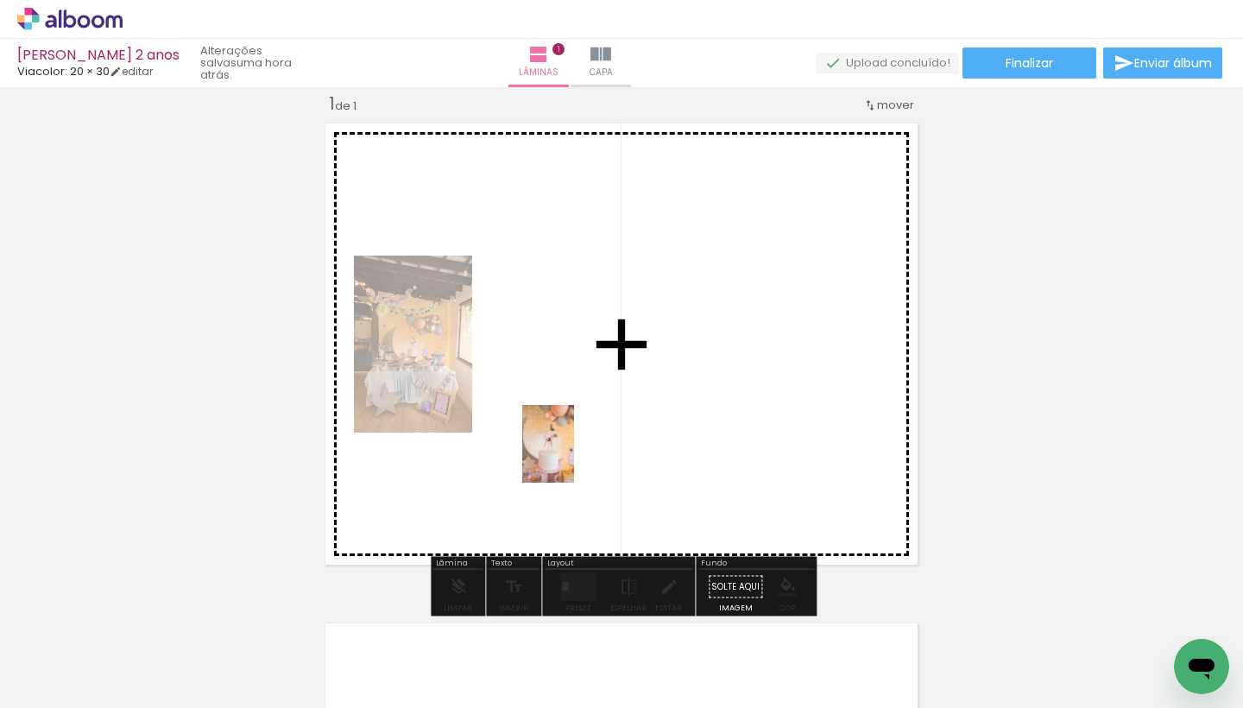
drag, startPoint x: 286, startPoint y: 657, endPoint x: 573, endPoint y: 457, distance: 350.3
click at [573, 457] on quentale-workspace at bounding box center [621, 354] width 1243 height 708
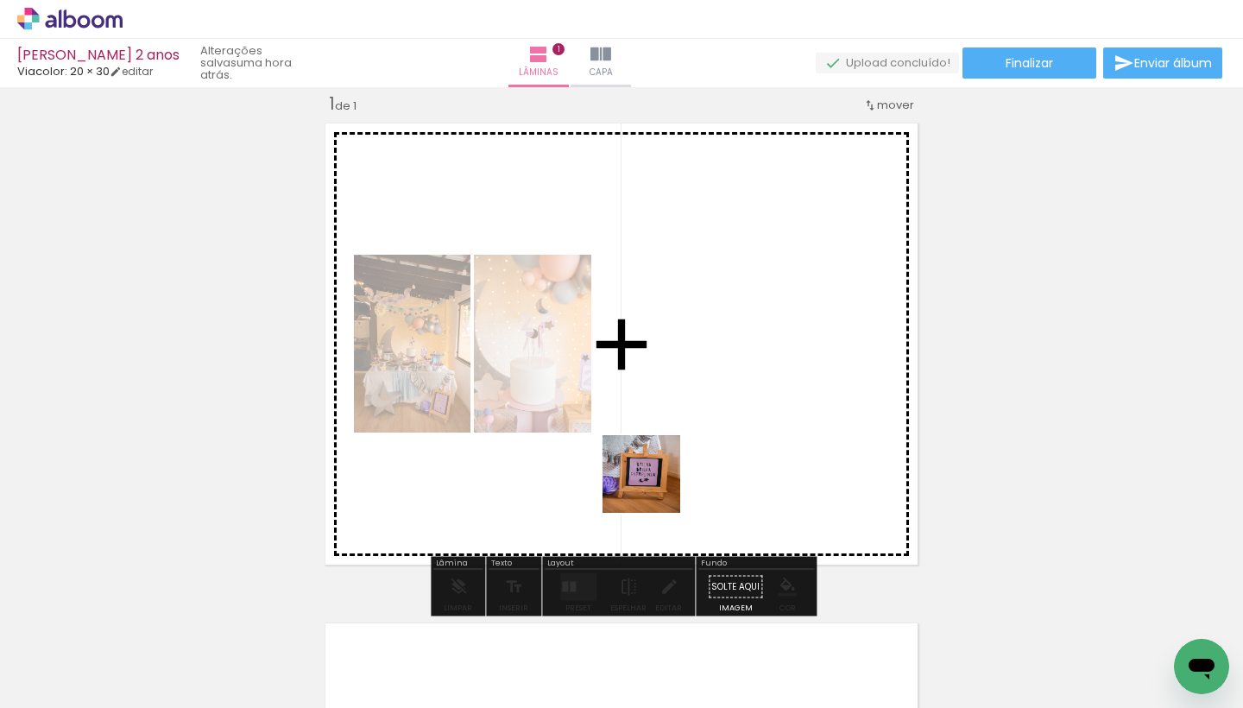
drag, startPoint x: 362, startPoint y: 667, endPoint x: 666, endPoint y: 482, distance: 356.7
click at [666, 482] on quentale-workspace at bounding box center [621, 354] width 1243 height 708
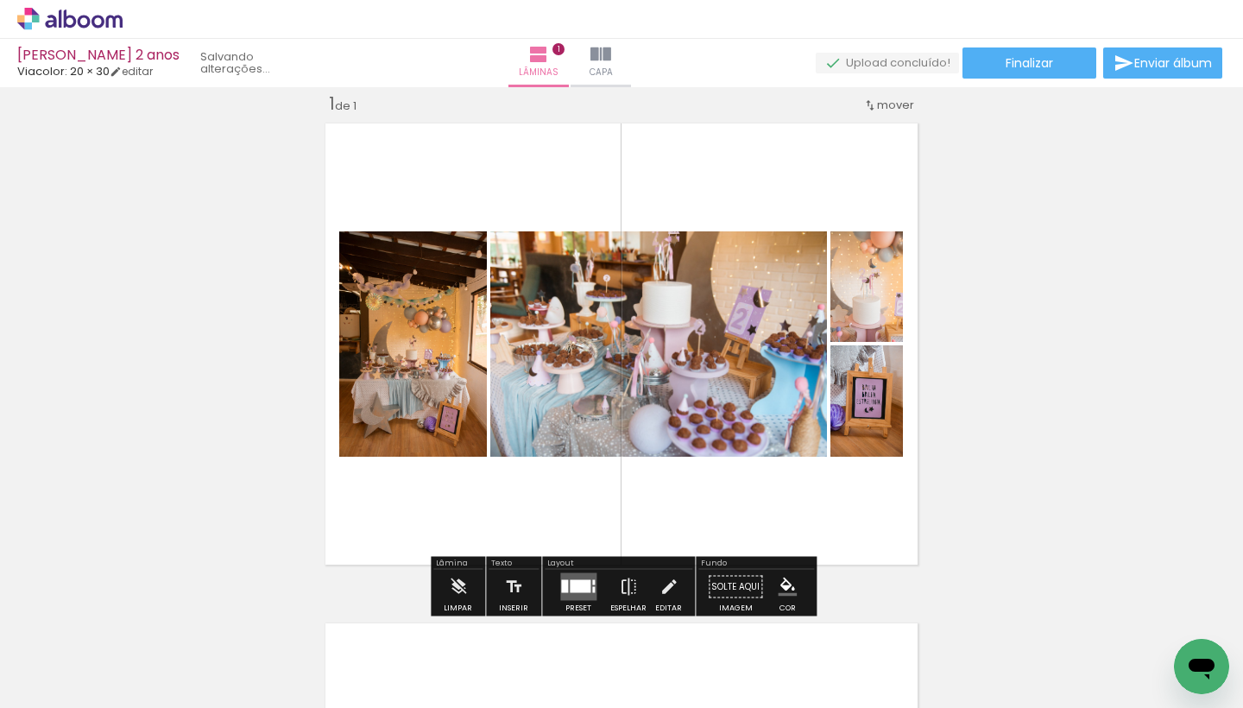
drag, startPoint x: 483, startPoint y: 661, endPoint x: 636, endPoint y: 468, distance: 246.4
click at [636, 468] on quentale-workspace at bounding box center [621, 354] width 1243 height 708
click at [575, 578] on quentale-layouter at bounding box center [578, 587] width 36 height 28
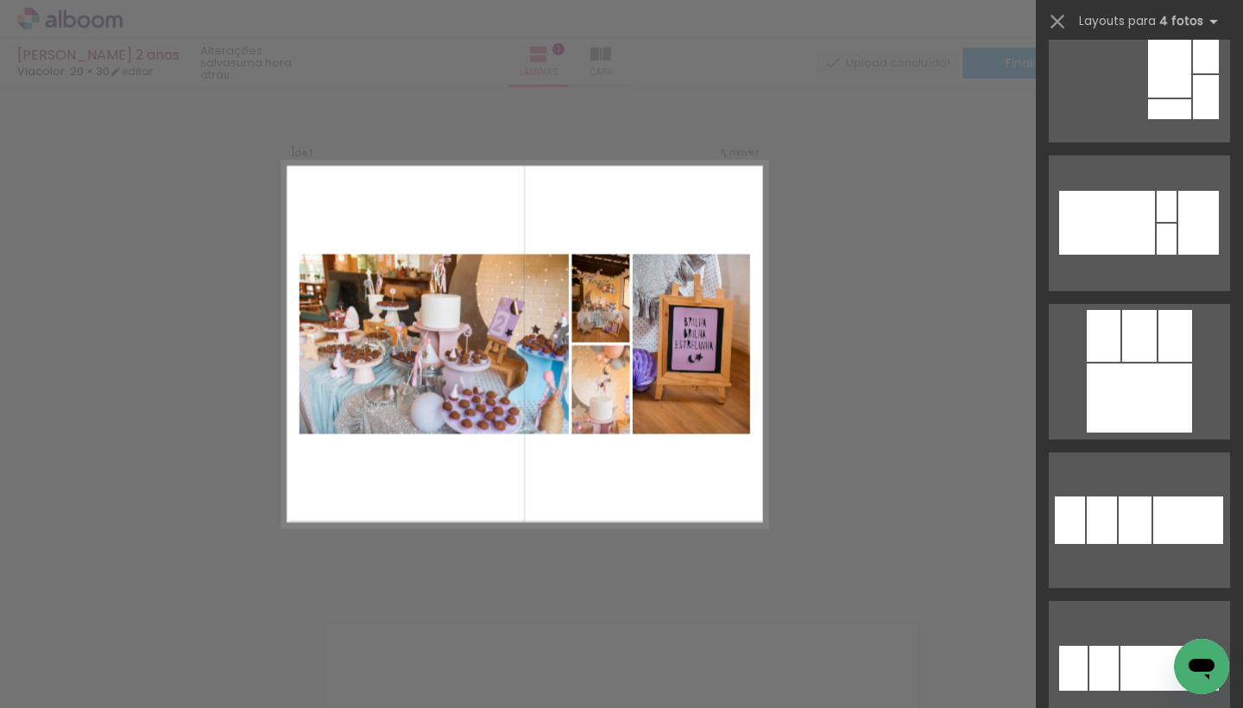
scroll to position [3026, 0]
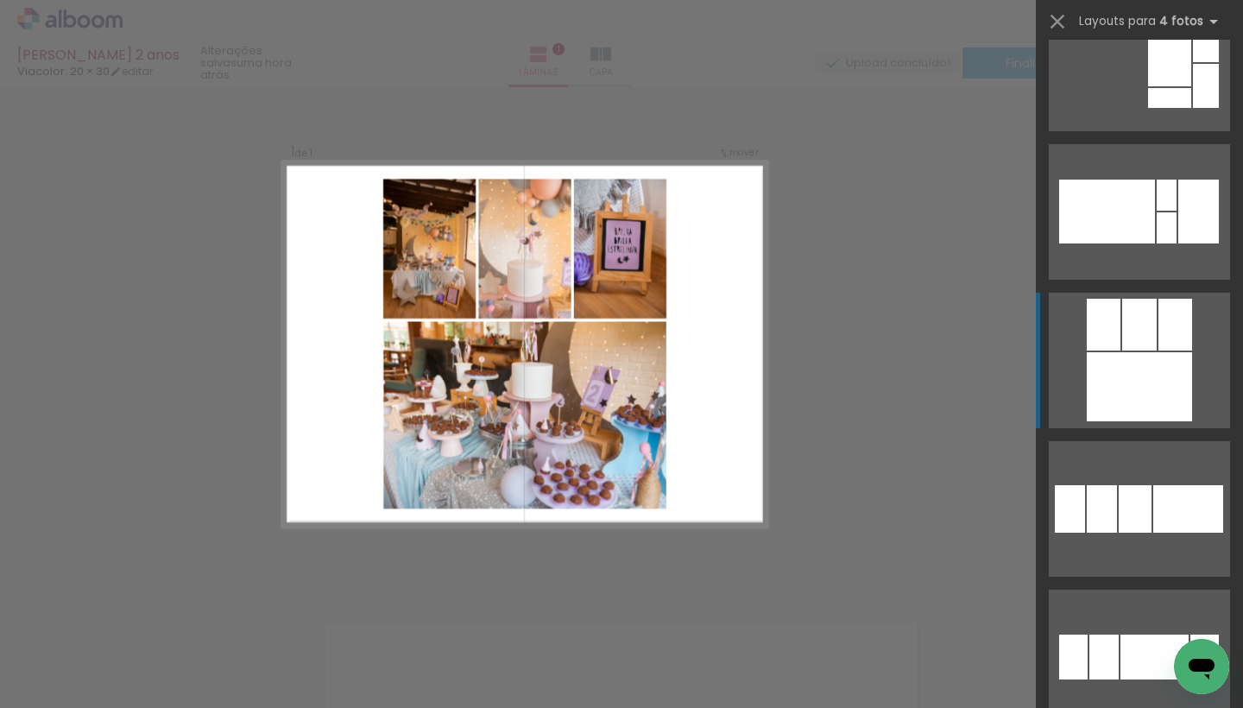
click at [1139, 344] on div at bounding box center [1139, 325] width 35 height 52
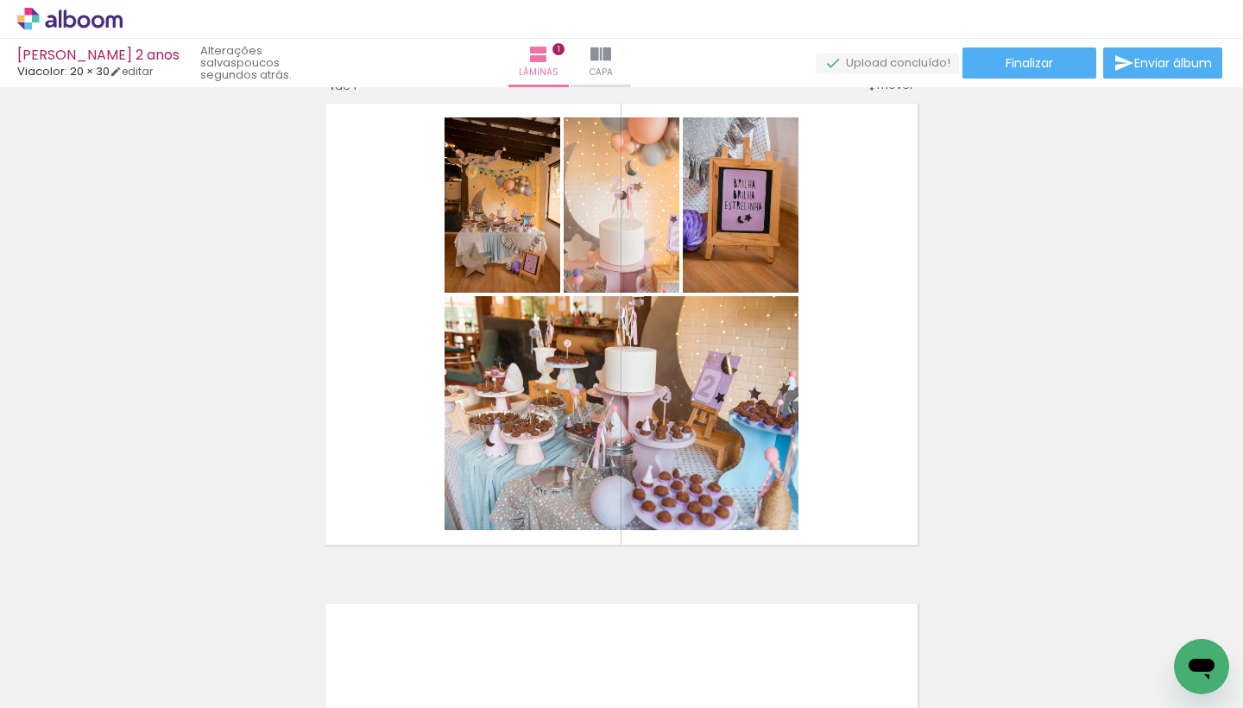
scroll to position [47, 0]
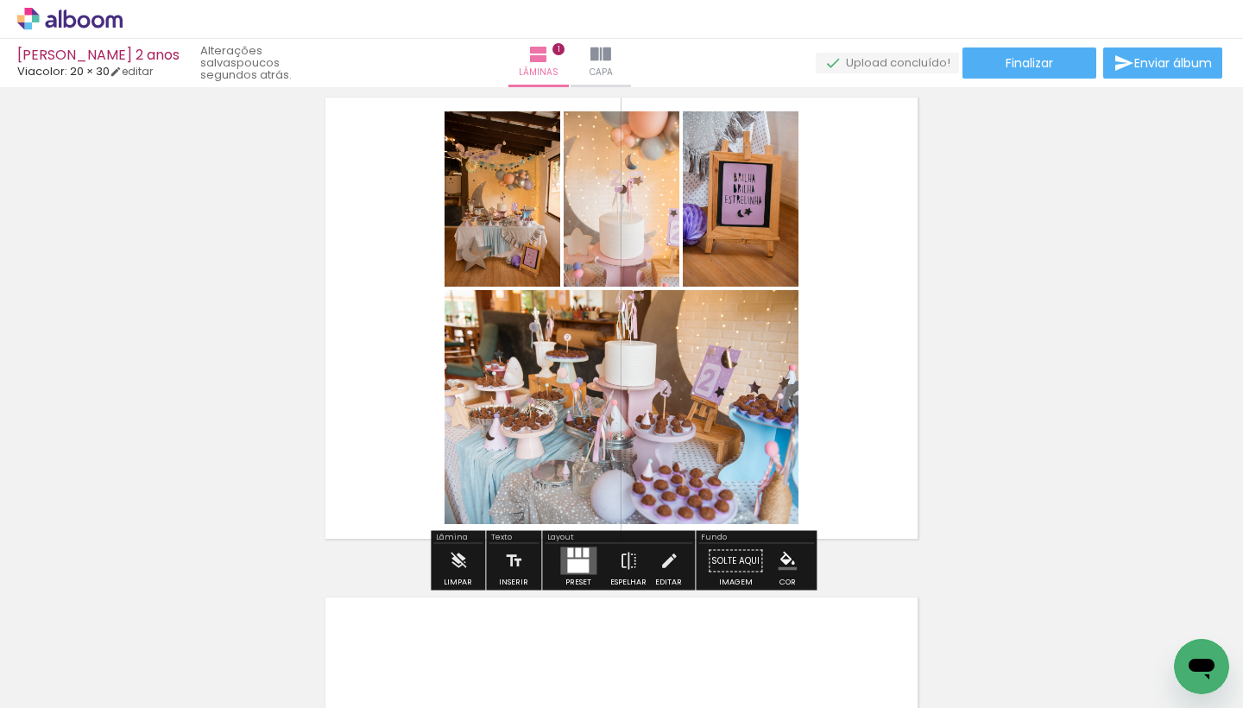
click at [576, 554] on div at bounding box center [578, 552] width 6 height 9
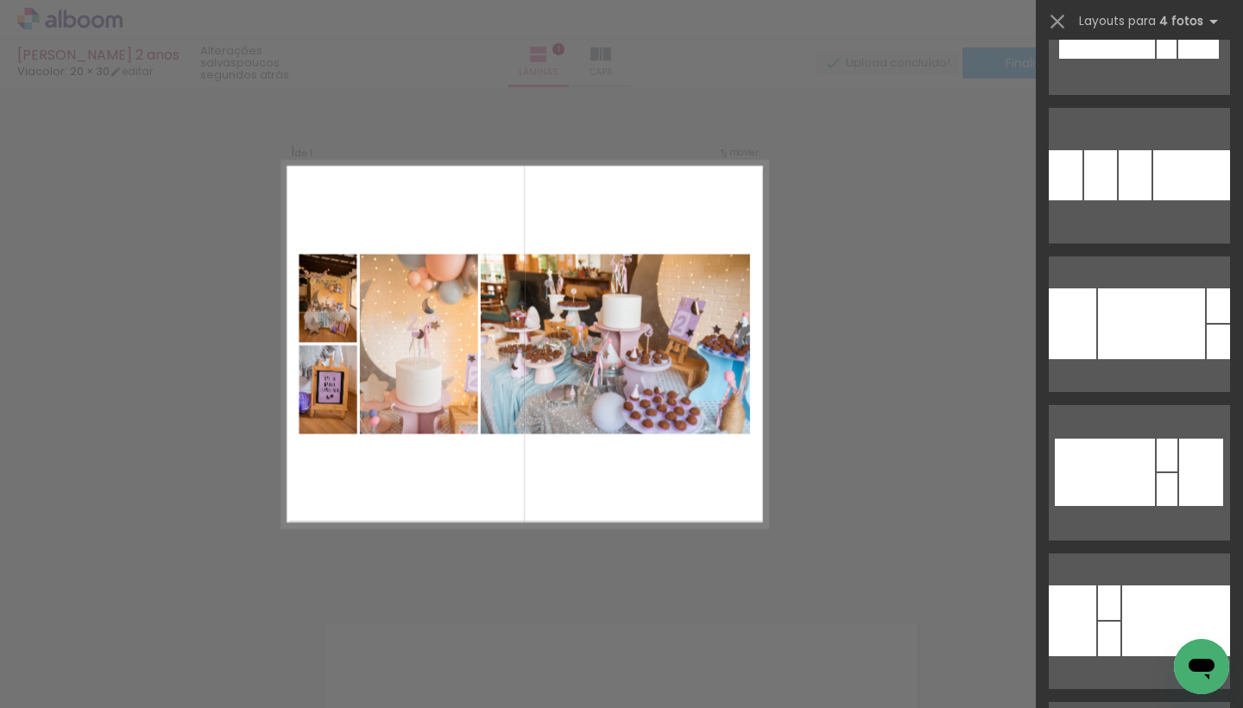
scroll to position [5468, 0]
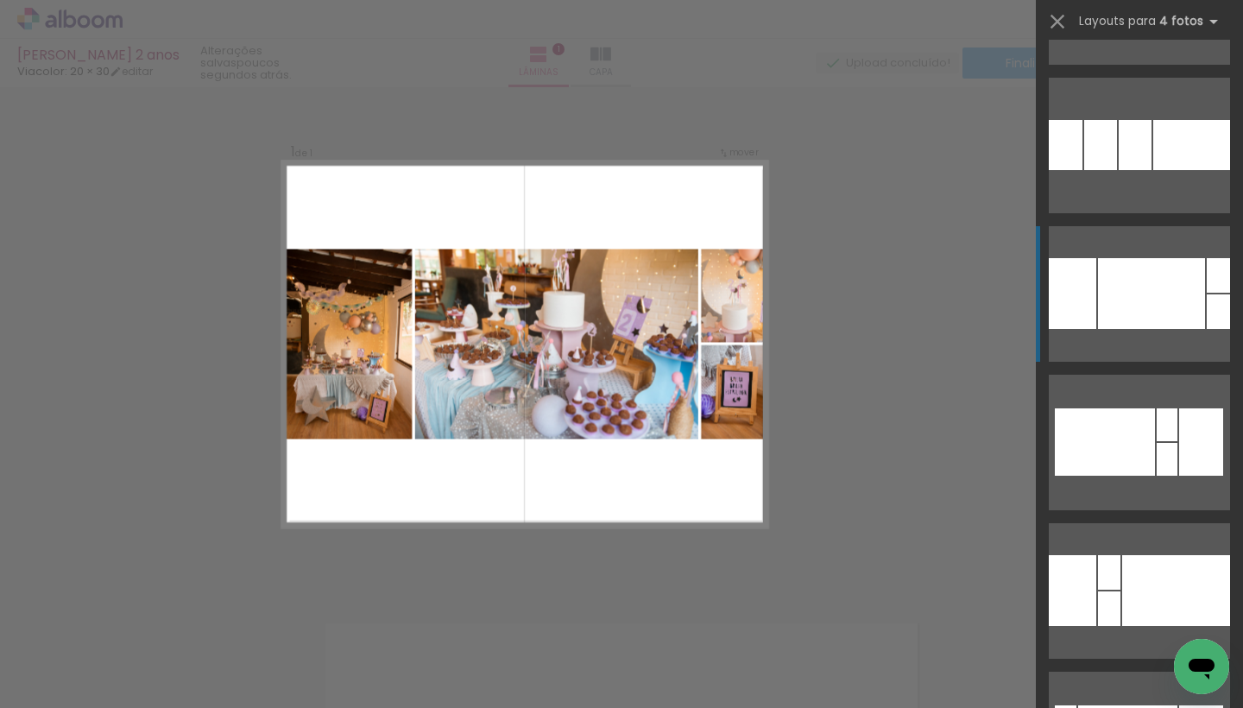
click at [1147, 284] on div at bounding box center [1151, 293] width 107 height 71
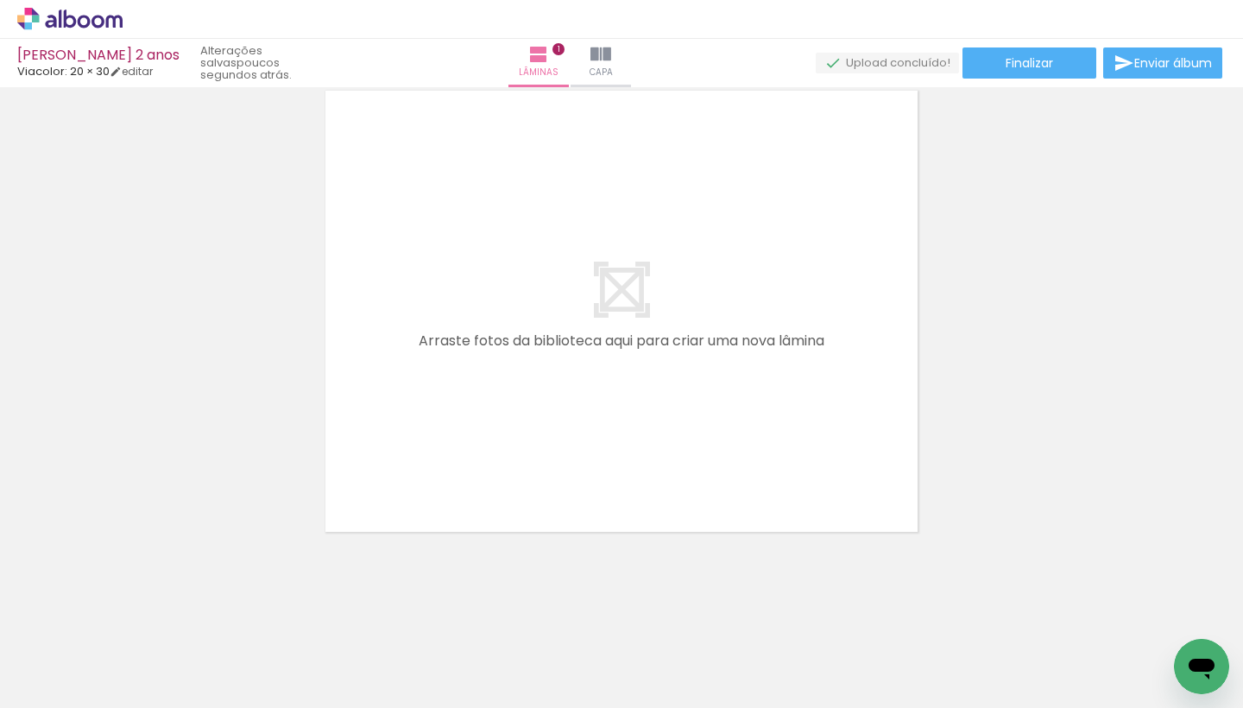
scroll to position [0, 0]
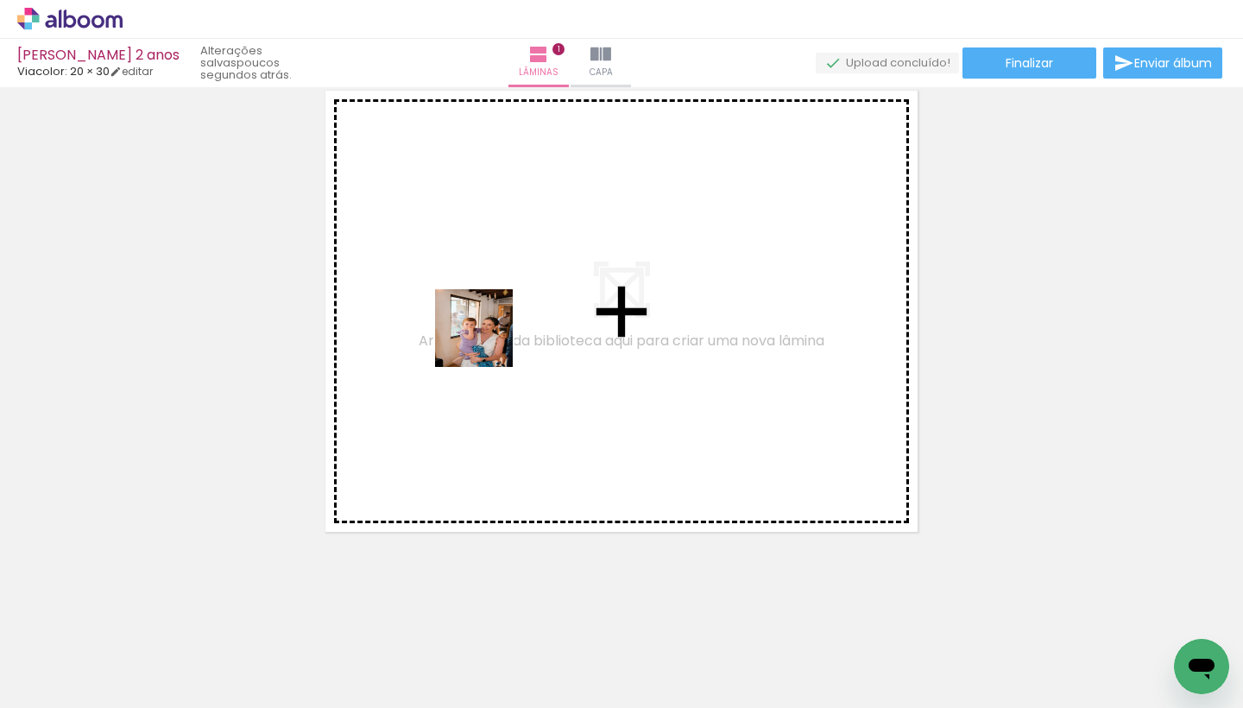
drag, startPoint x: 670, startPoint y: 652, endPoint x: 486, endPoint y: 329, distance: 371.5
click at [486, 329] on quentale-workspace at bounding box center [621, 354] width 1243 height 708
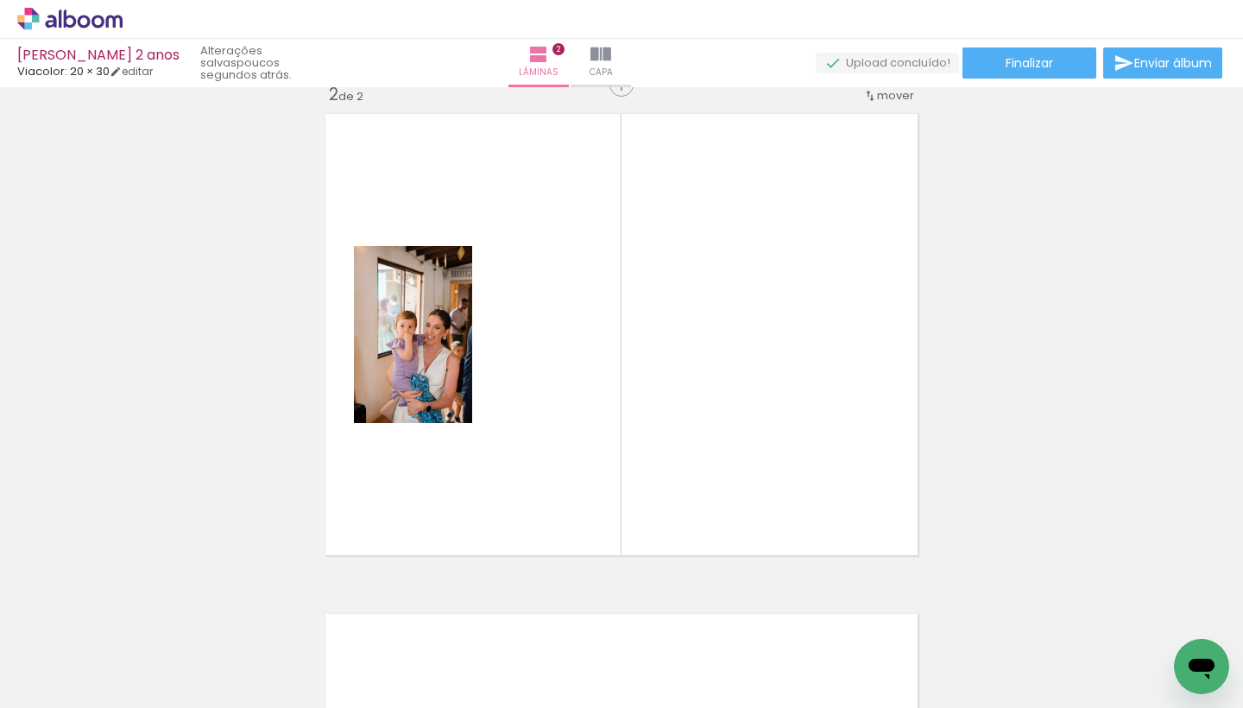
scroll to position [521, 0]
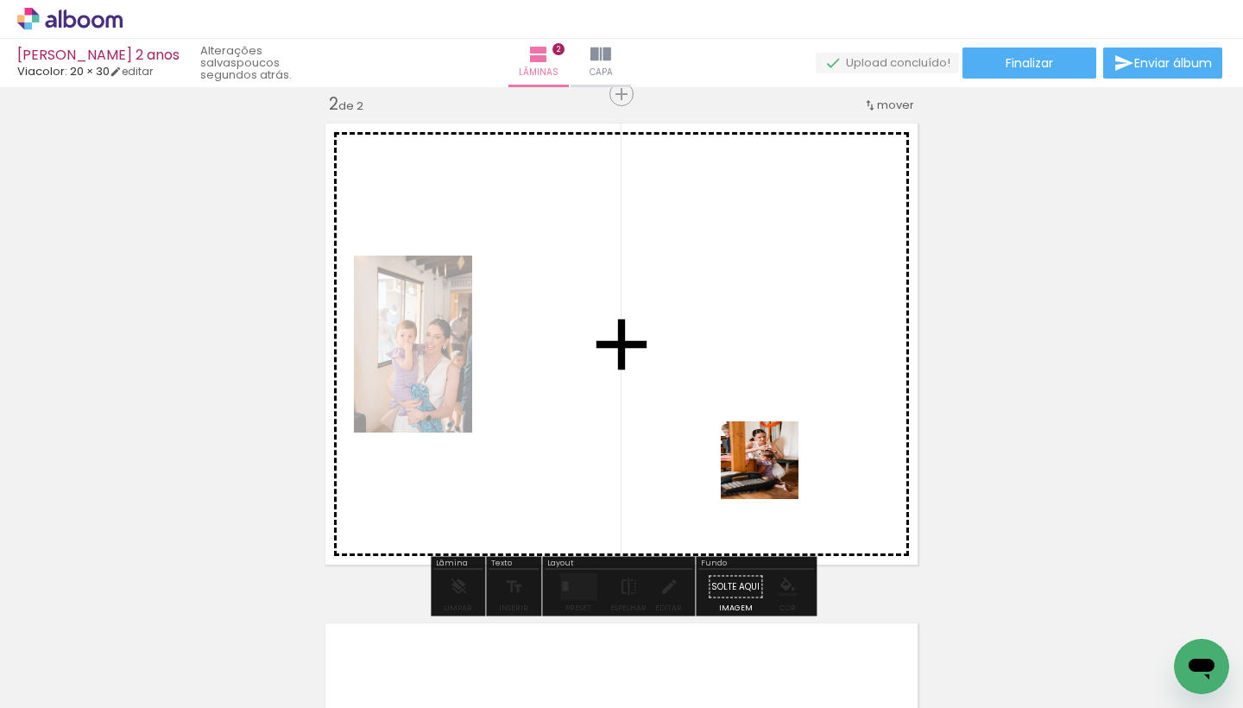
drag, startPoint x: 763, startPoint y: 660, endPoint x: 777, endPoint y: 465, distance: 195.5
click at [777, 465] on quentale-workspace at bounding box center [621, 354] width 1243 height 708
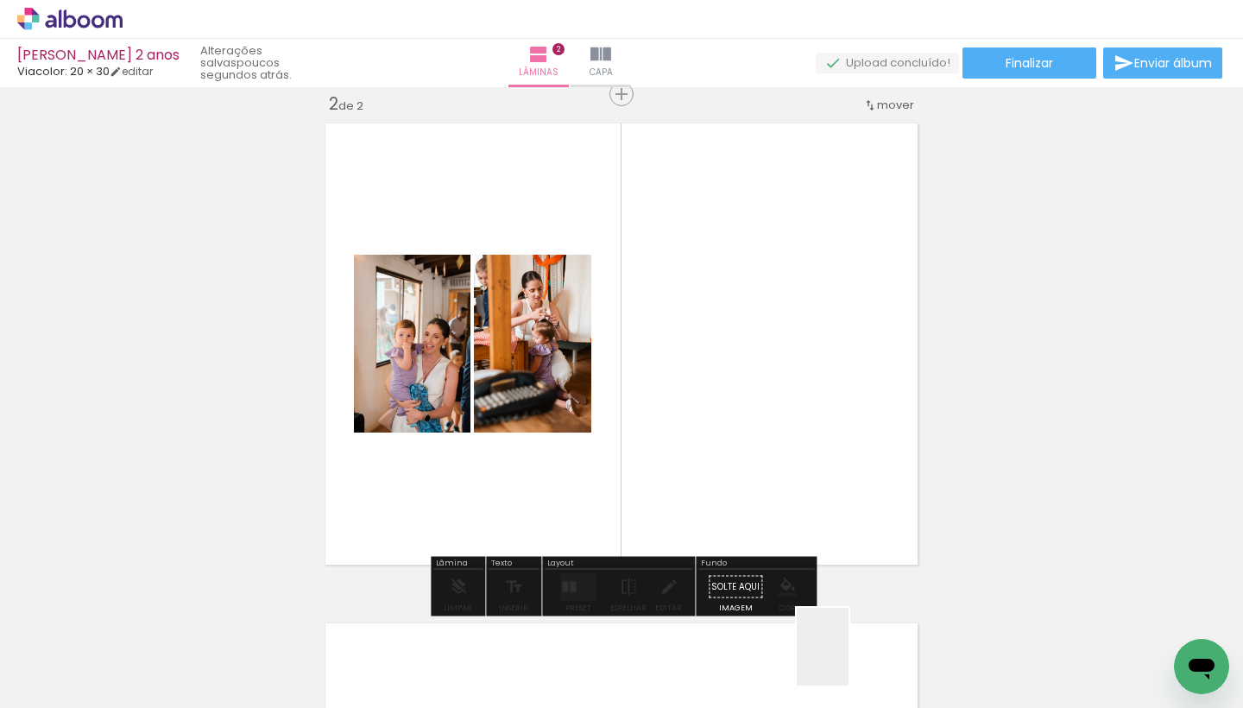
drag, startPoint x: 854, startPoint y: 674, endPoint x: 811, endPoint y: 419, distance: 258.2
click at [811, 419] on quentale-workspace at bounding box center [621, 354] width 1243 height 708
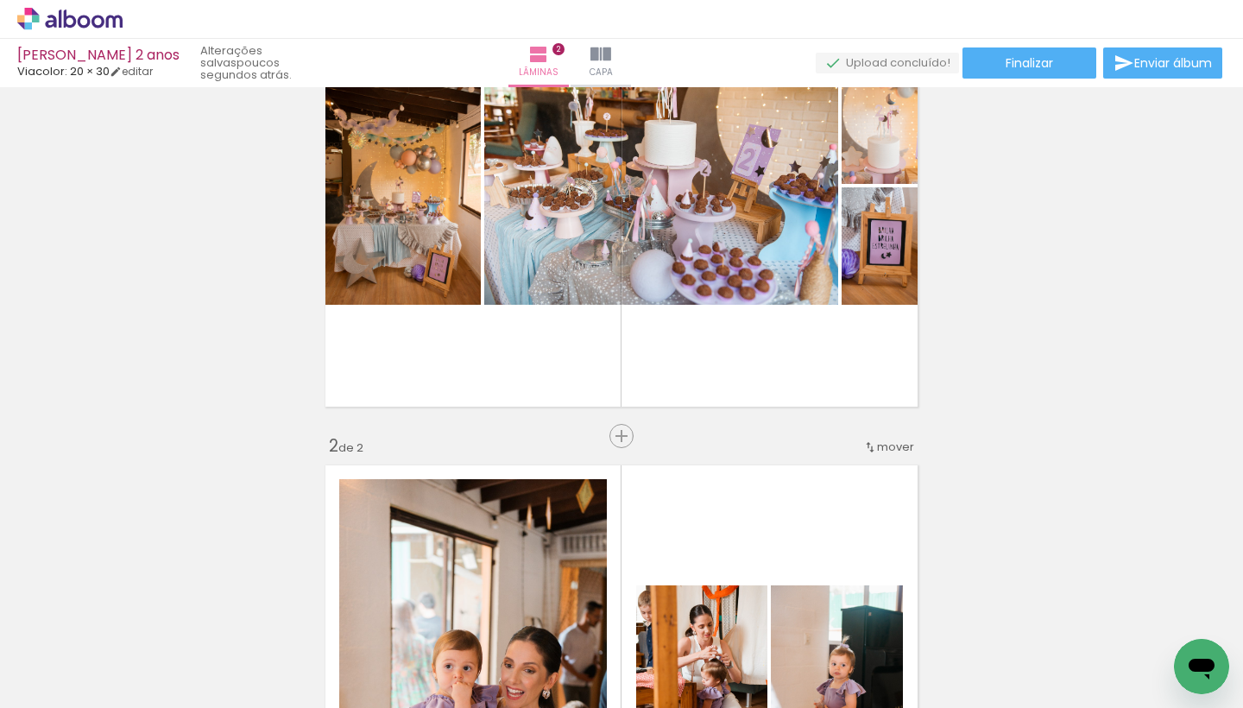
scroll to position [176, 0]
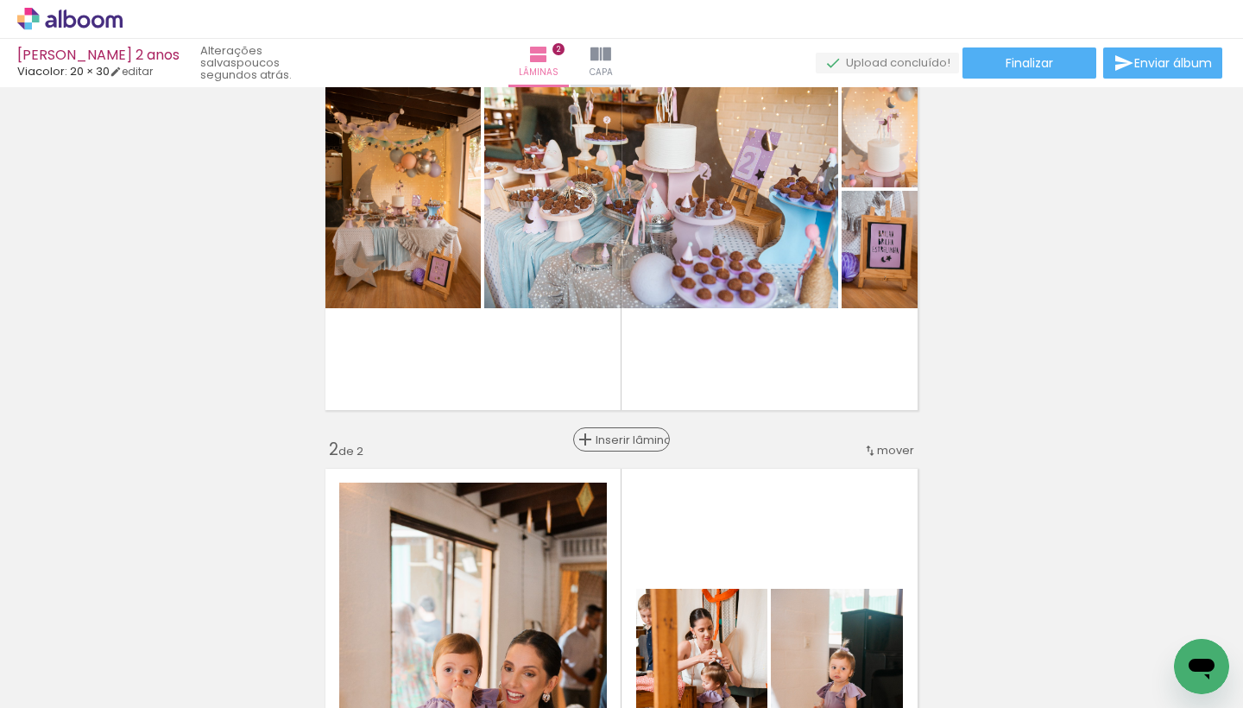
click at [622, 437] on span "Inserir lâmina" at bounding box center [629, 439] width 67 height 11
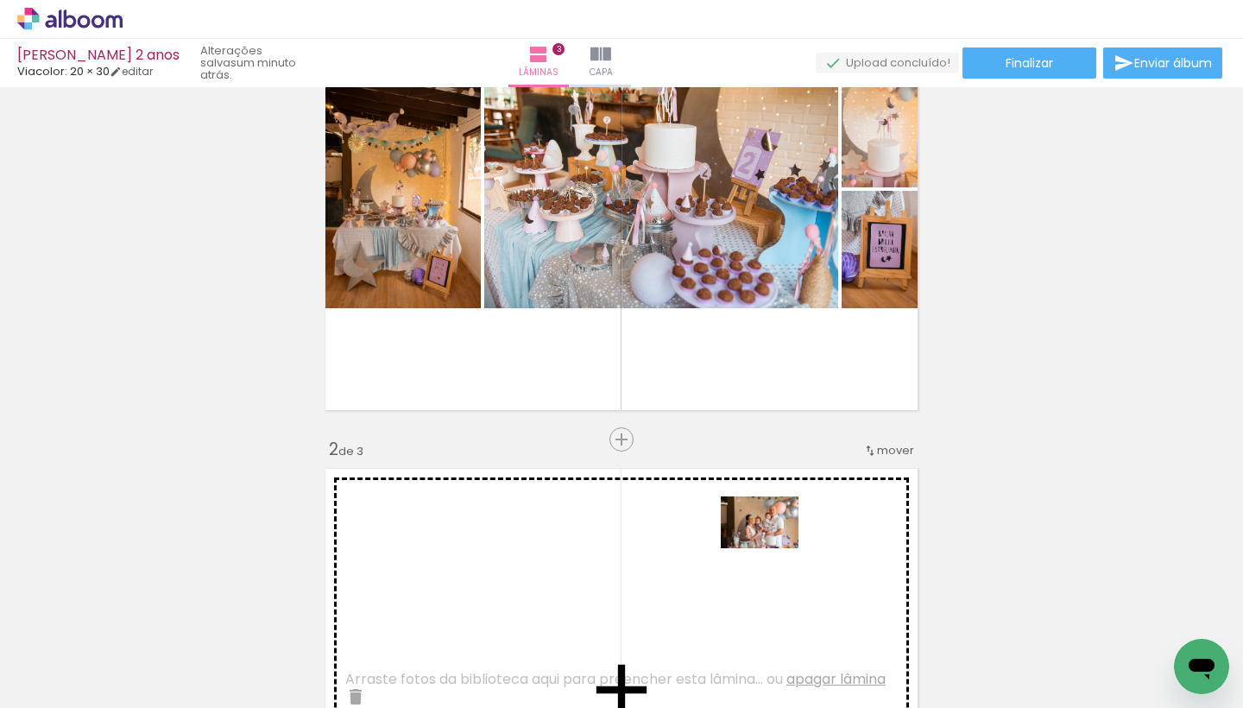
drag, startPoint x: 1064, startPoint y: 667, endPoint x: 772, endPoint y: 548, distance: 315.1
click at [772, 548] on quentale-workspace at bounding box center [621, 354] width 1243 height 708
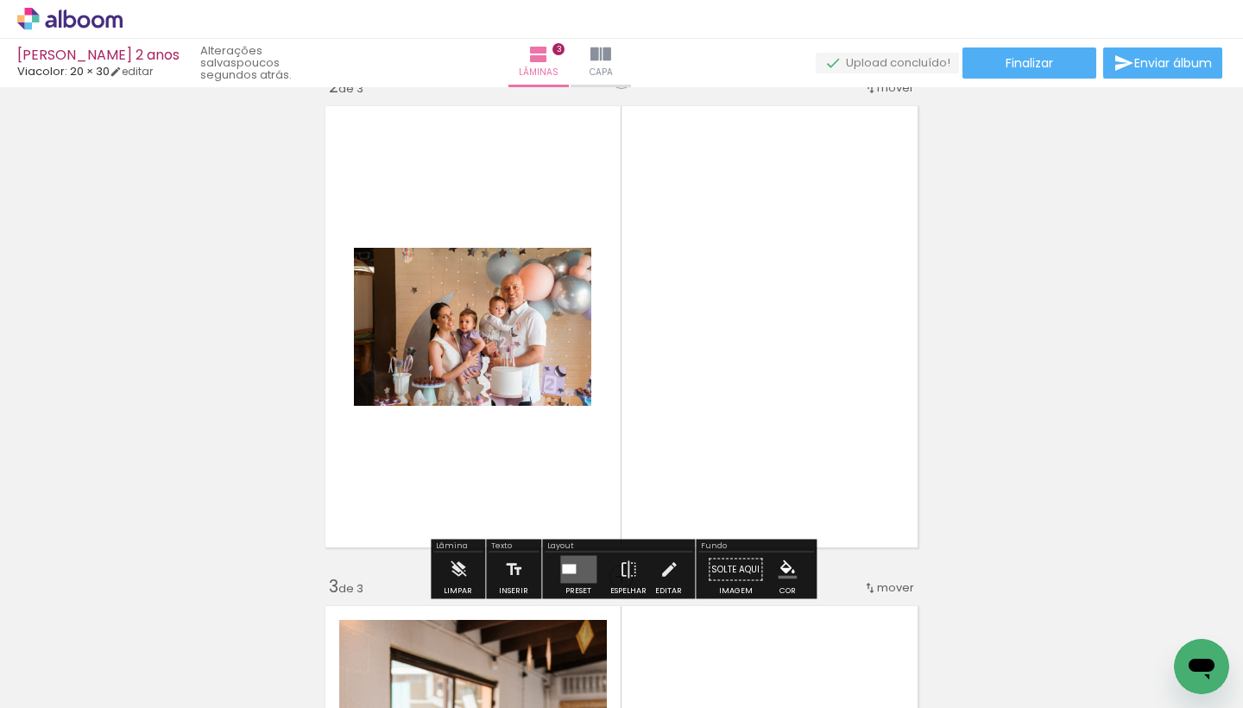
scroll to position [562, 0]
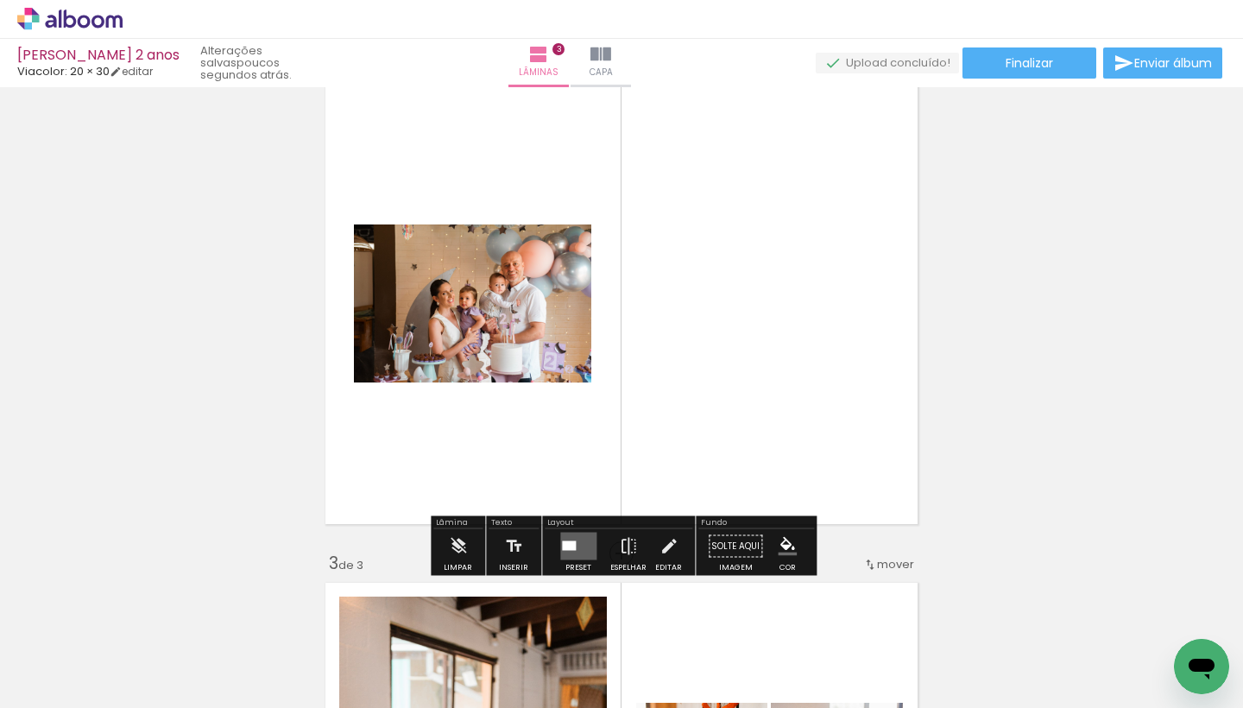
click at [570, 546] on div at bounding box center [569, 545] width 14 height 9
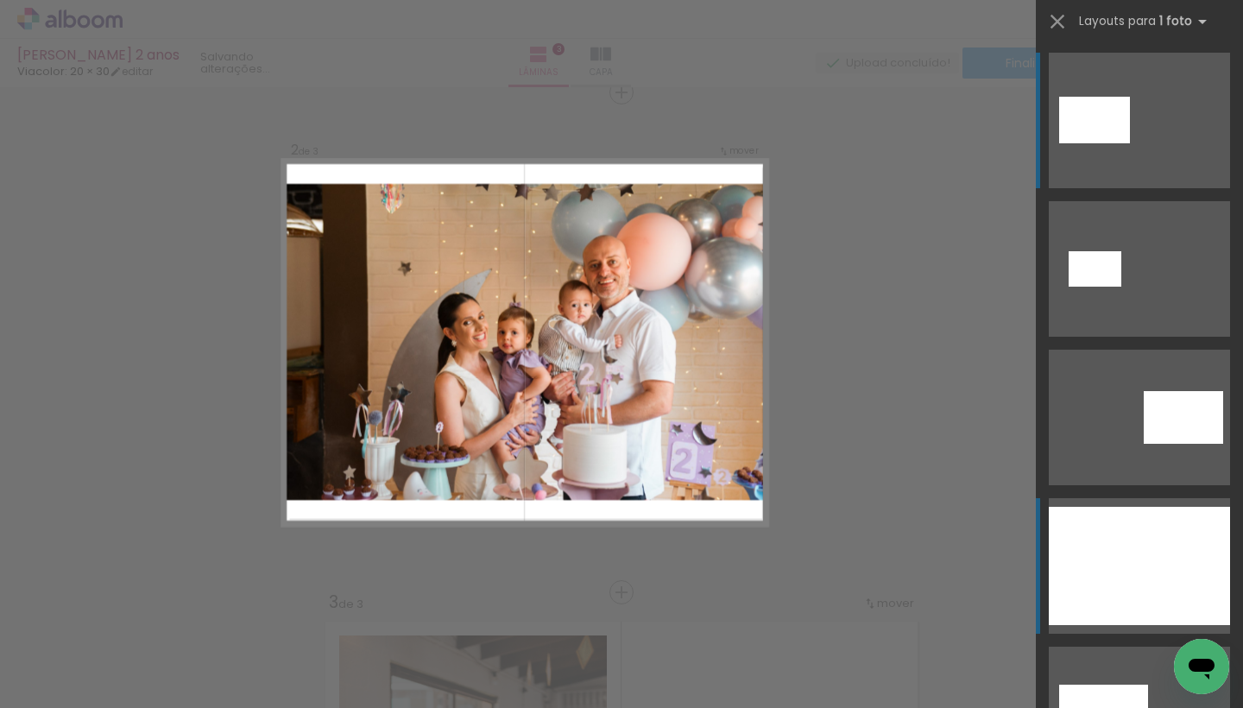
scroll to position [521, 0]
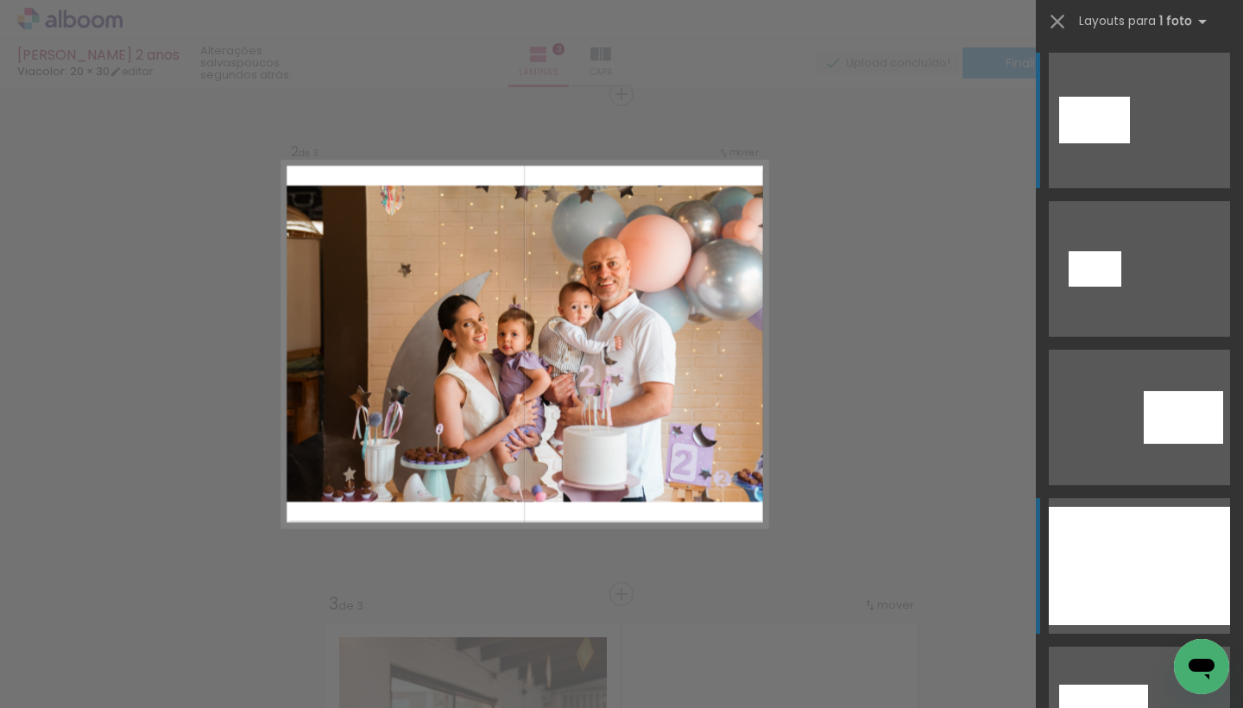
click at [1112, 532] on div at bounding box center [1139, 566] width 181 height 118
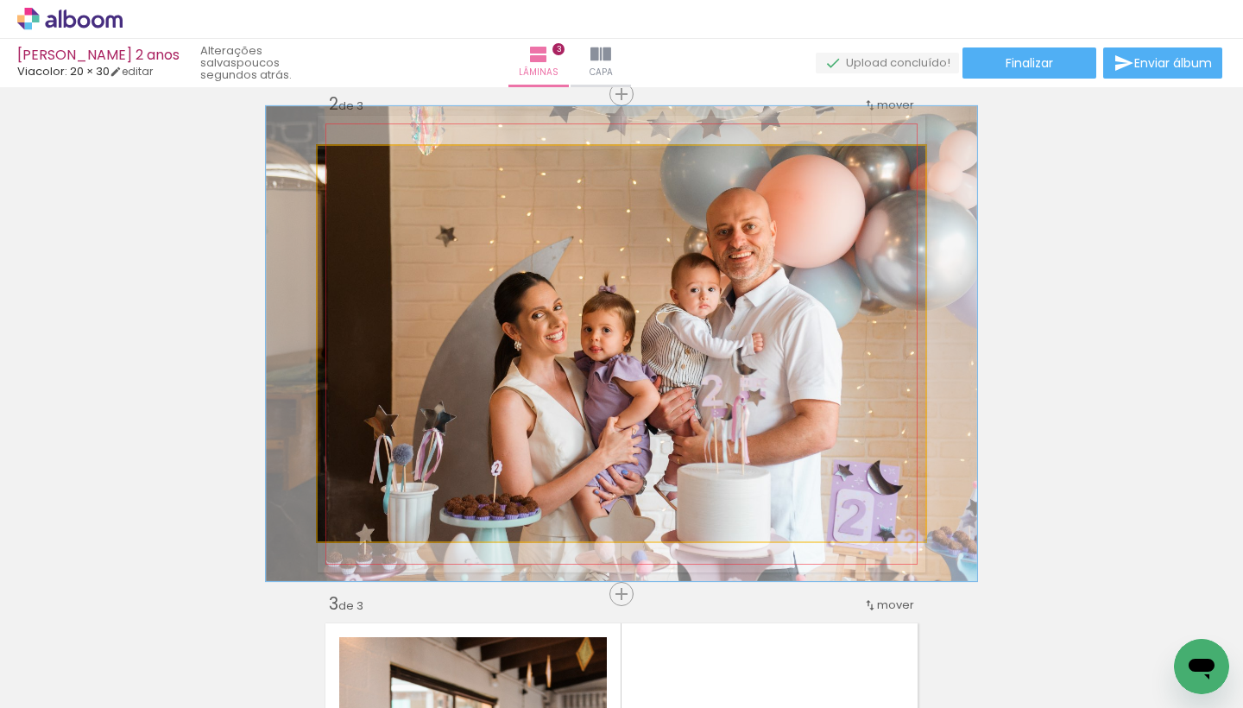
drag, startPoint x: 363, startPoint y: 167, endPoint x: 373, endPoint y: 167, distance: 9.5
type paper-slider "116"
click at [373, 167] on div at bounding box center [369, 164] width 28 height 28
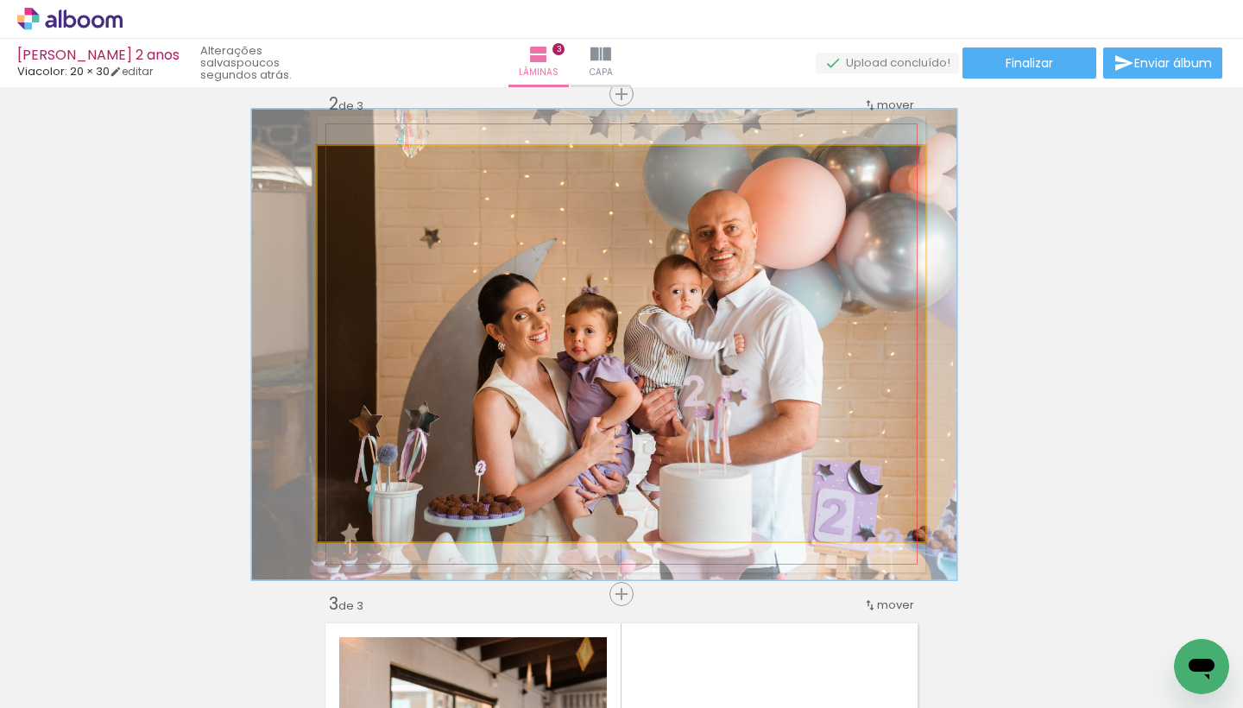
drag, startPoint x: 695, startPoint y: 379, endPoint x: 678, endPoint y: 379, distance: 17.3
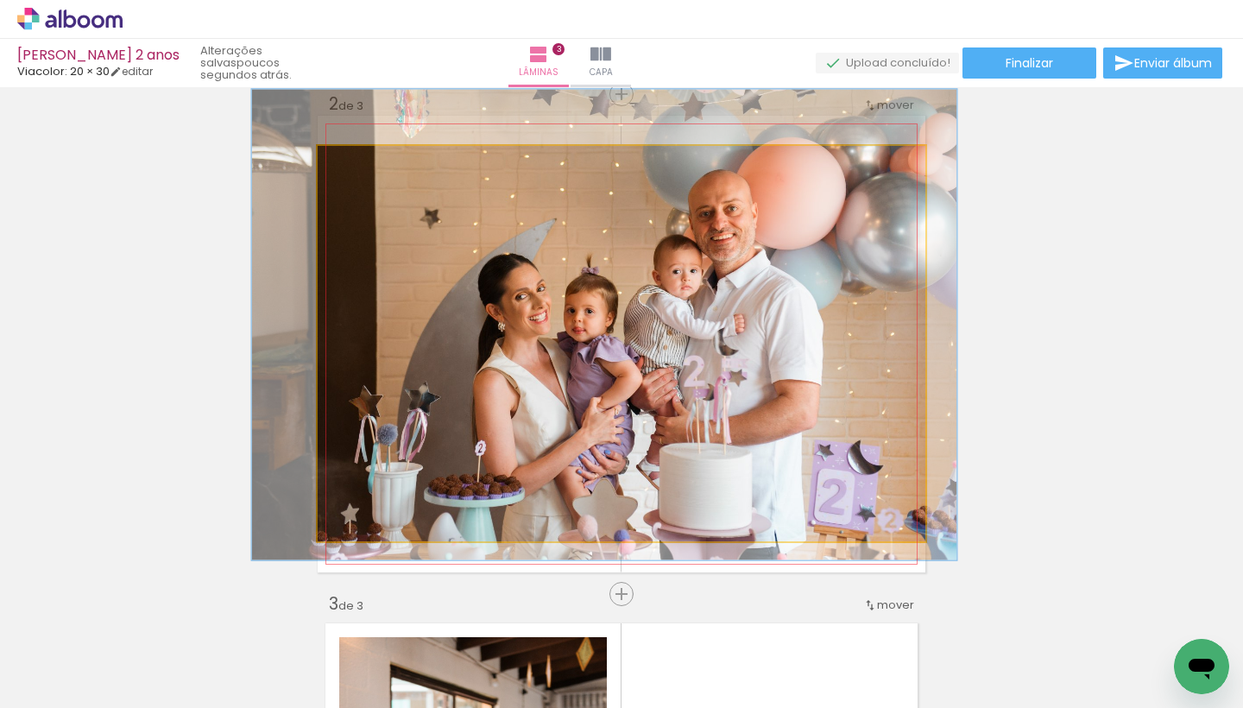
drag, startPoint x: 678, startPoint y: 379, endPoint x: 678, endPoint y: 360, distance: 19.0
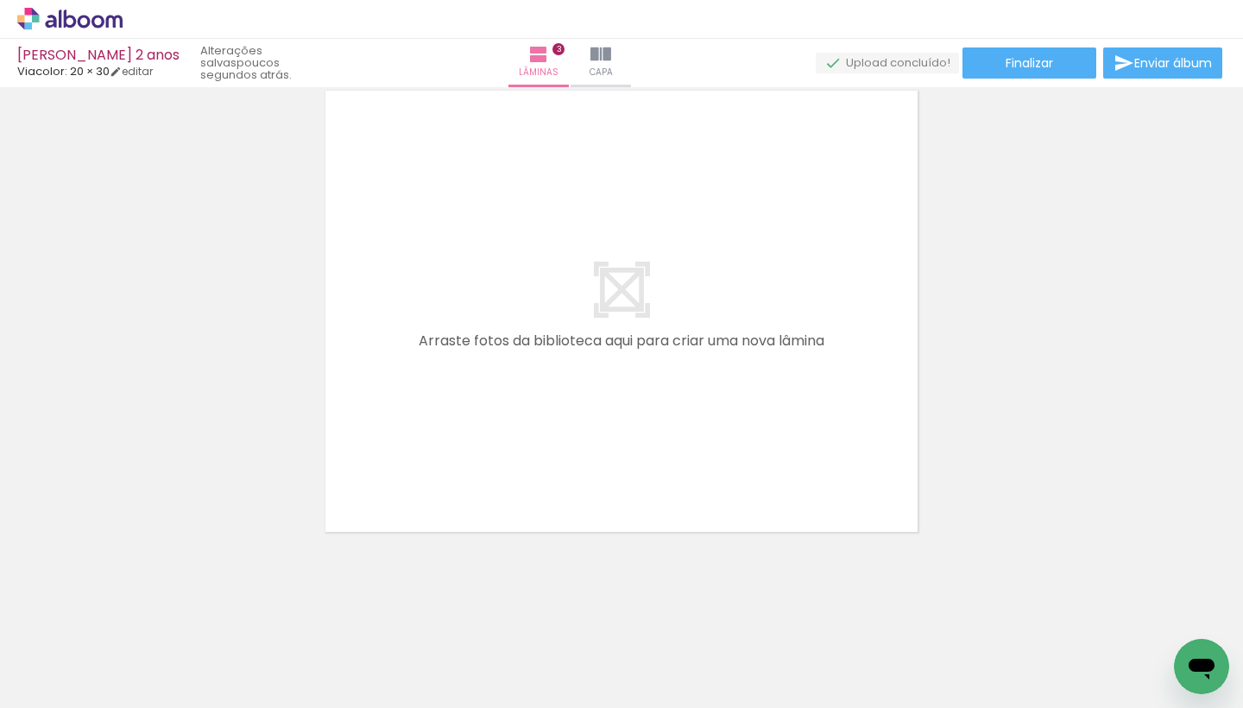
scroll to position [1554, 0]
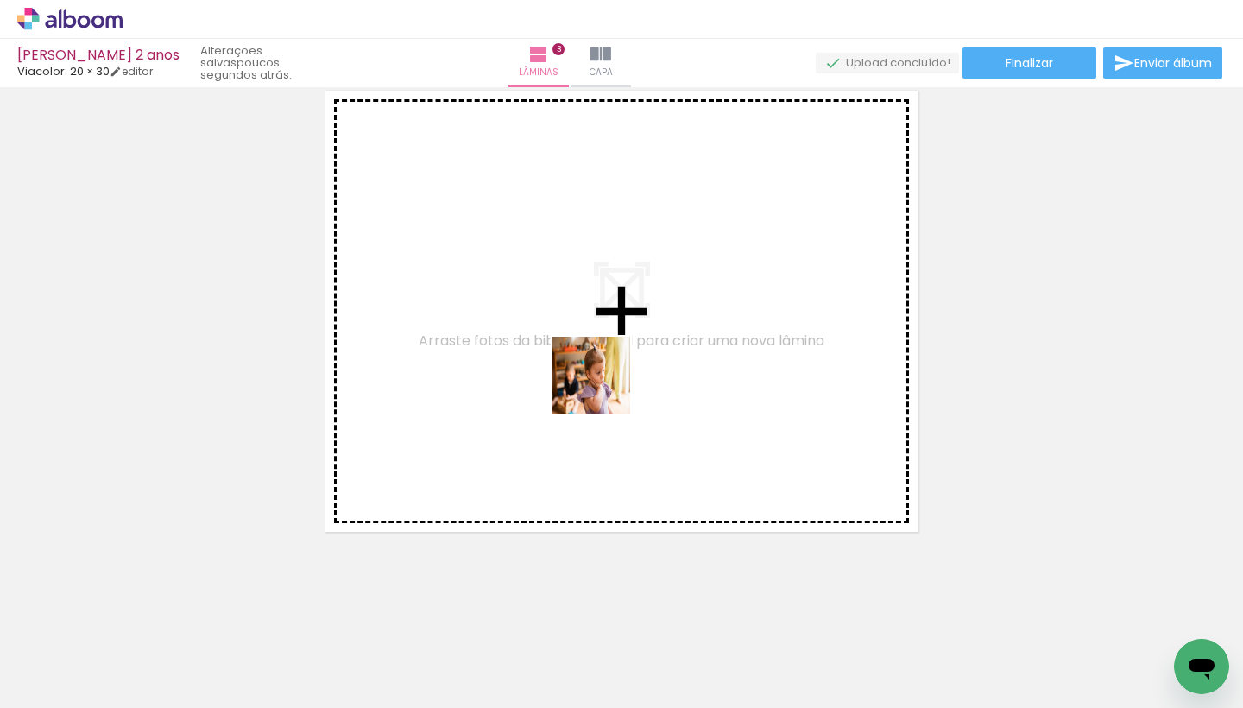
drag, startPoint x: 681, startPoint y: 652, endPoint x: 605, endPoint y: 374, distance: 288.1
click at [605, 374] on quentale-workspace at bounding box center [621, 354] width 1243 height 708
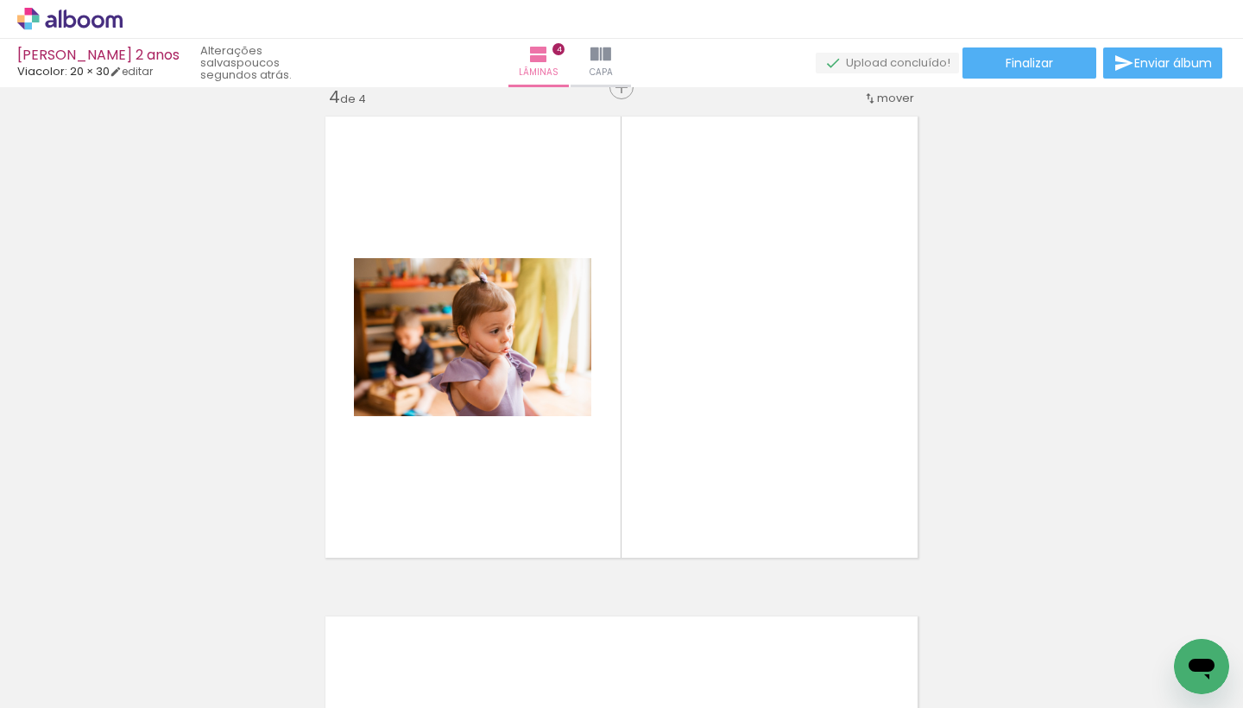
scroll to position [1521, 0]
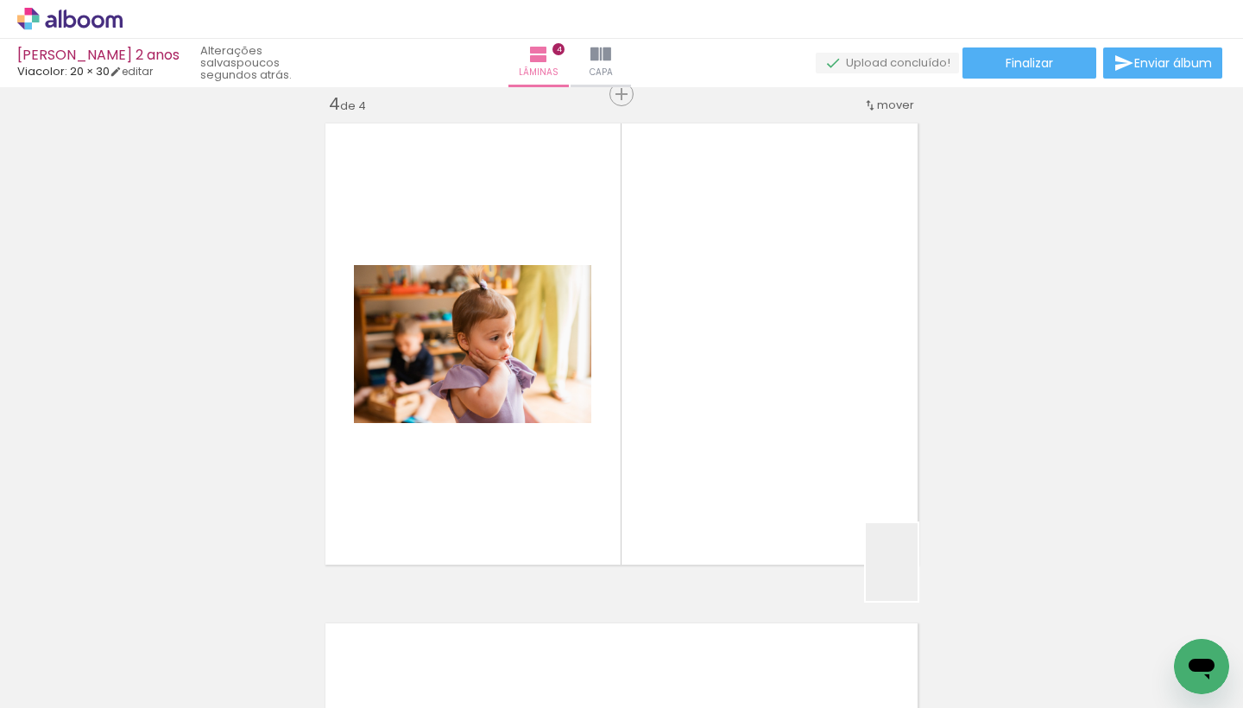
drag, startPoint x: 991, startPoint y: 657, endPoint x: 810, endPoint y: 434, distance: 287.1
click at [810, 434] on quentale-workspace at bounding box center [621, 354] width 1243 height 708
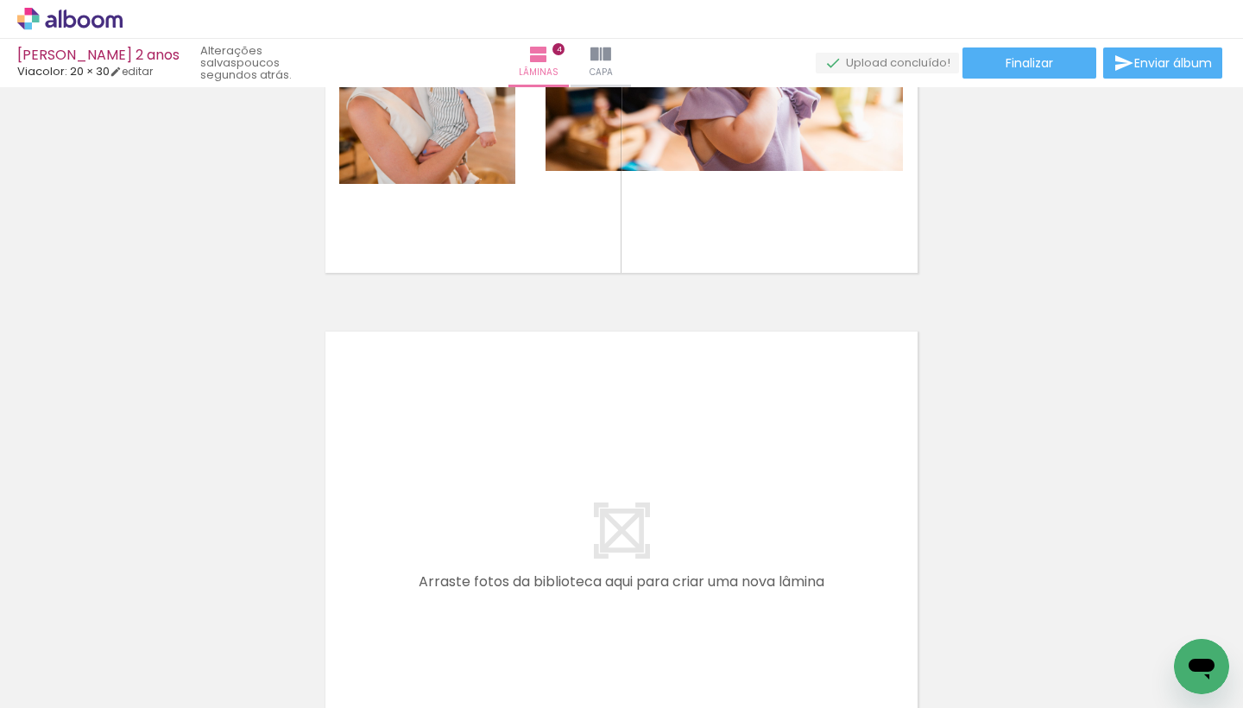
scroll to position [0, 752]
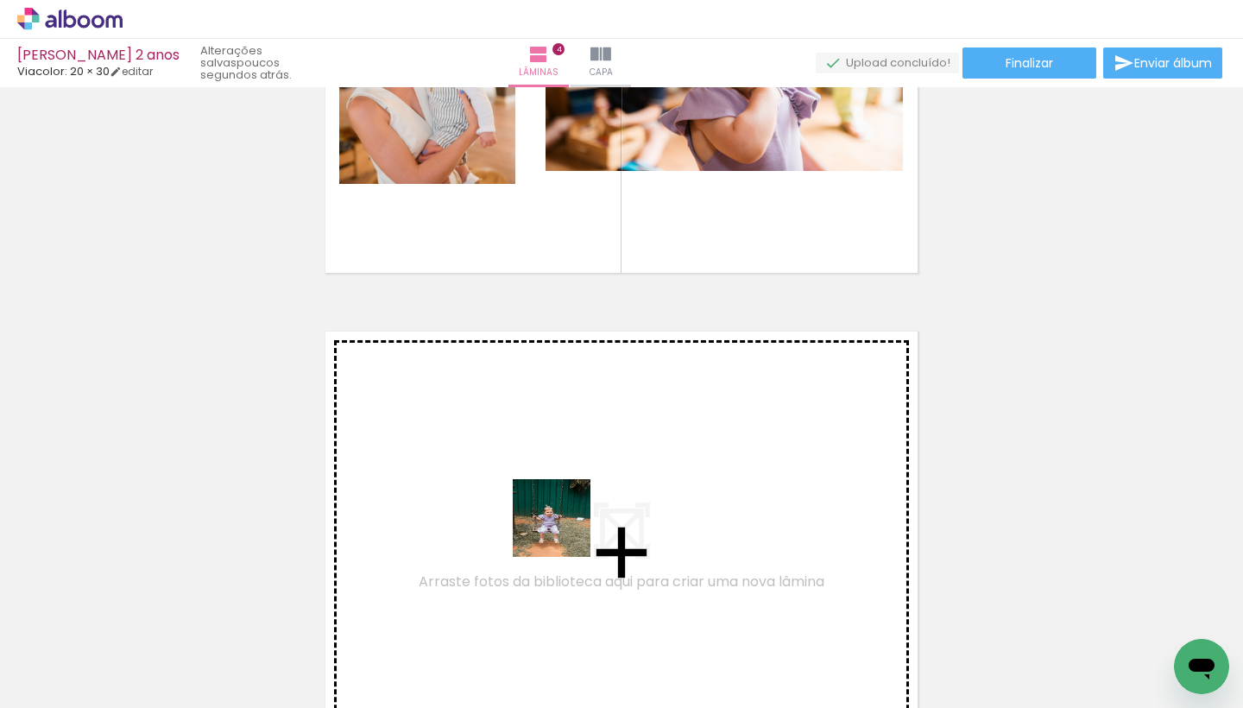
drag, startPoint x: 592, startPoint y: 655, endPoint x: 564, endPoint y: 526, distance: 132.4
click at [564, 526] on quentale-workspace at bounding box center [621, 354] width 1243 height 708
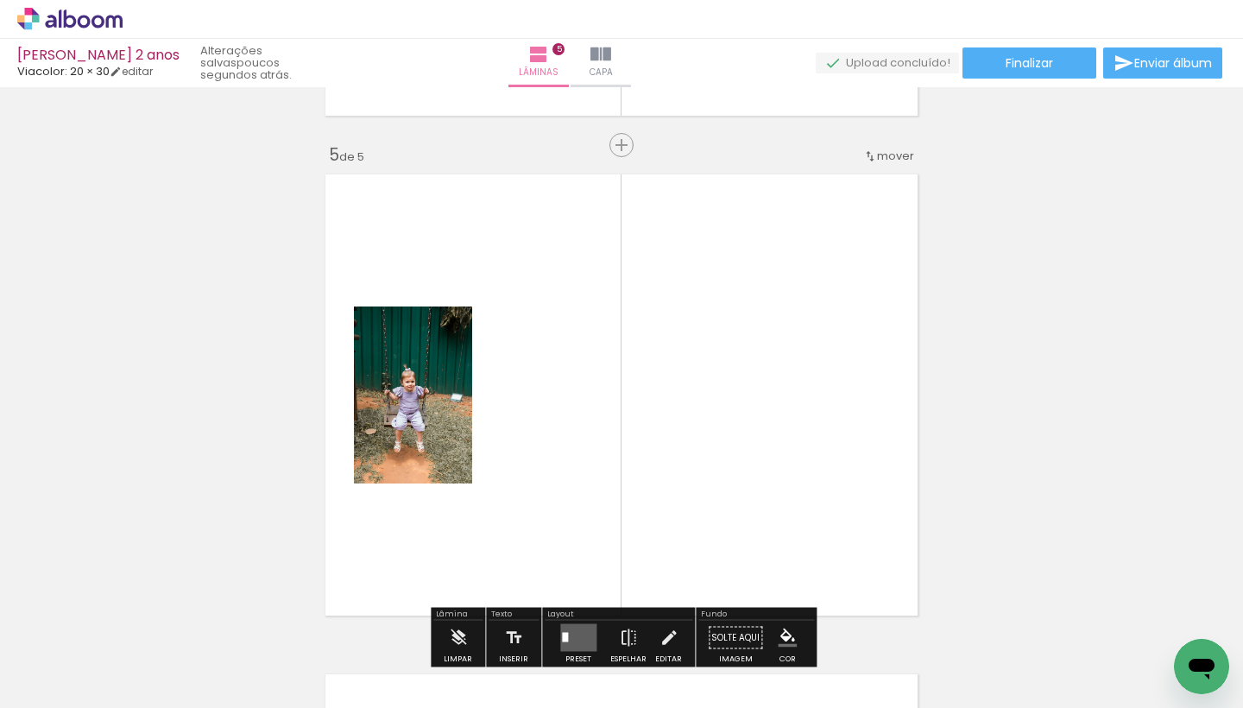
scroll to position [2020, 0]
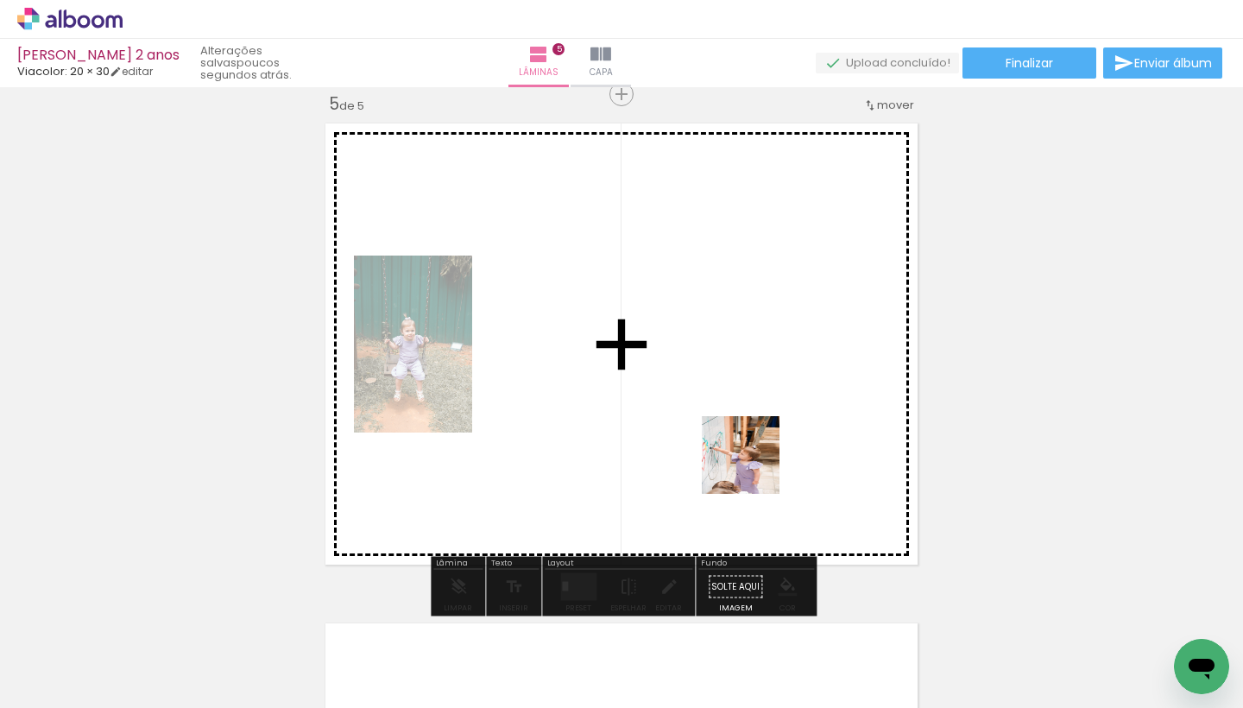
drag, startPoint x: 704, startPoint y: 691, endPoint x: 756, endPoint y: 465, distance: 232.0
click at [756, 465] on quentale-workspace at bounding box center [621, 354] width 1243 height 708
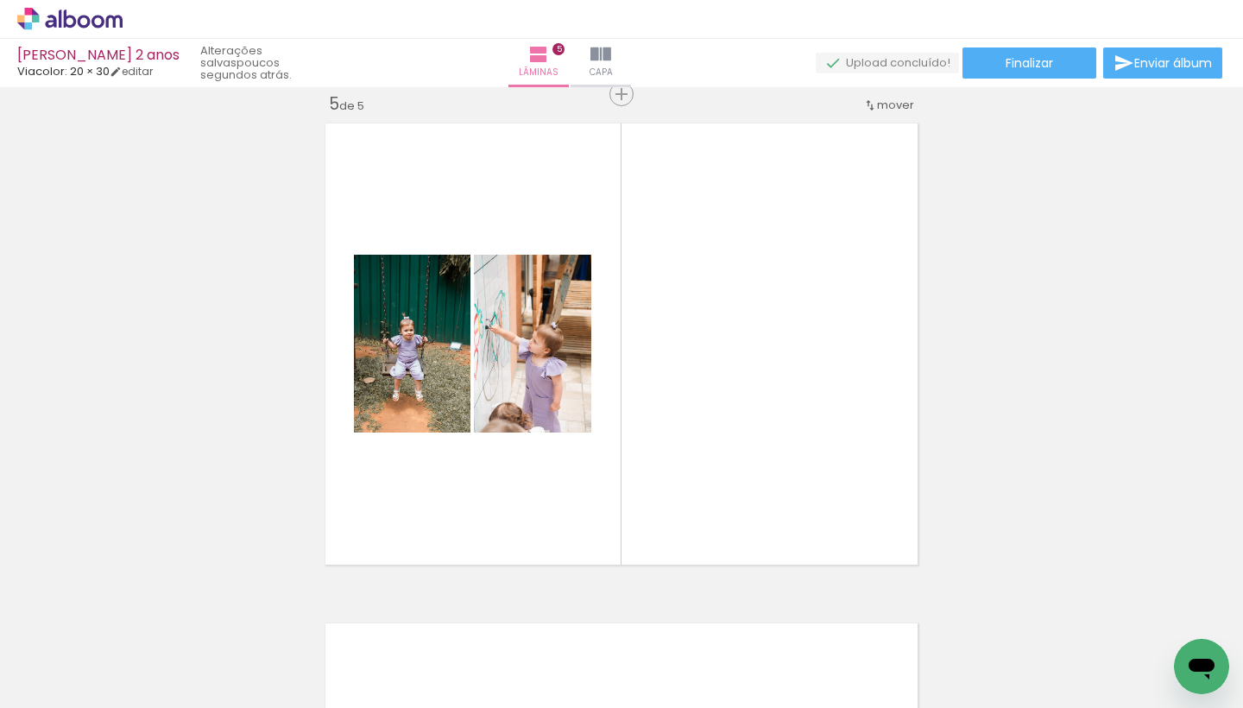
scroll to position [0, 1018]
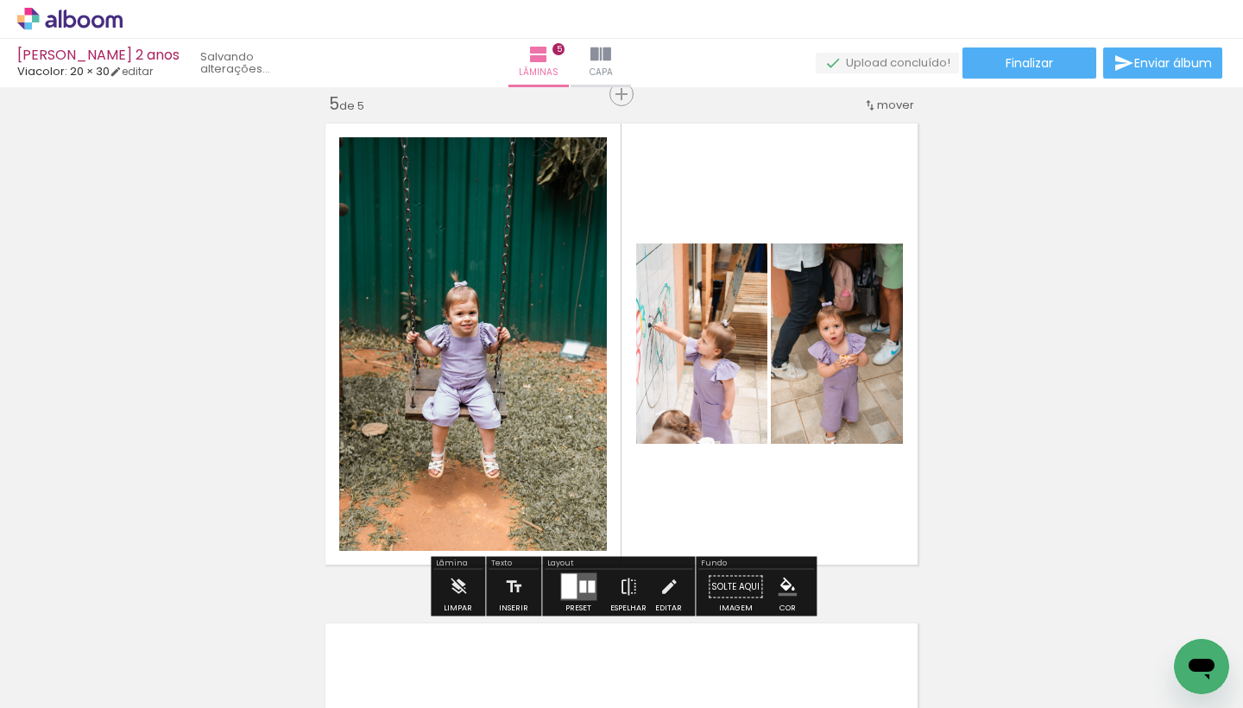
drag, startPoint x: 697, startPoint y: 675, endPoint x: 749, endPoint y: 473, distance: 208.5
click at [749, 473] on quentale-workspace at bounding box center [621, 354] width 1243 height 708
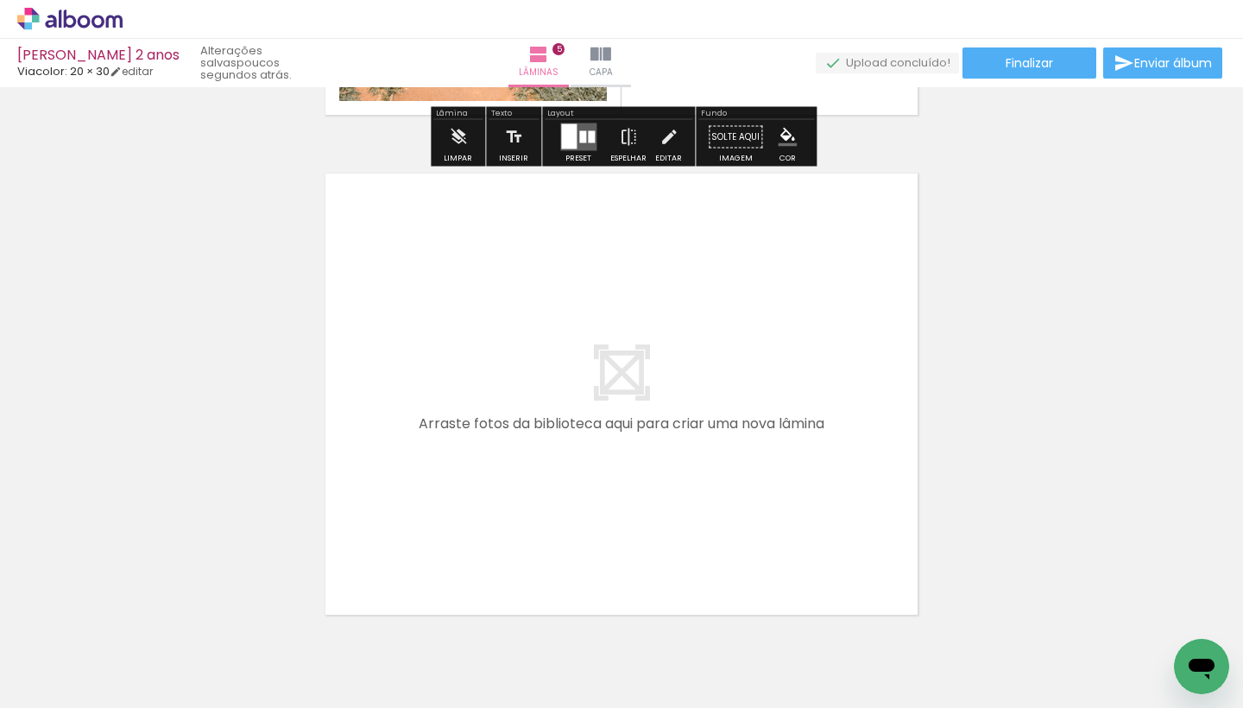
scroll to position [0, 1149]
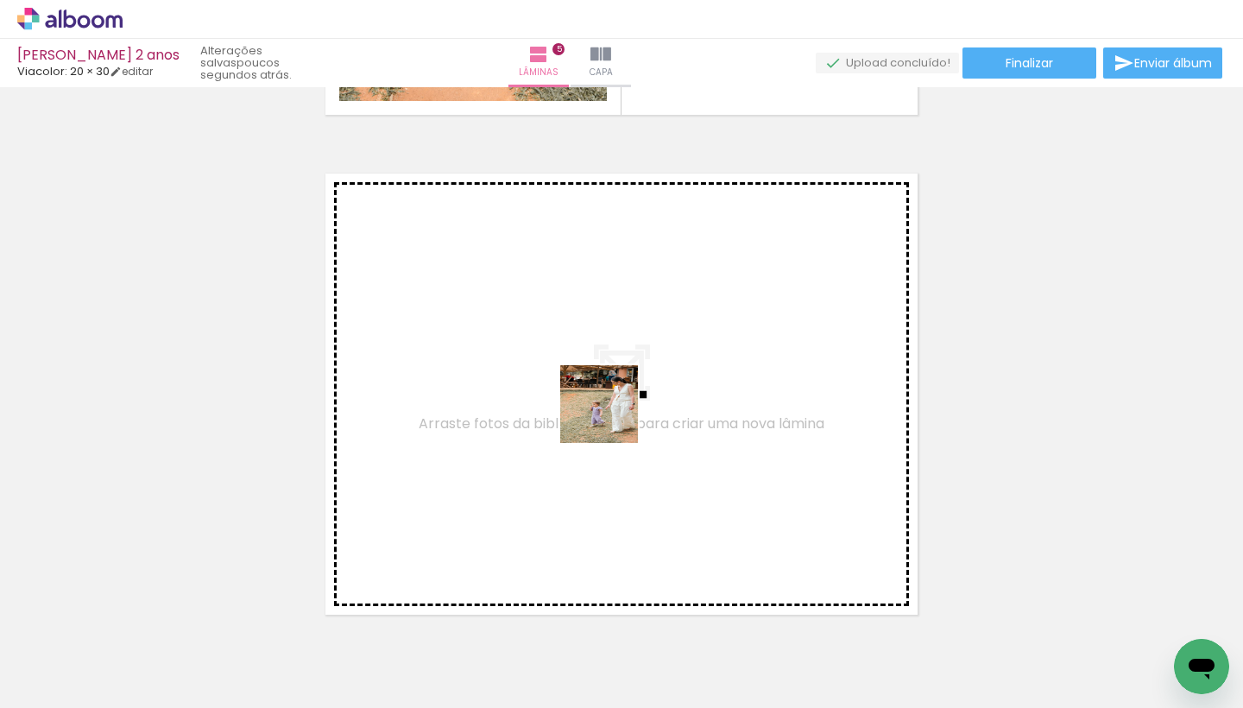
drag, startPoint x: 671, startPoint y: 653, endPoint x: 612, endPoint y: 417, distance: 243.7
click at [612, 417] on quentale-workspace at bounding box center [621, 354] width 1243 height 708
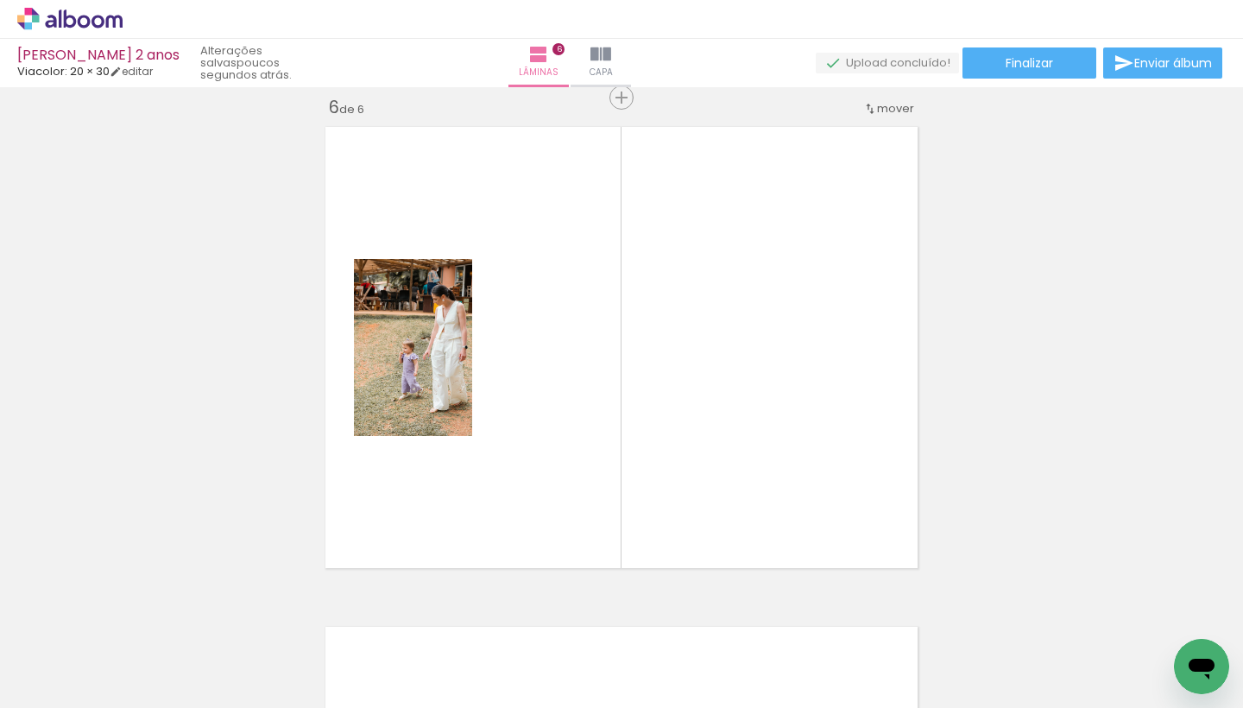
scroll to position [2520, 0]
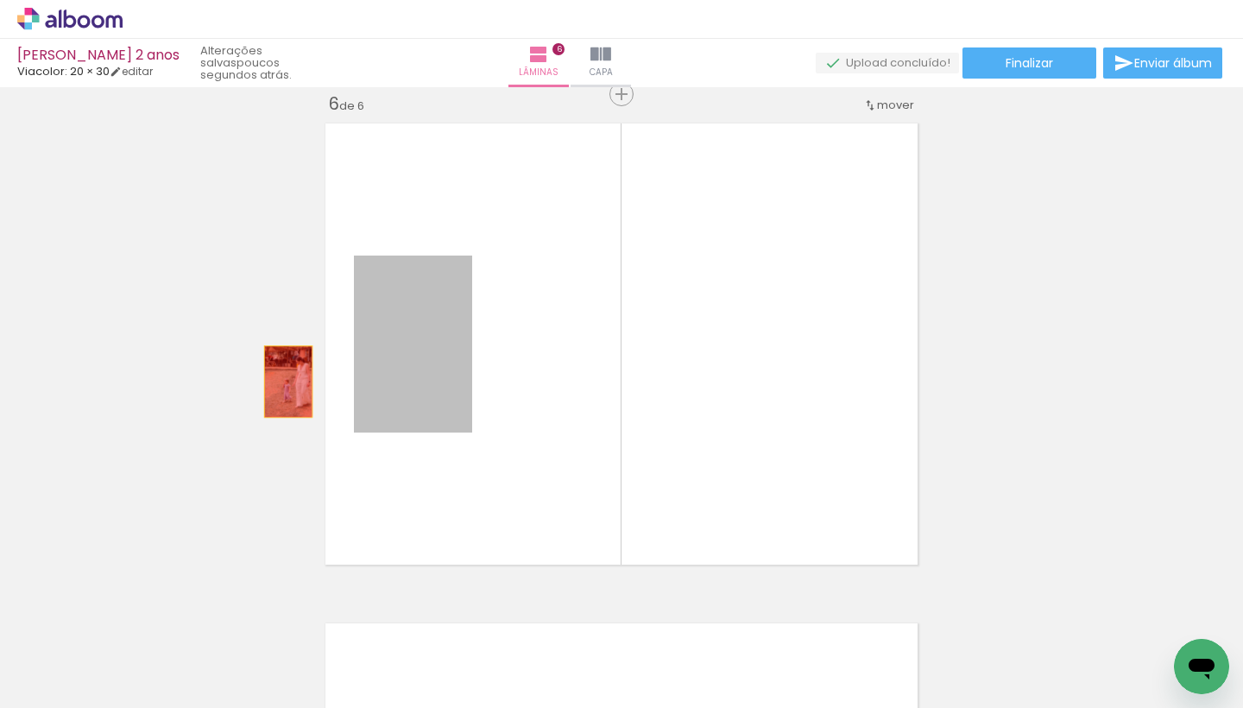
drag, startPoint x: 394, startPoint y: 369, endPoint x: 288, endPoint y: 381, distance: 106.1
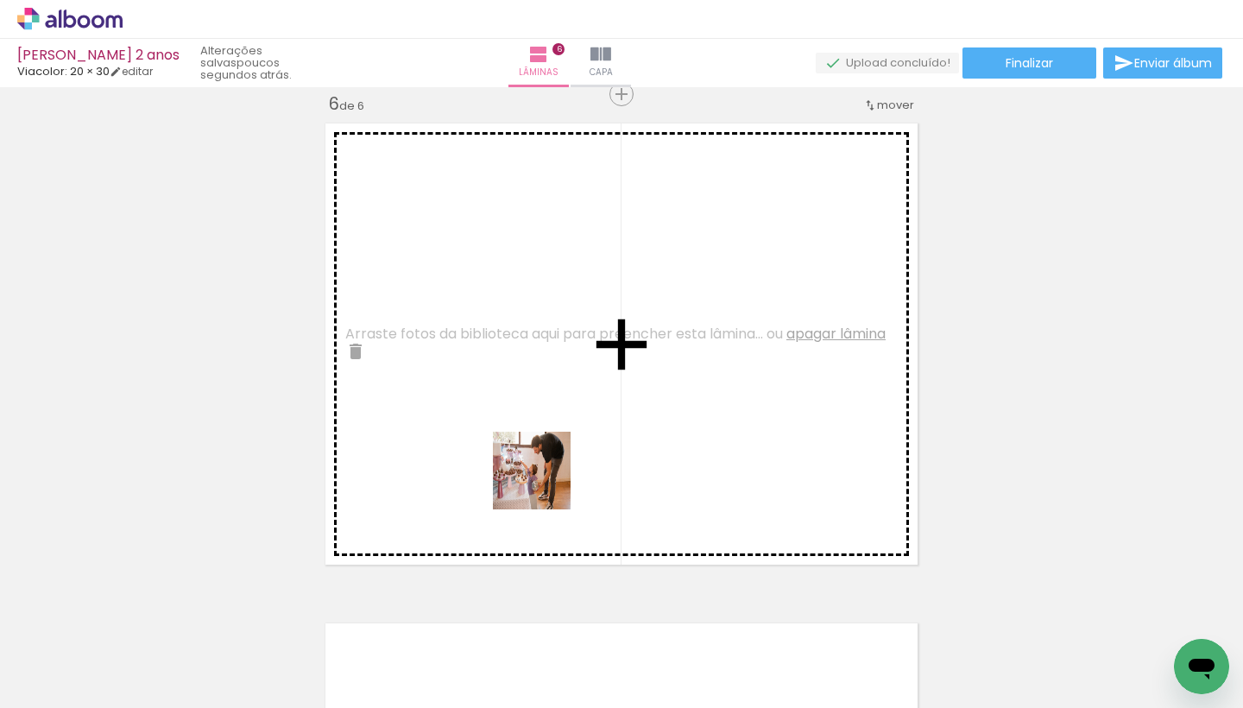
drag, startPoint x: 478, startPoint y: 671, endPoint x: 545, endPoint y: 482, distance: 199.8
click at [545, 482] on quentale-workspace at bounding box center [621, 354] width 1243 height 708
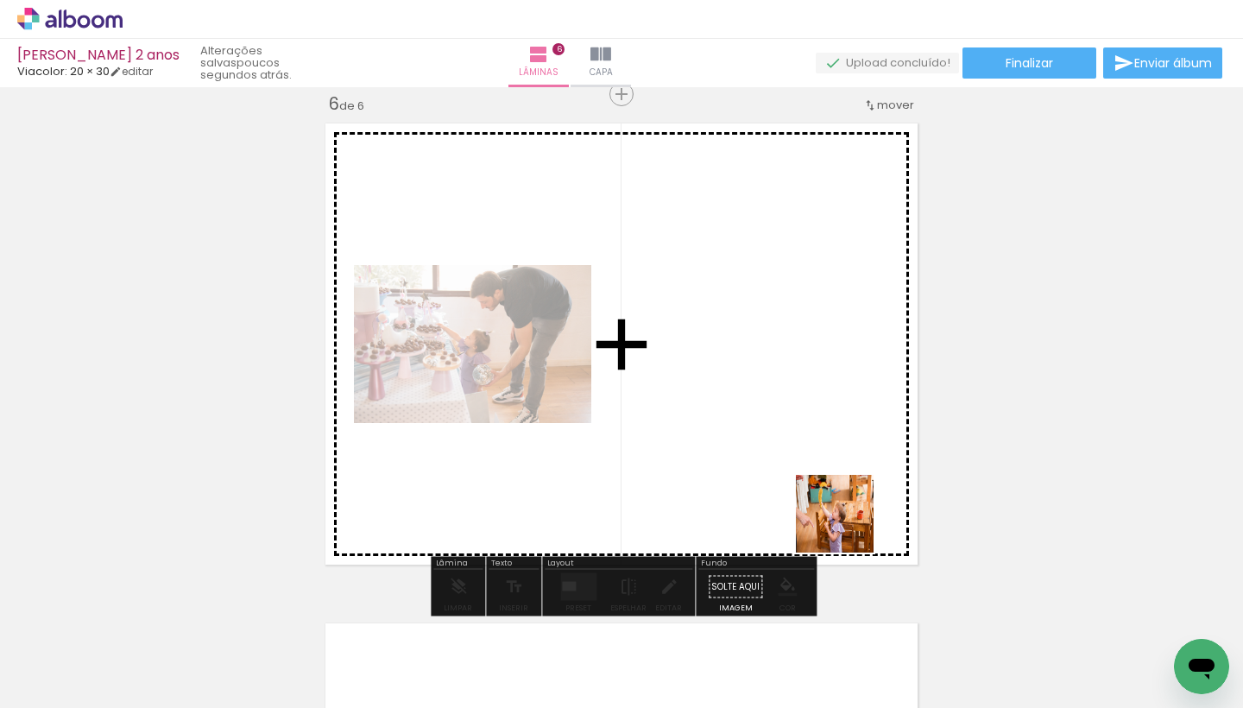
click at [821, 382] on quentale-workspace at bounding box center [621, 354] width 1243 height 708
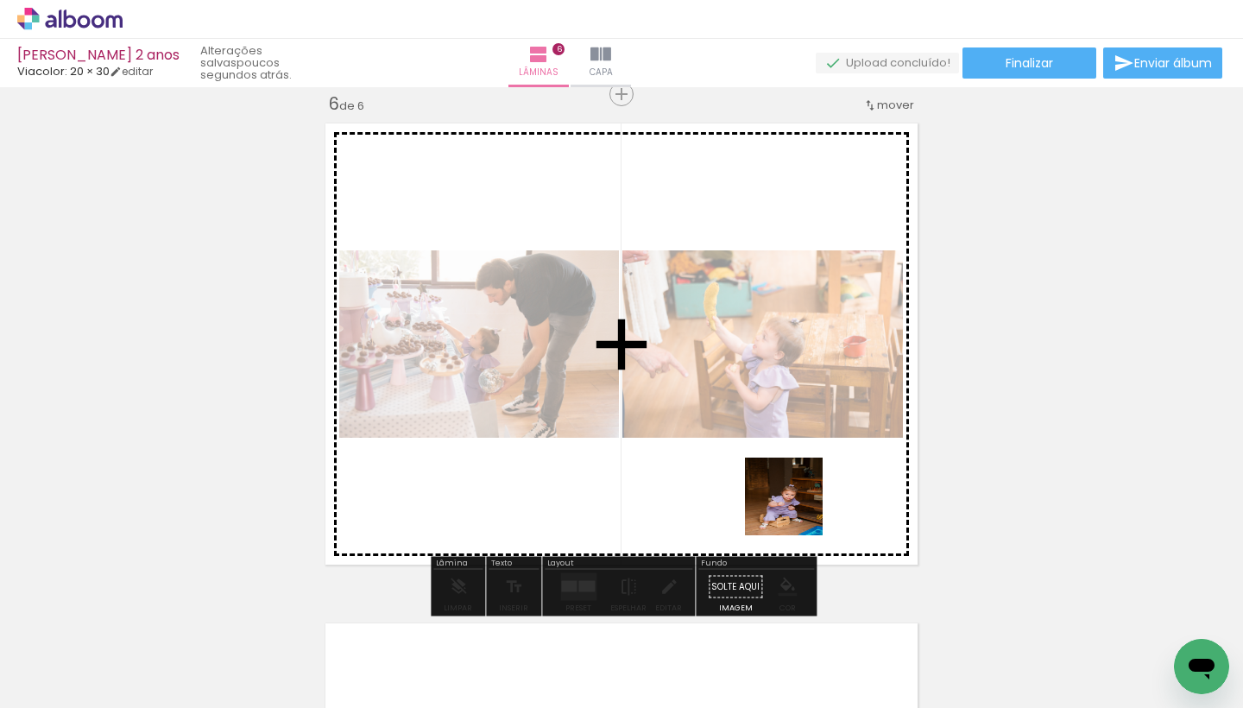
drag, startPoint x: 961, startPoint y: 644, endPoint x: 795, endPoint y: 507, distance: 214.6
click at [795, 507] on quentale-workspace at bounding box center [621, 354] width 1243 height 708
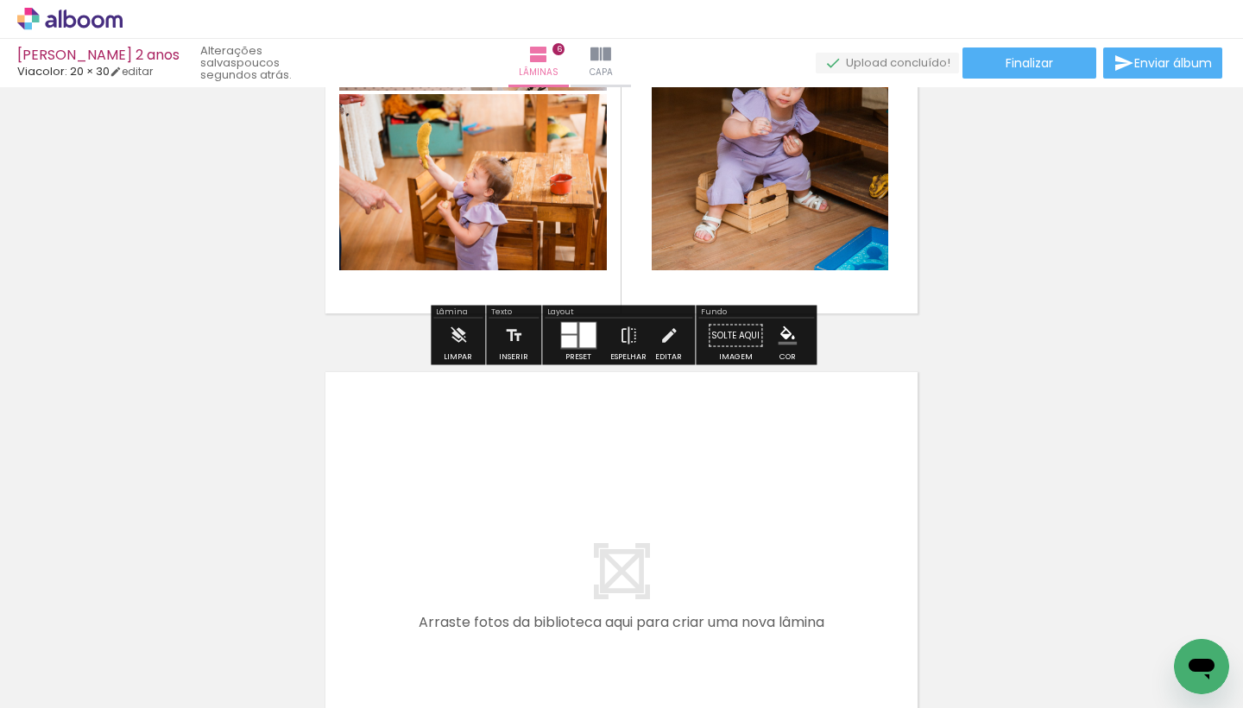
scroll to position [2778, 0]
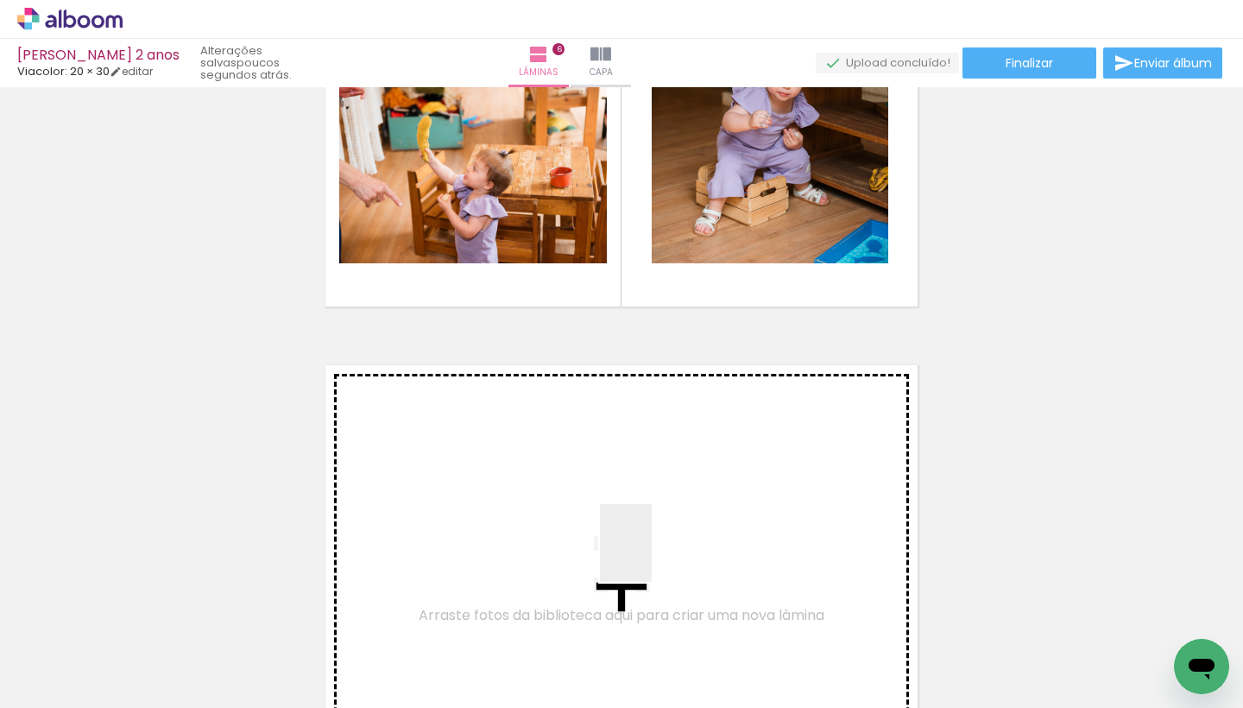
drag, startPoint x: 779, startPoint y: 641, endPoint x: 571, endPoint y: 506, distance: 248.2
click at [571, 506] on quentale-workspace at bounding box center [621, 354] width 1243 height 708
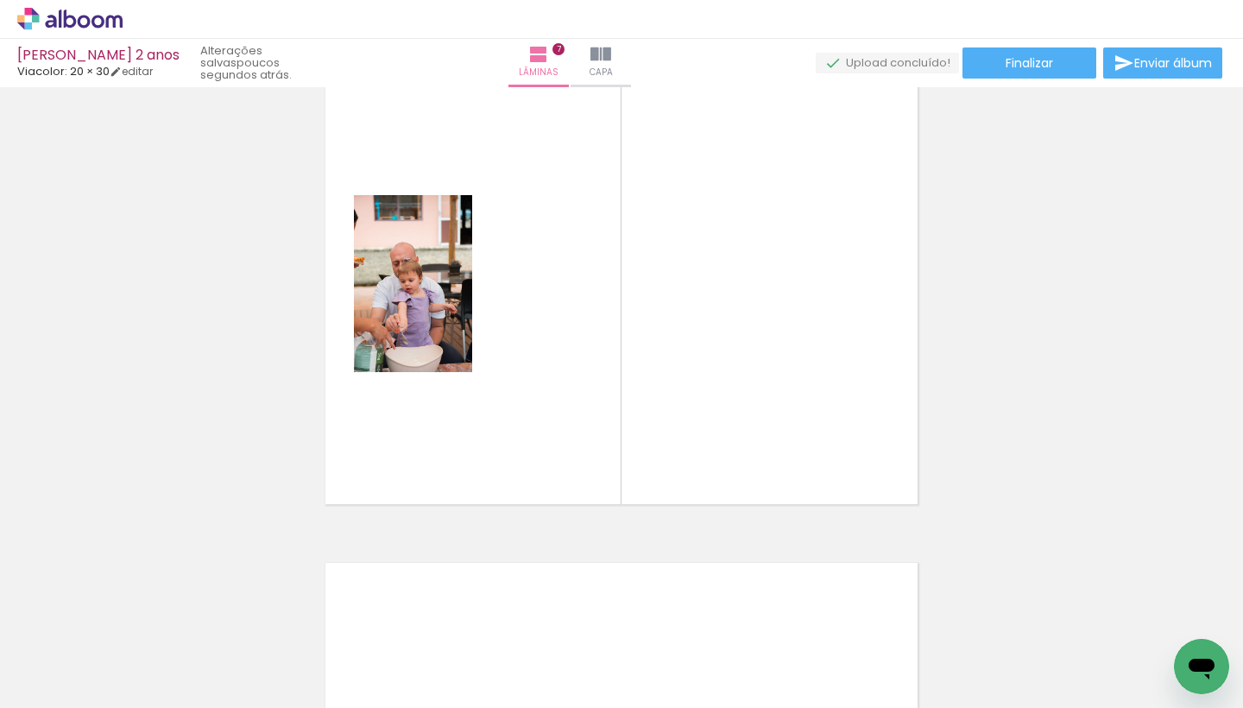
scroll to position [3081, 0]
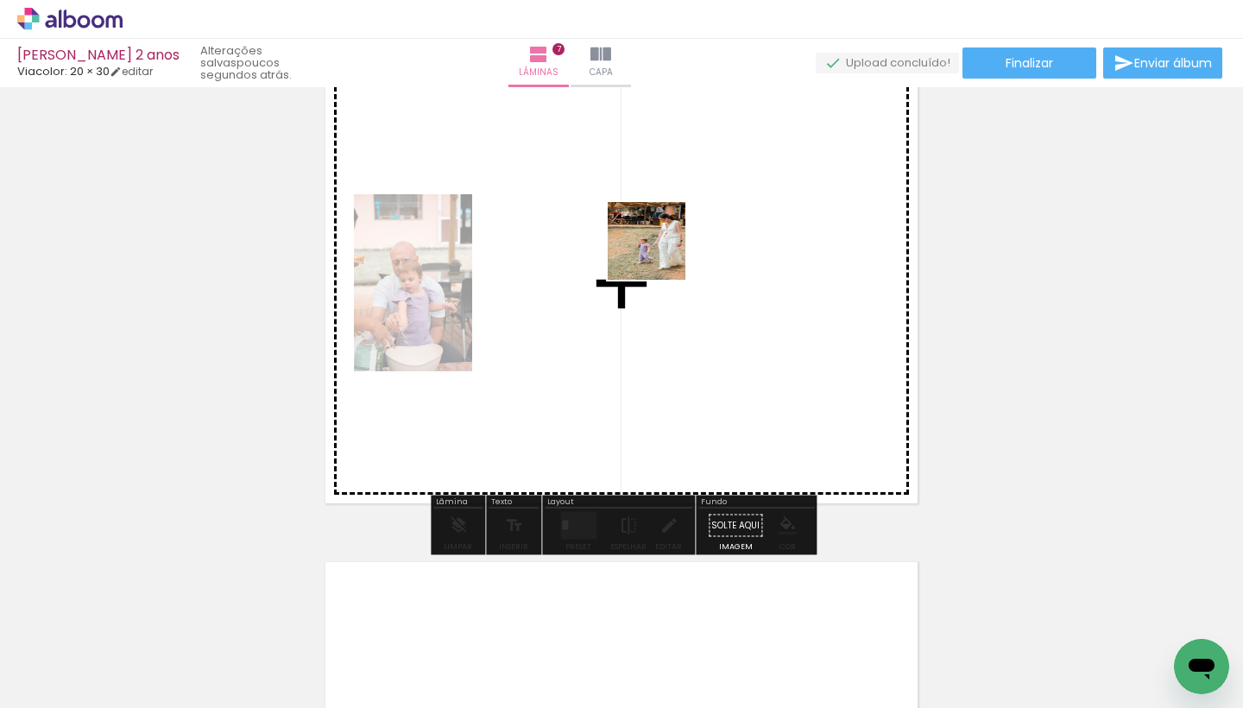
drag, startPoint x: 653, startPoint y: 662, endPoint x: 659, endPoint y: 254, distance: 408.3
click at [659, 254] on quentale-workspace at bounding box center [621, 354] width 1243 height 708
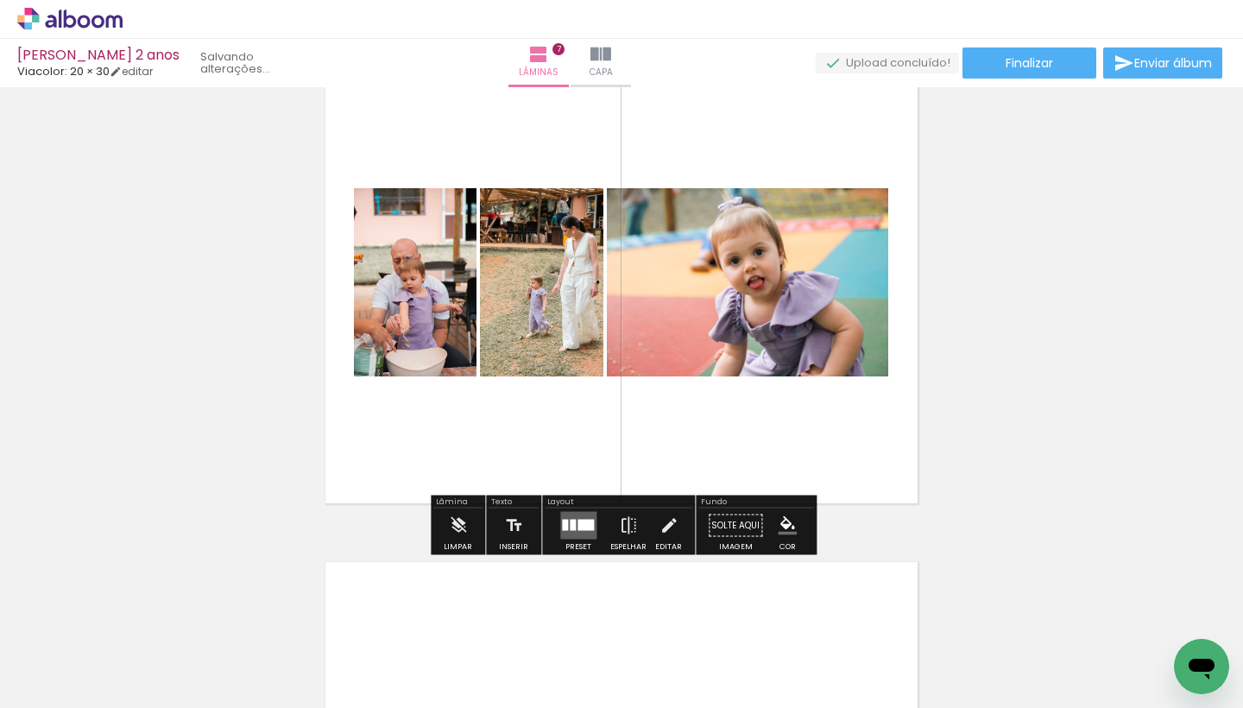
drag, startPoint x: 1067, startPoint y: 657, endPoint x: 762, endPoint y: 375, distance: 414.7
click at [762, 375] on quentale-workspace at bounding box center [621, 354] width 1243 height 708
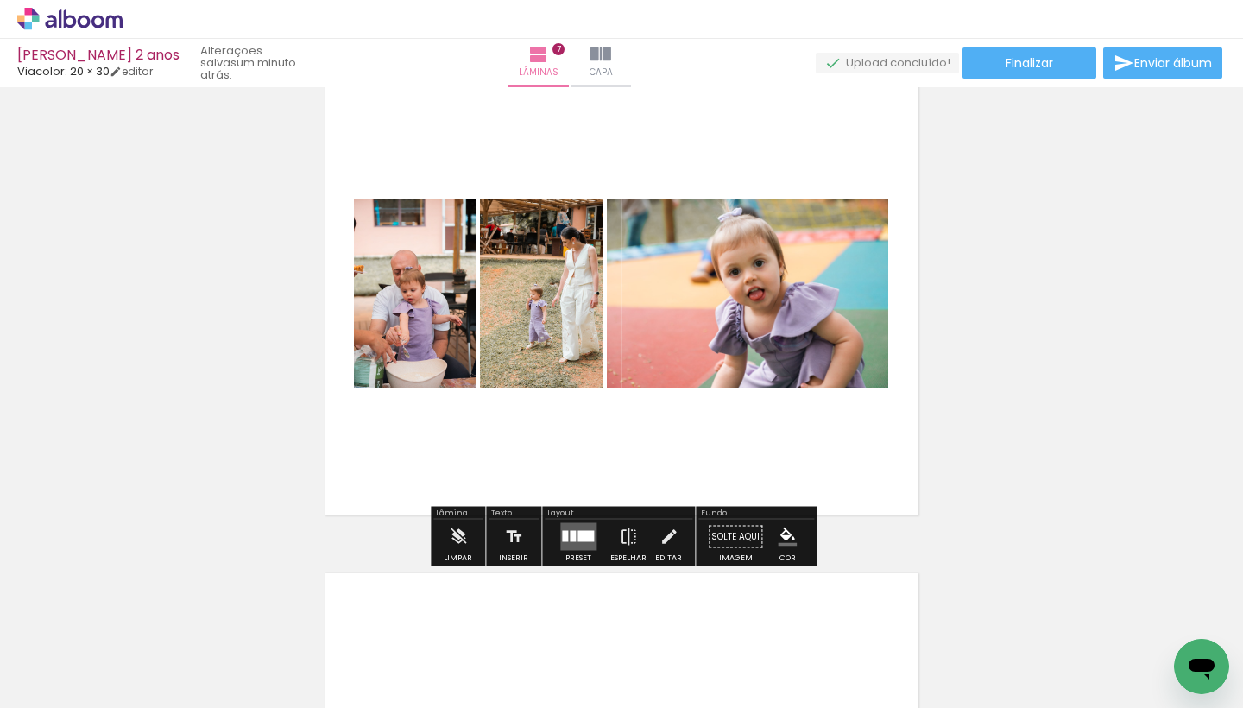
scroll to position [3019, 0]
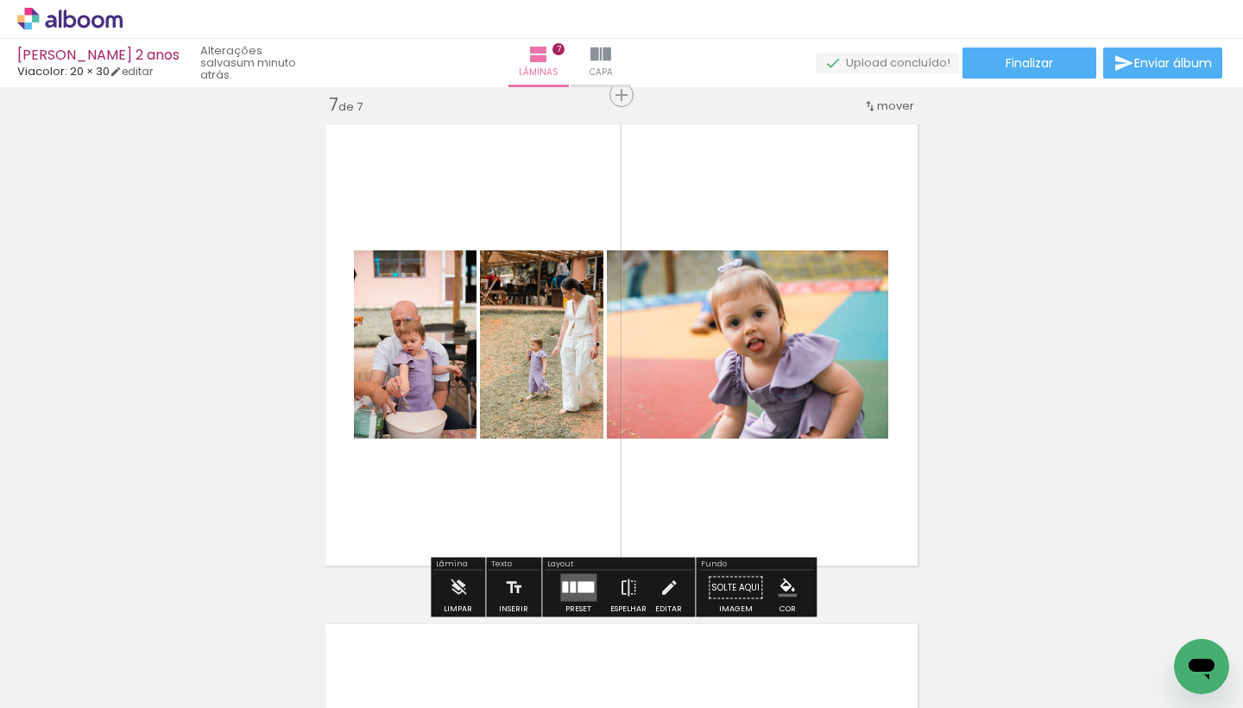
click at [565, 586] on quentale-layouter at bounding box center [578, 588] width 36 height 28
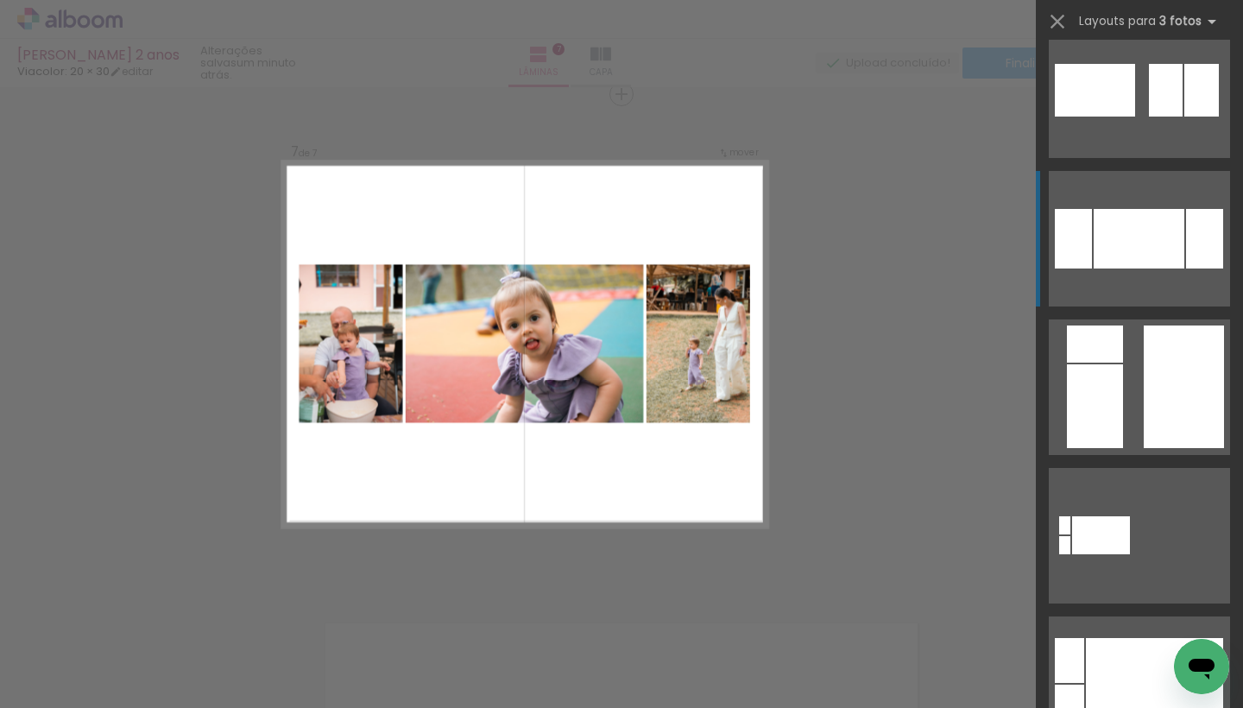
scroll to position [626, 0]
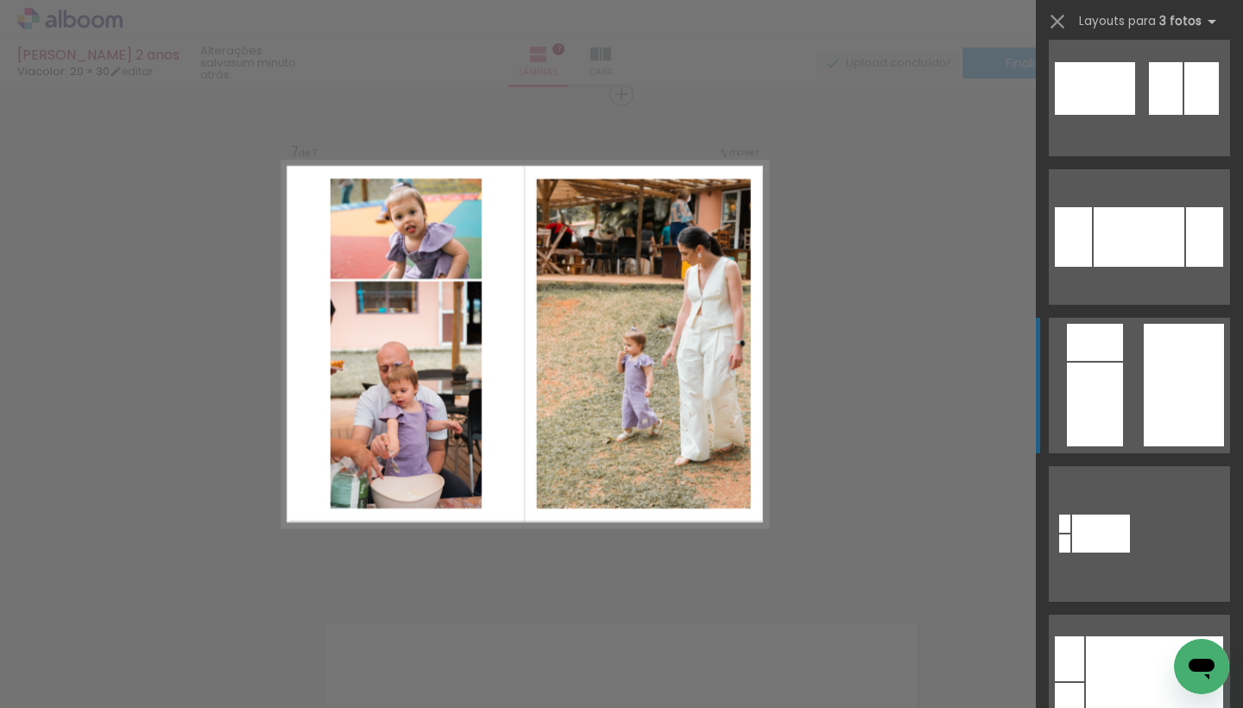
click at [1162, 375] on div at bounding box center [1184, 385] width 80 height 123
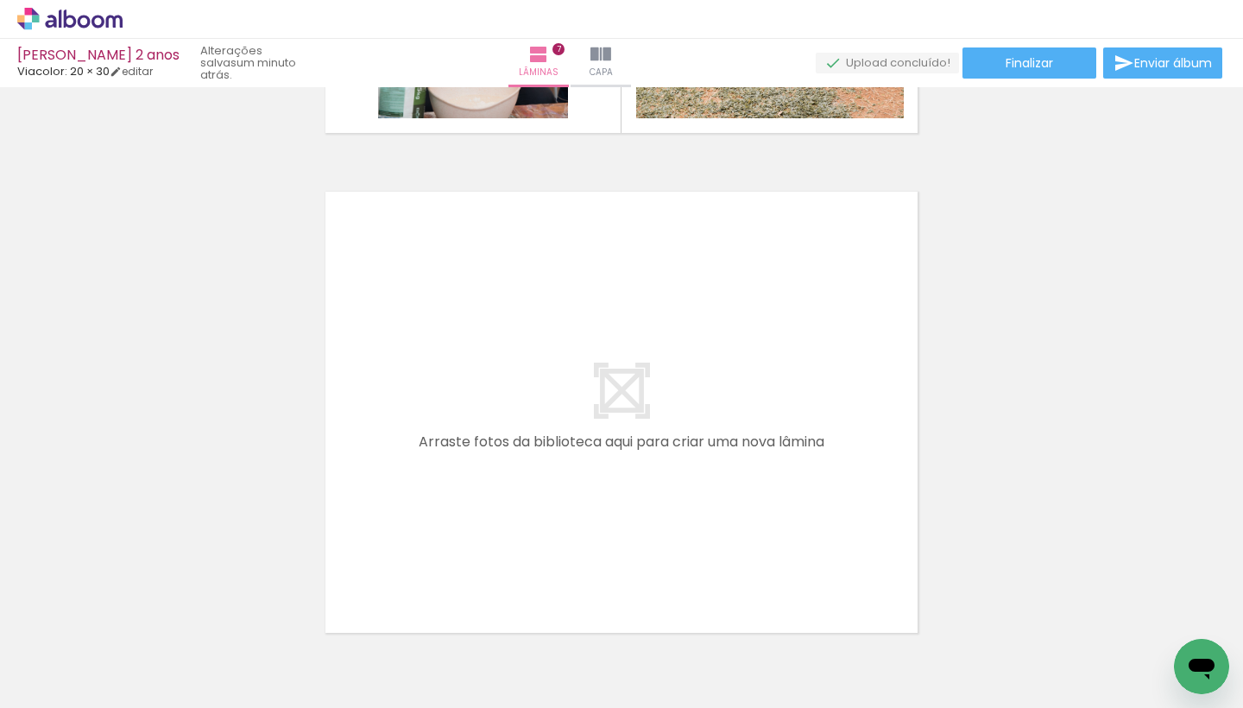
scroll to position [0, 1770]
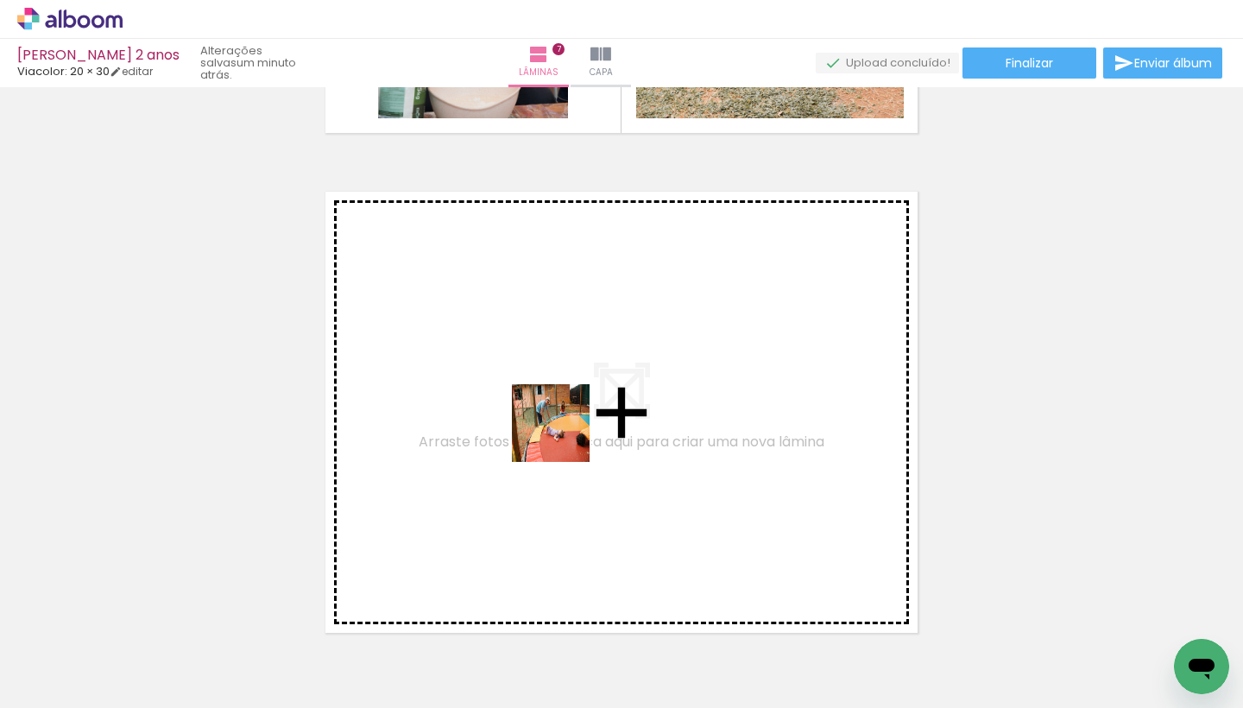
drag, startPoint x: 531, startPoint y: 647, endPoint x: 568, endPoint y: 429, distance: 221.5
click at [568, 429] on quentale-workspace at bounding box center [621, 354] width 1243 height 708
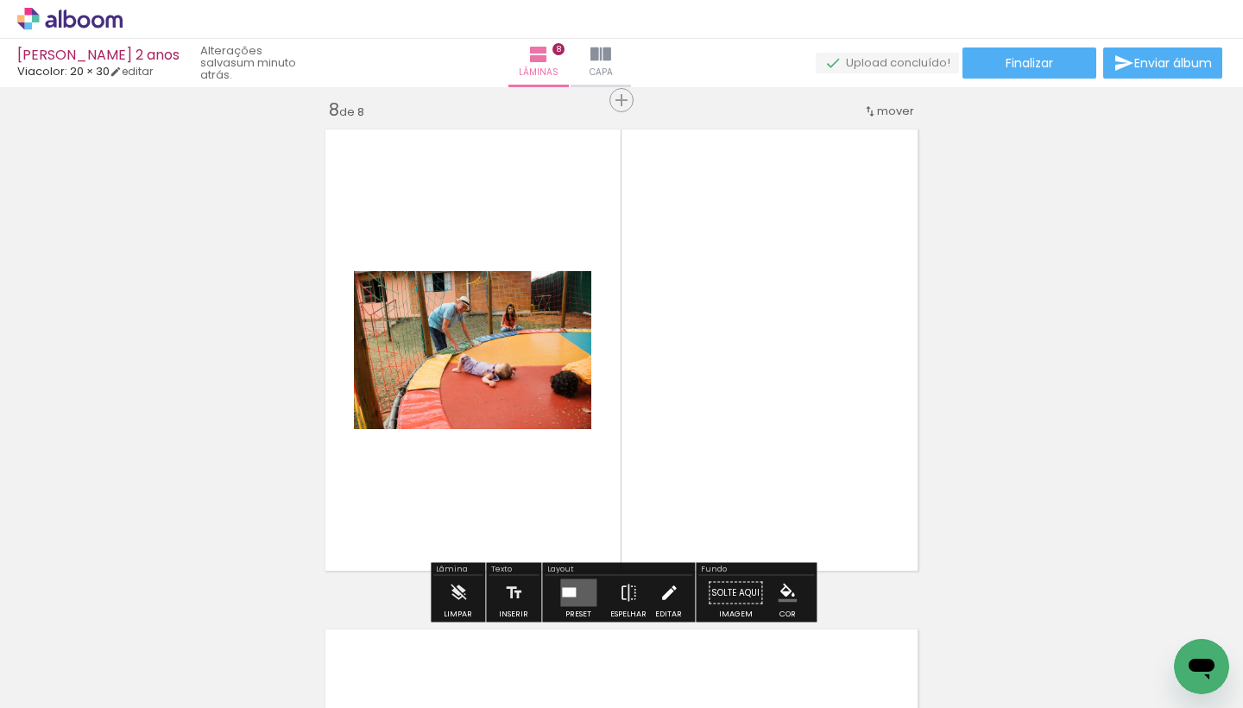
scroll to position [3520, 0]
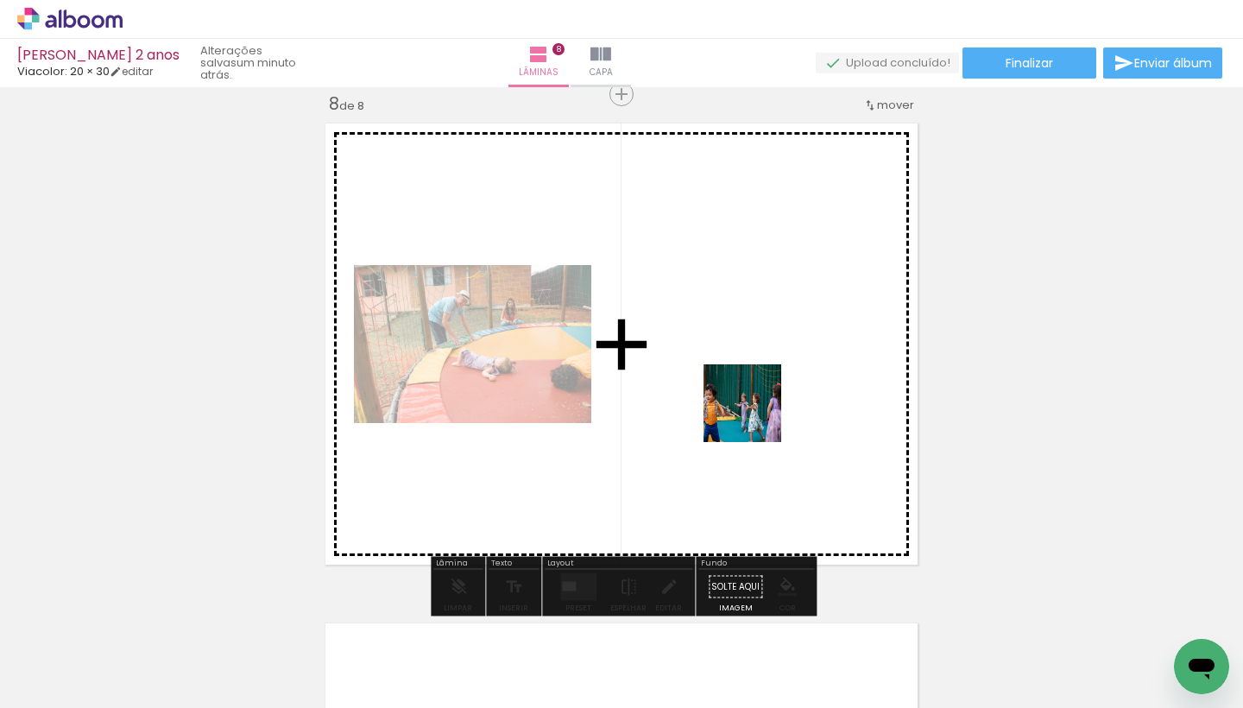
drag, startPoint x: 731, startPoint y: 646, endPoint x: 756, endPoint y: 403, distance: 243.8
click at [756, 403] on quentale-workspace at bounding box center [621, 354] width 1243 height 708
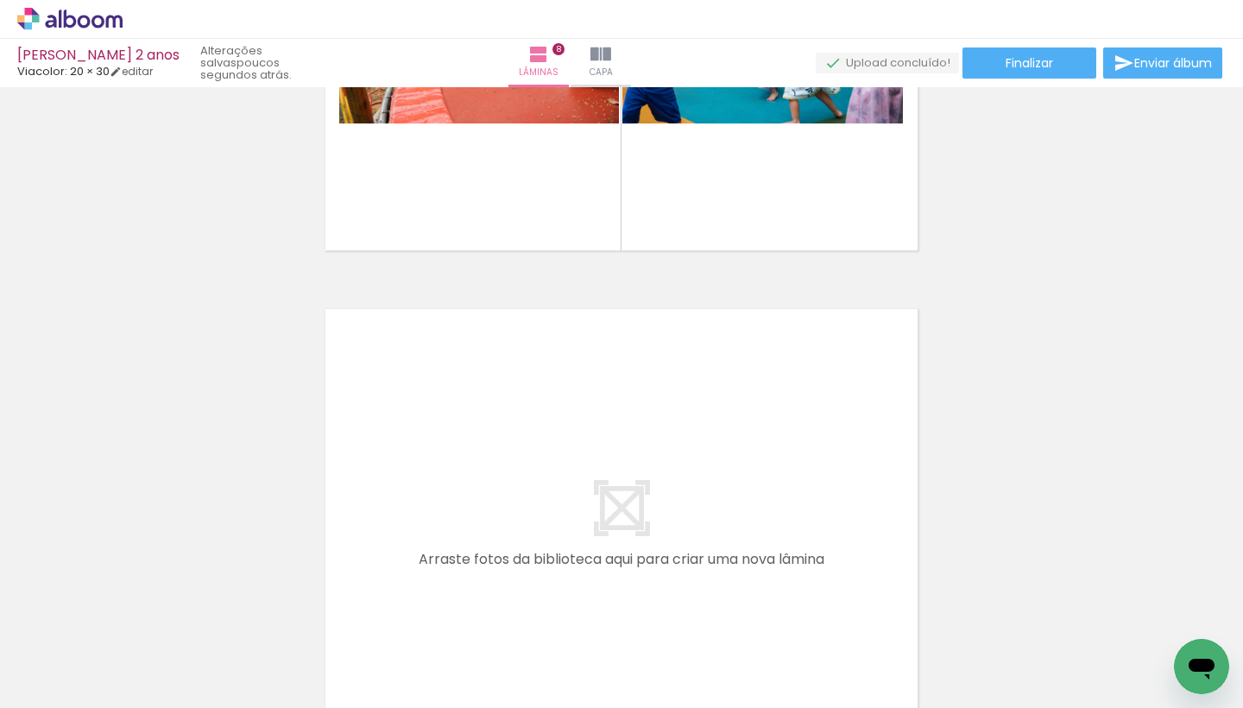
scroll to position [3846, 0]
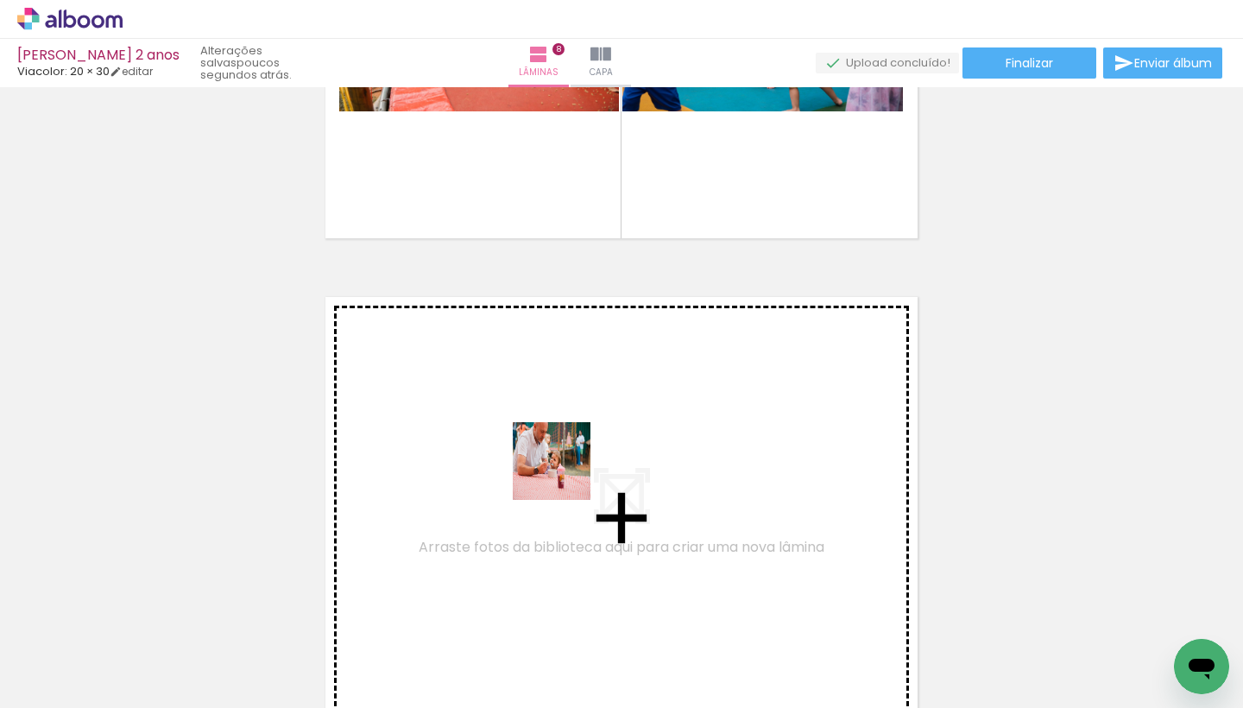
click at [565, 473] on quentale-workspace at bounding box center [621, 354] width 1243 height 708
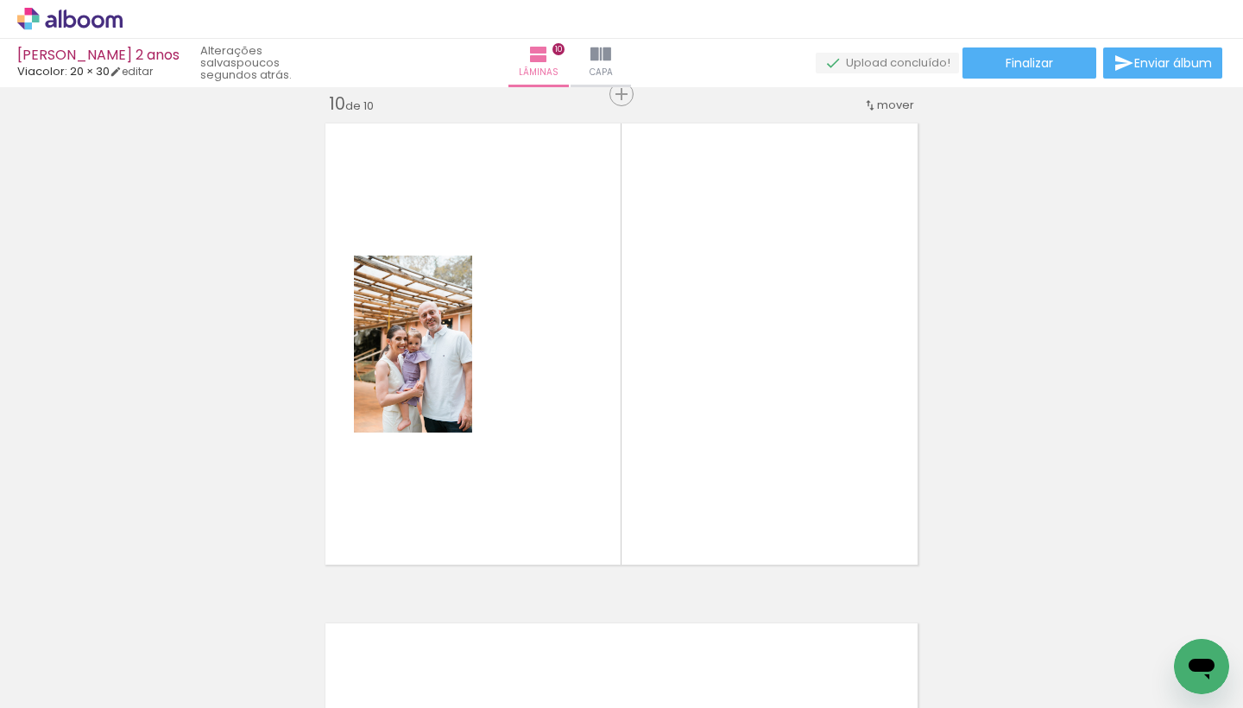
scroll to position [0, 2402]
drag, startPoint x: 602, startPoint y: 654, endPoint x: 907, endPoint y: 443, distance: 371.6
click at [907, 443] on quentale-workspace at bounding box center [621, 354] width 1243 height 708
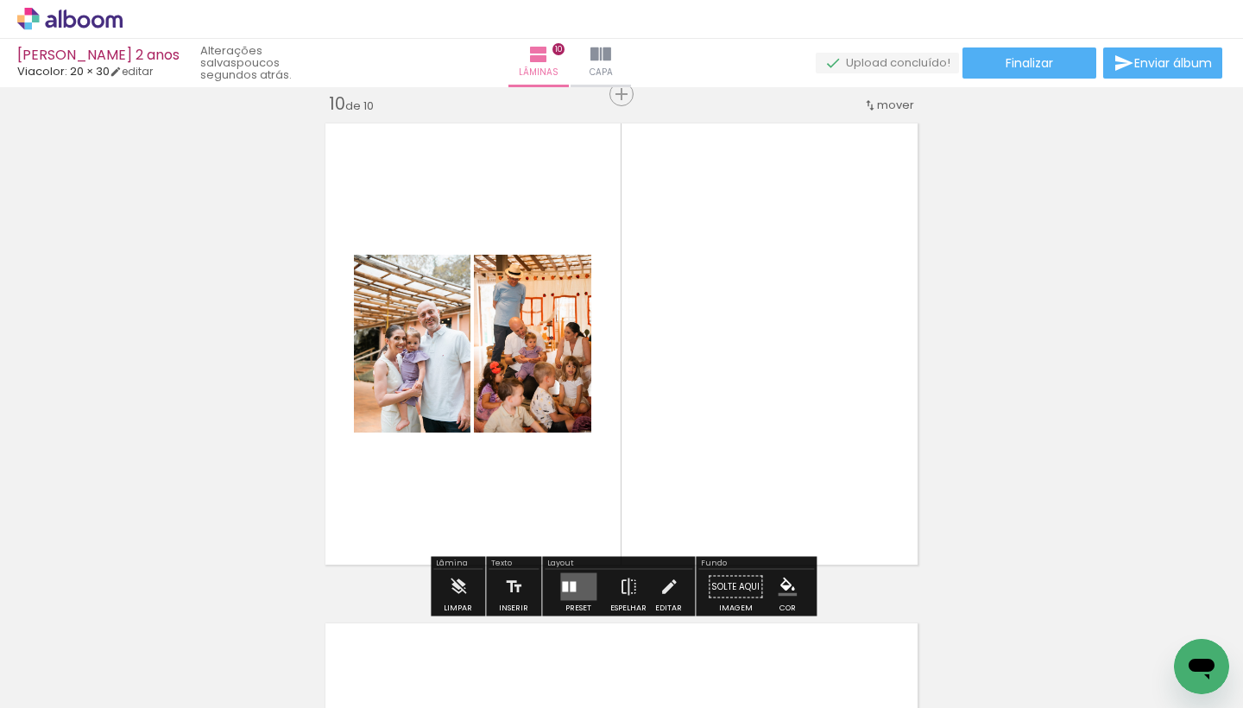
click at [571, 576] on quentale-layouter at bounding box center [578, 587] width 36 height 28
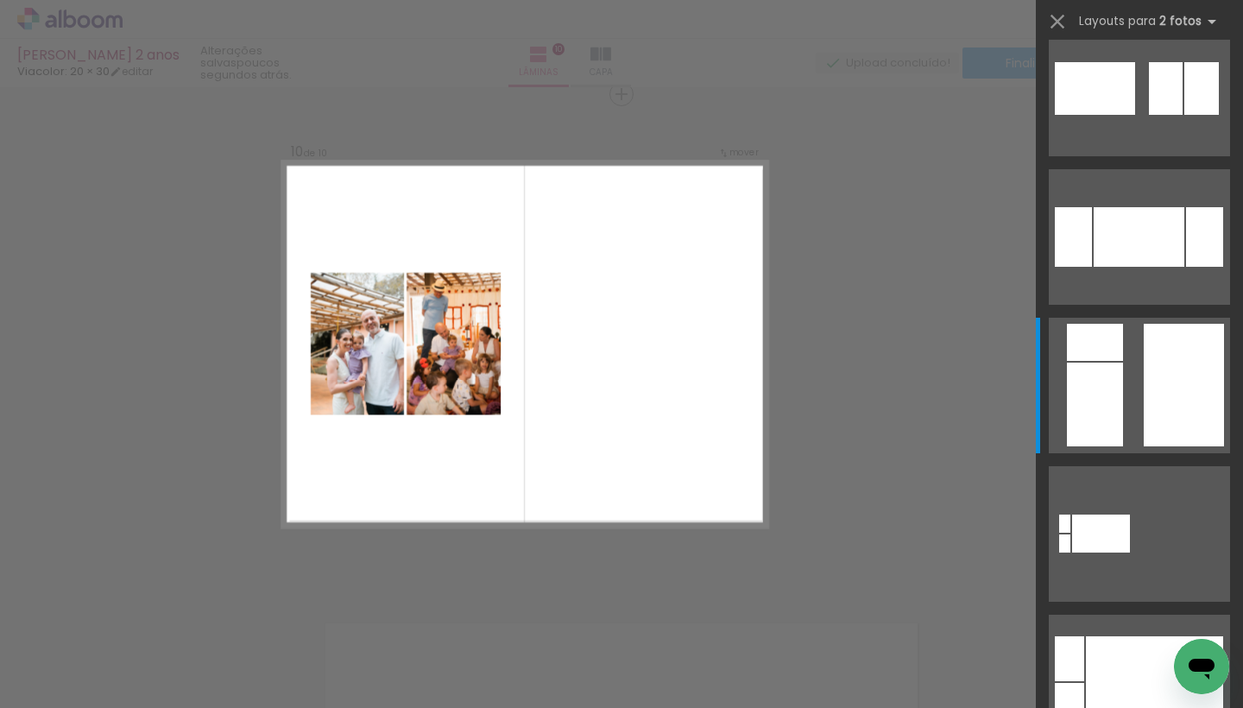
scroll to position [0, 0]
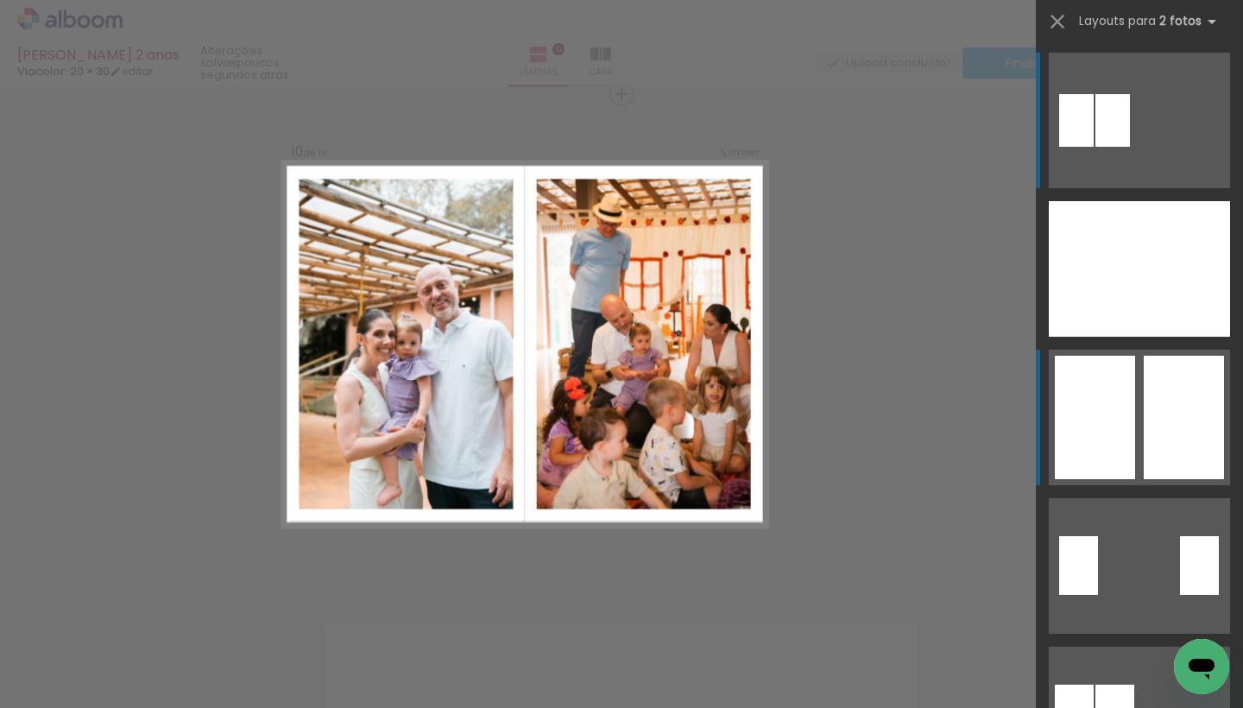
click at [1157, 413] on div at bounding box center [1184, 417] width 80 height 123
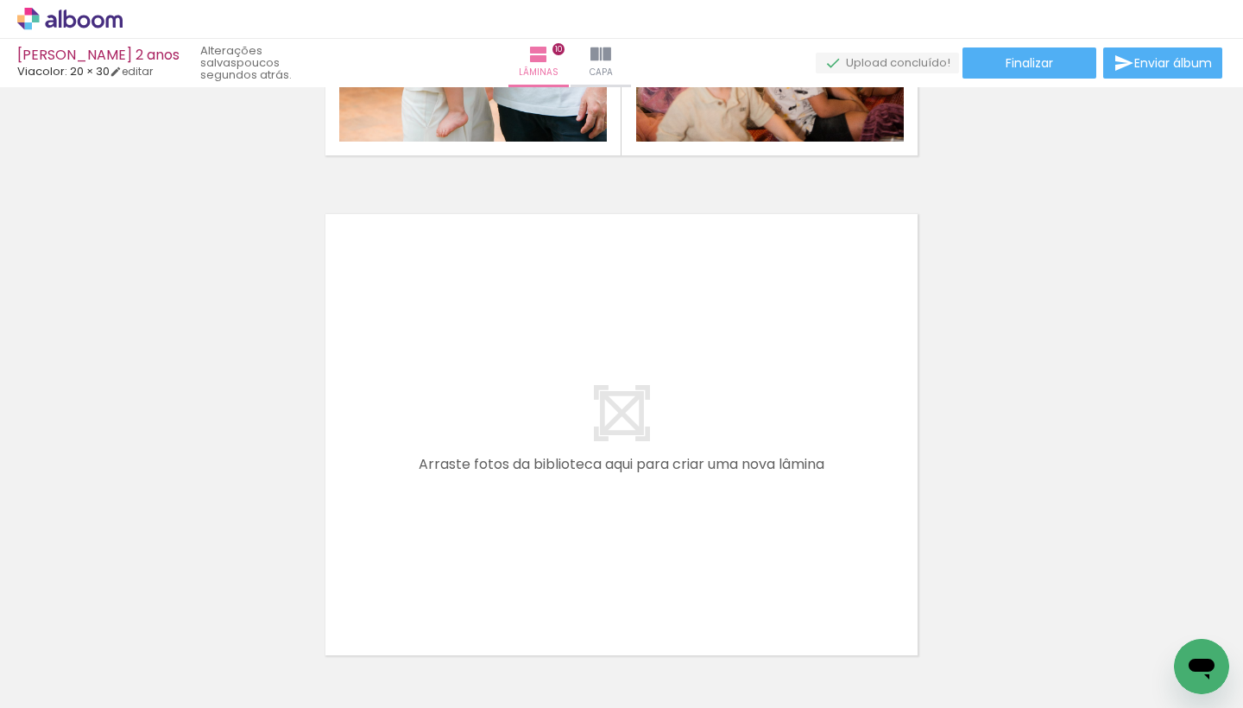
scroll to position [4930, 0]
drag, startPoint x: 485, startPoint y: 650, endPoint x: 535, endPoint y: 385, distance: 269.6
click at [535, 385] on quentale-workspace at bounding box center [621, 354] width 1243 height 708
